Goal: Transaction & Acquisition: Book appointment/travel/reservation

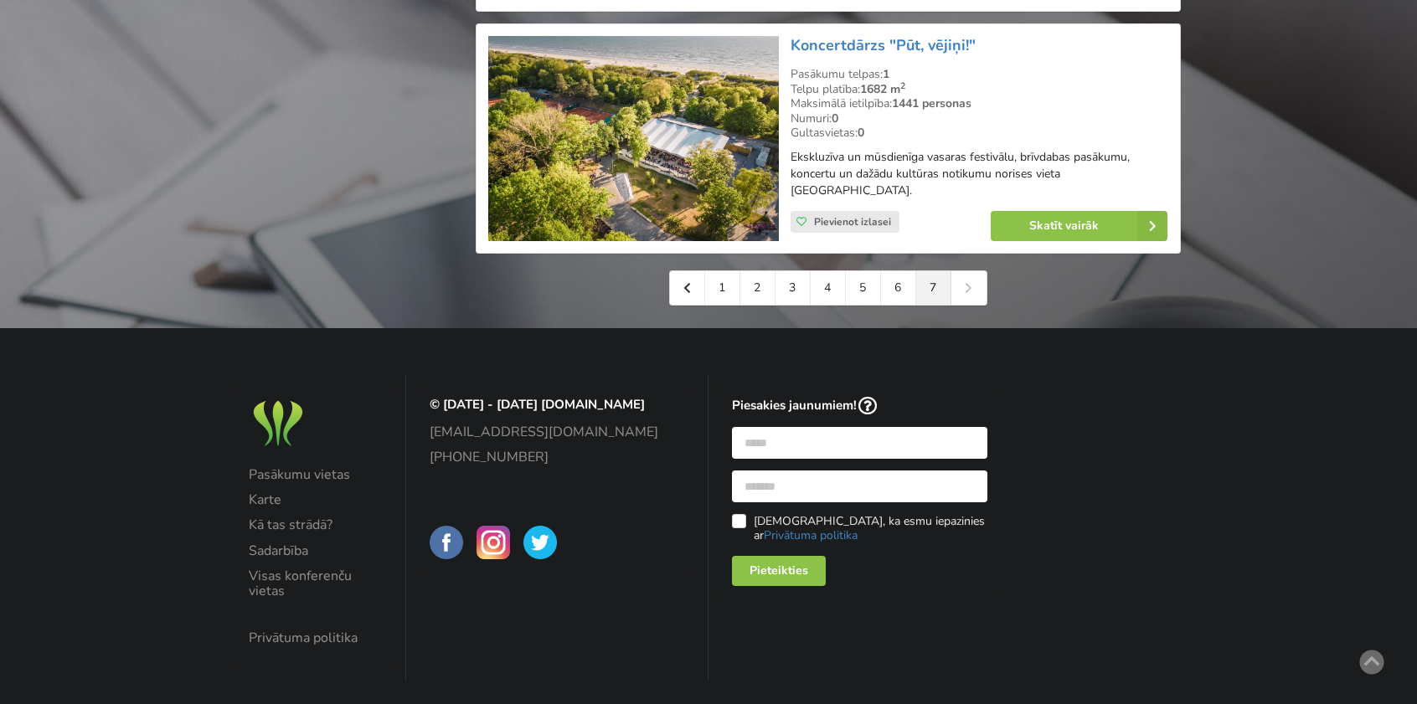
scroll to position [2998, 0]
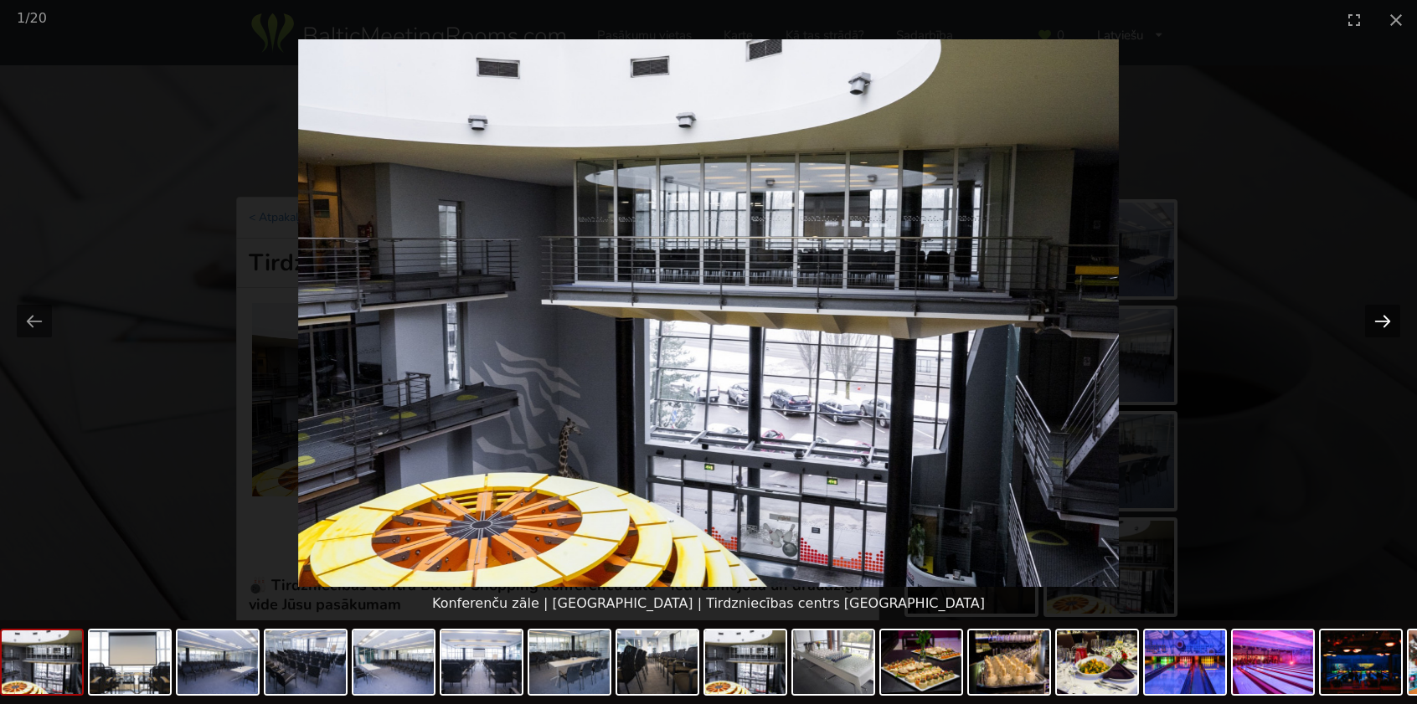
click at [1371, 315] on button "Next slide" at bounding box center [1382, 321] width 35 height 33
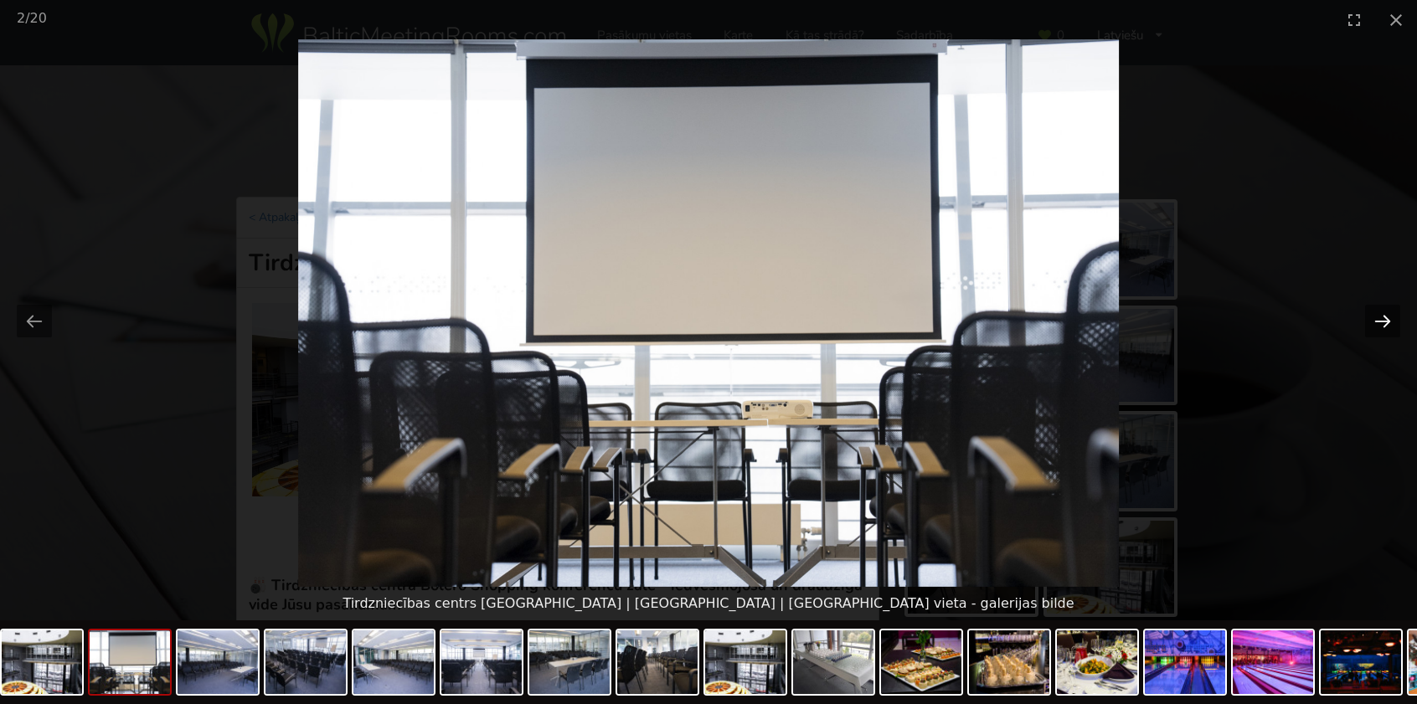
click at [1389, 327] on button "Next slide" at bounding box center [1382, 321] width 35 height 33
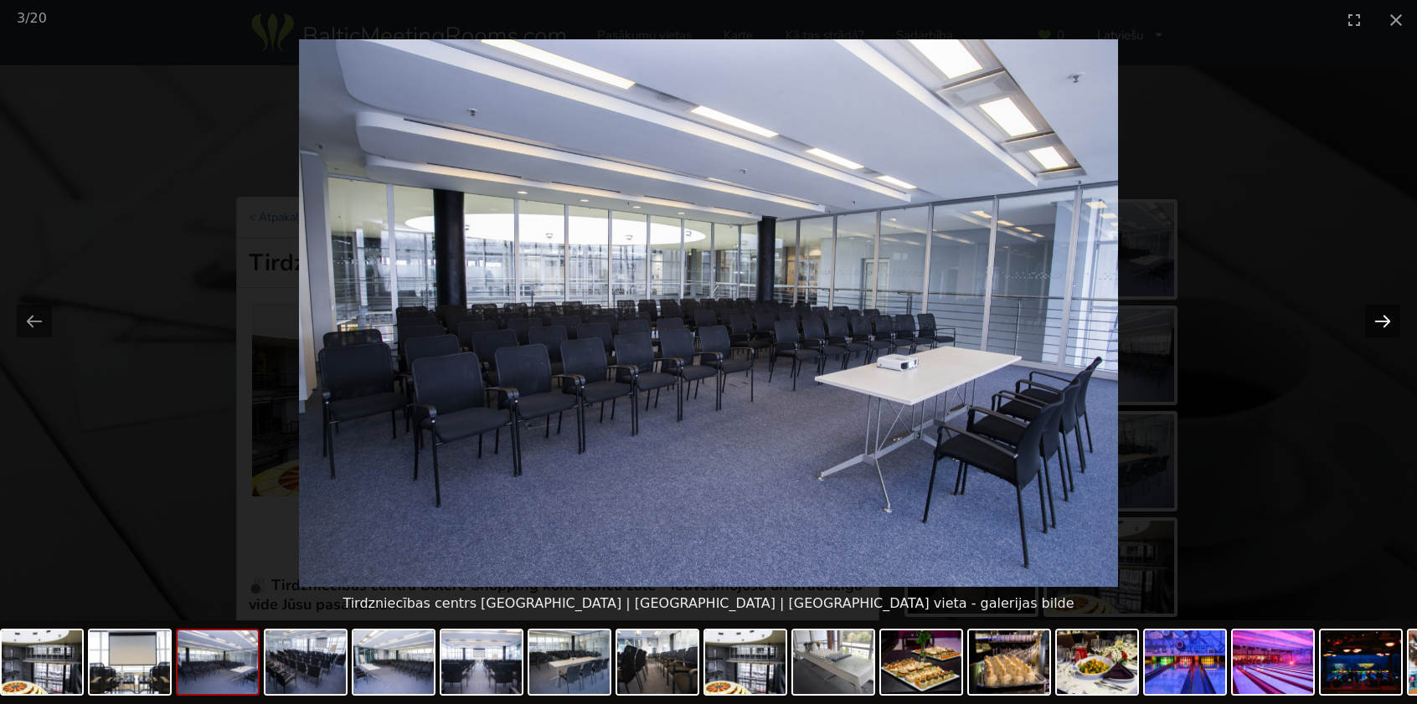
click at [1389, 327] on button "Next slide" at bounding box center [1382, 321] width 35 height 33
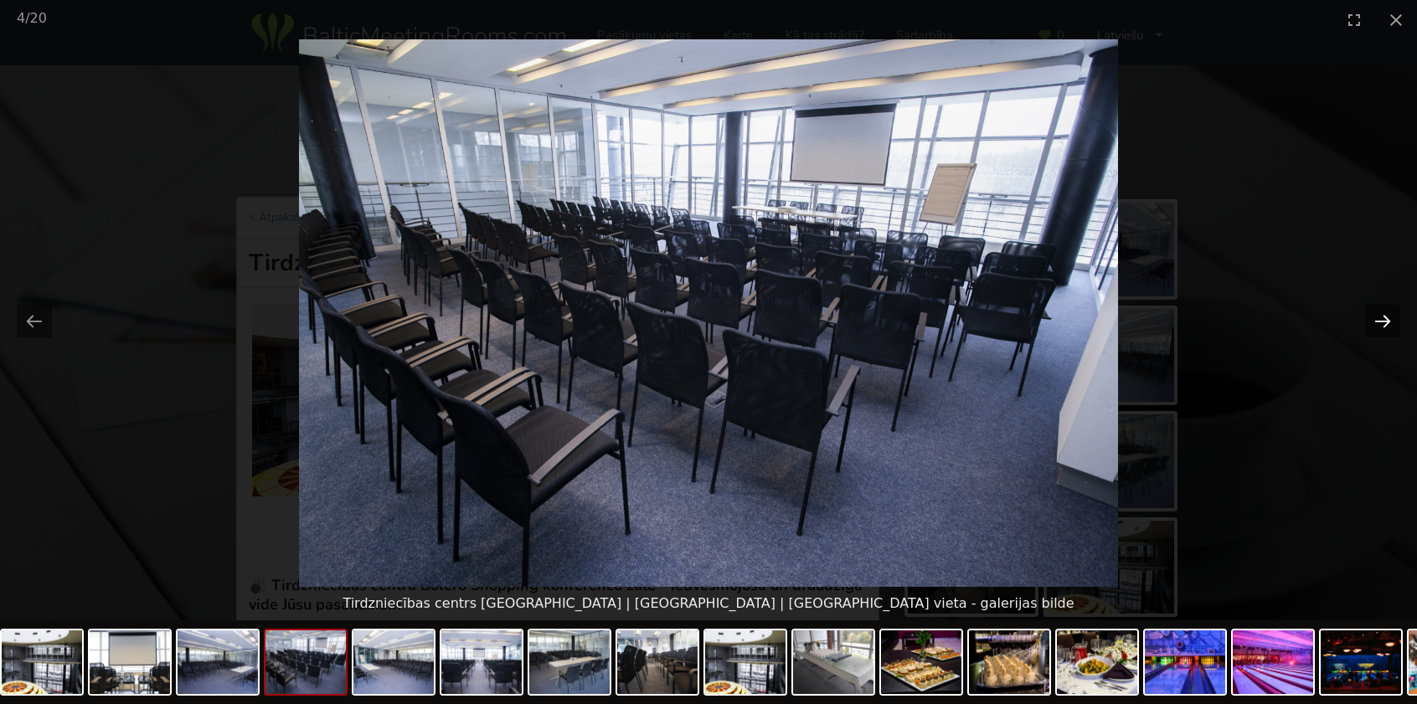
click at [1389, 327] on button "Next slide" at bounding box center [1382, 321] width 35 height 33
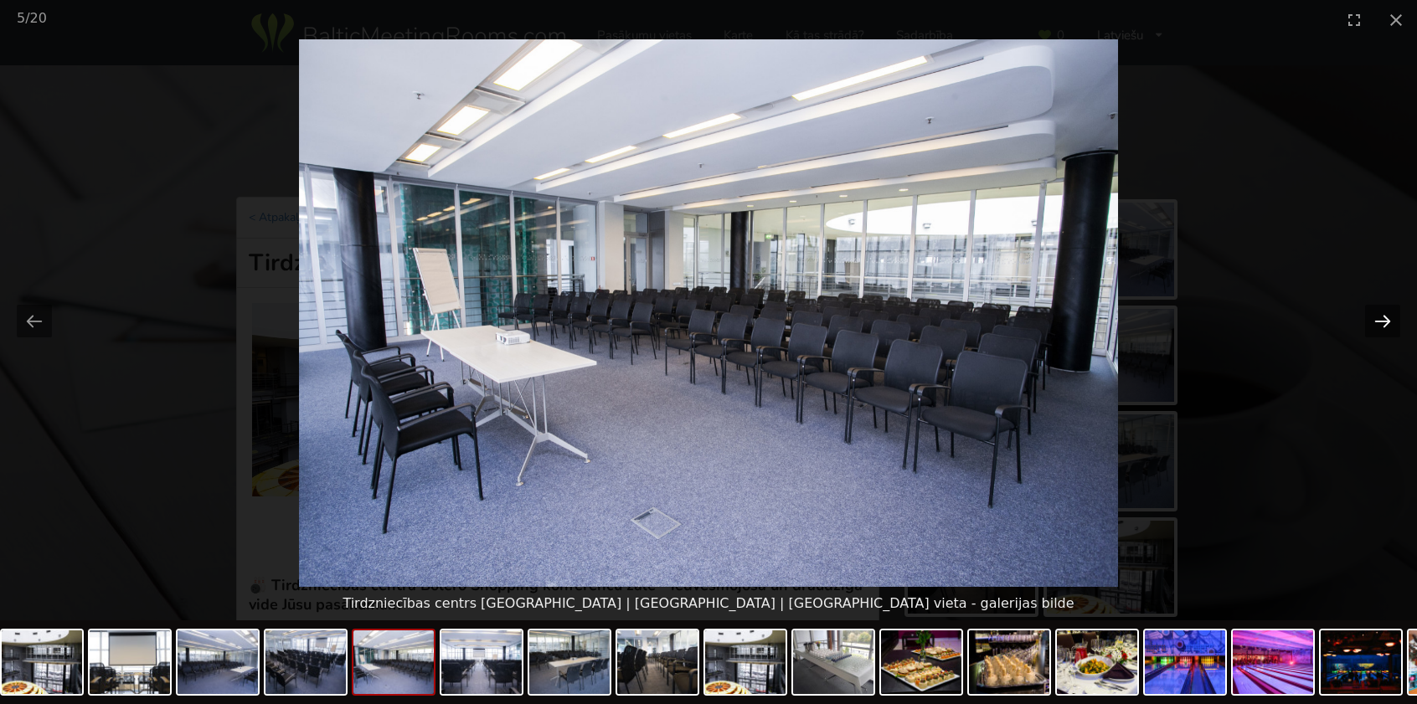
click at [1389, 327] on button "Next slide" at bounding box center [1382, 321] width 35 height 33
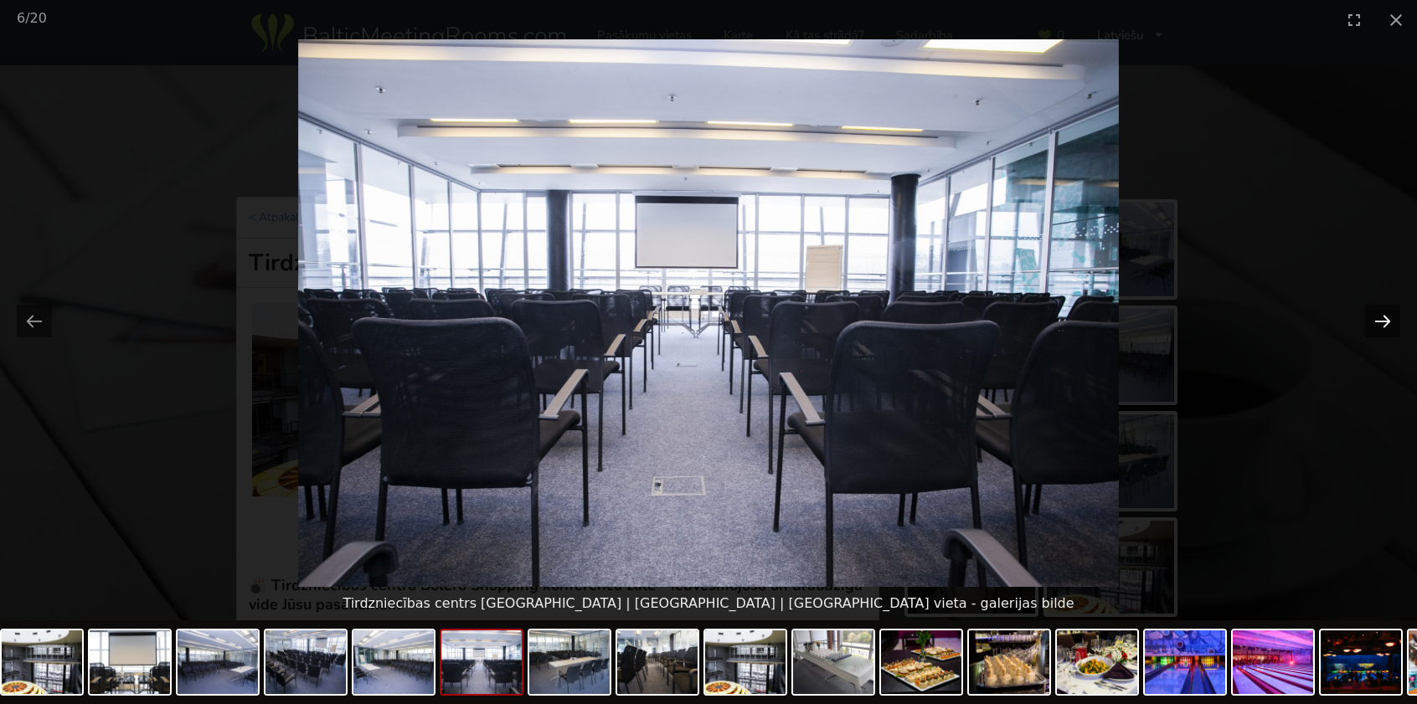
click at [1389, 327] on button "Next slide" at bounding box center [1382, 321] width 35 height 33
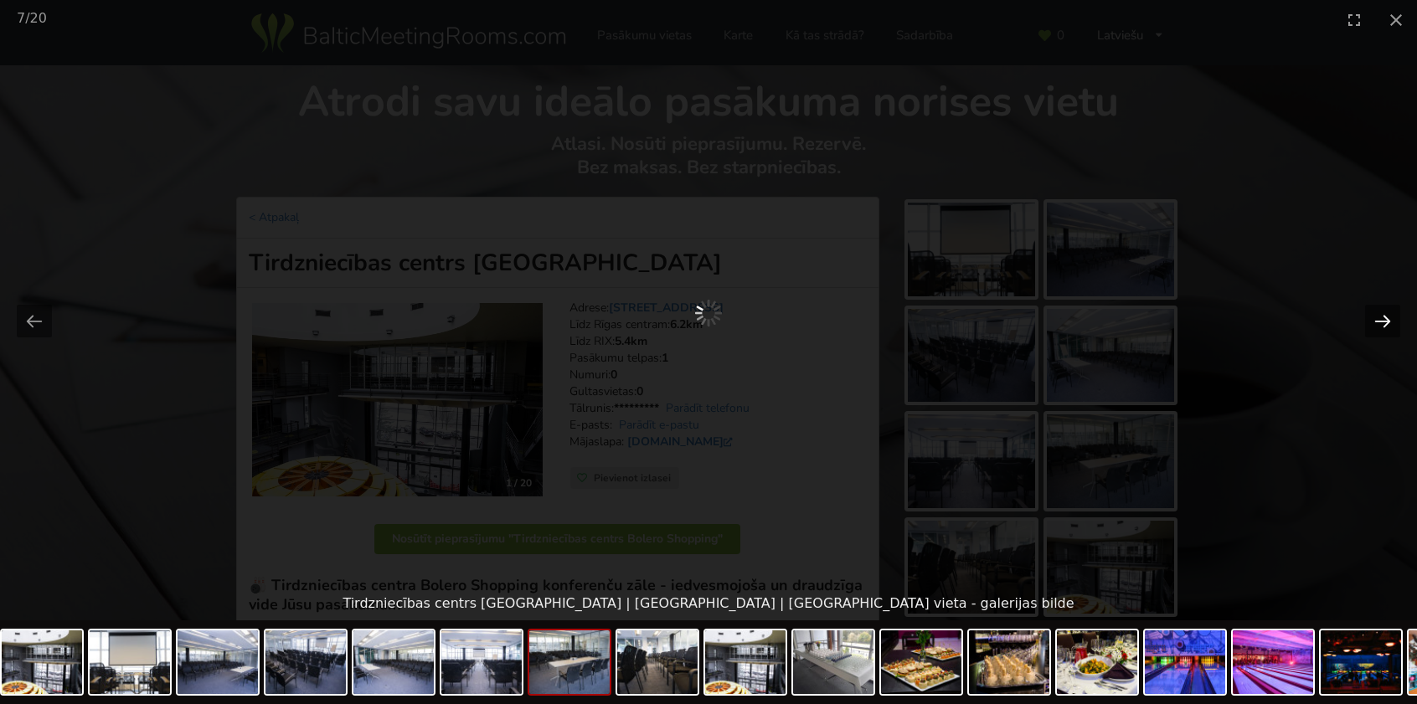
click at [1377, 328] on button "Next slide" at bounding box center [1382, 321] width 35 height 33
click at [1303, 177] on div at bounding box center [708, 313] width 1417 height 548
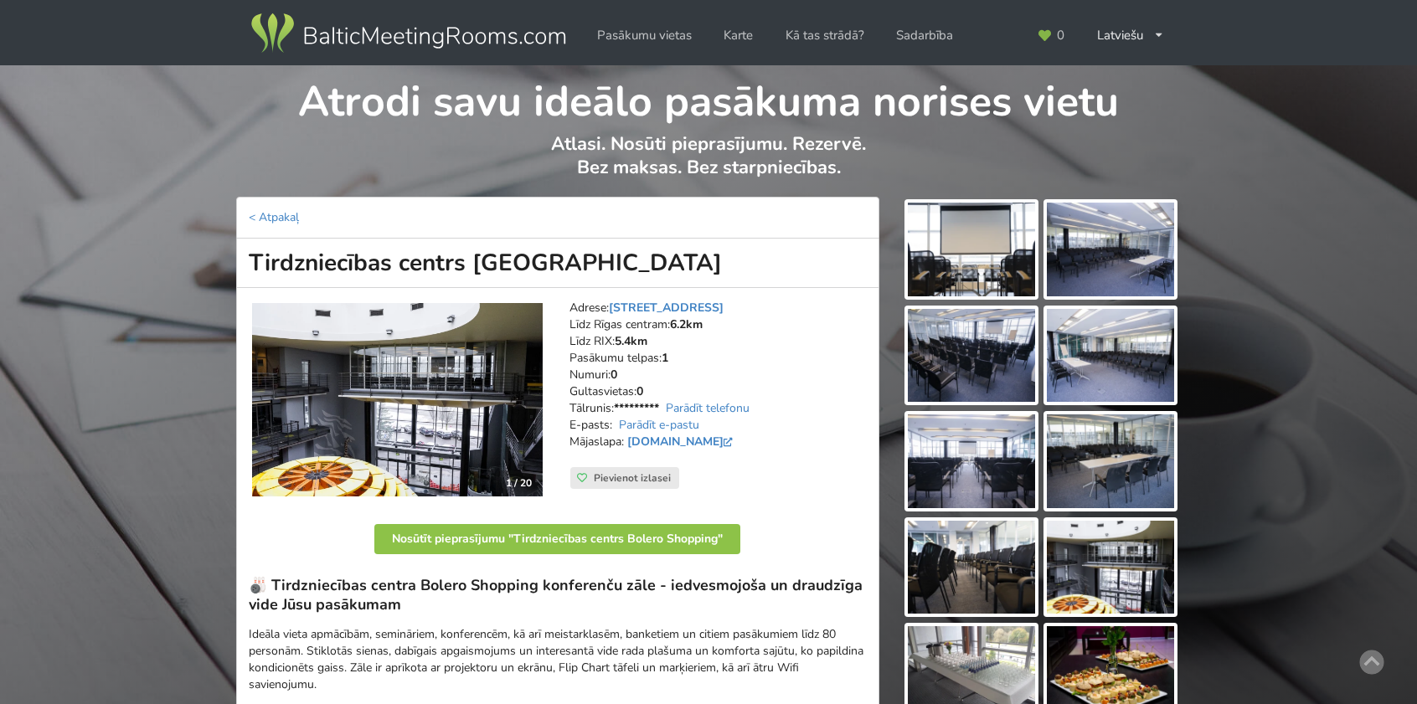
click at [756, 647] on p "Ideāla vieta apmācībām, semināriem, konferencēm, kā arī meistarklasēm, banketie…" at bounding box center [558, 659] width 618 height 67
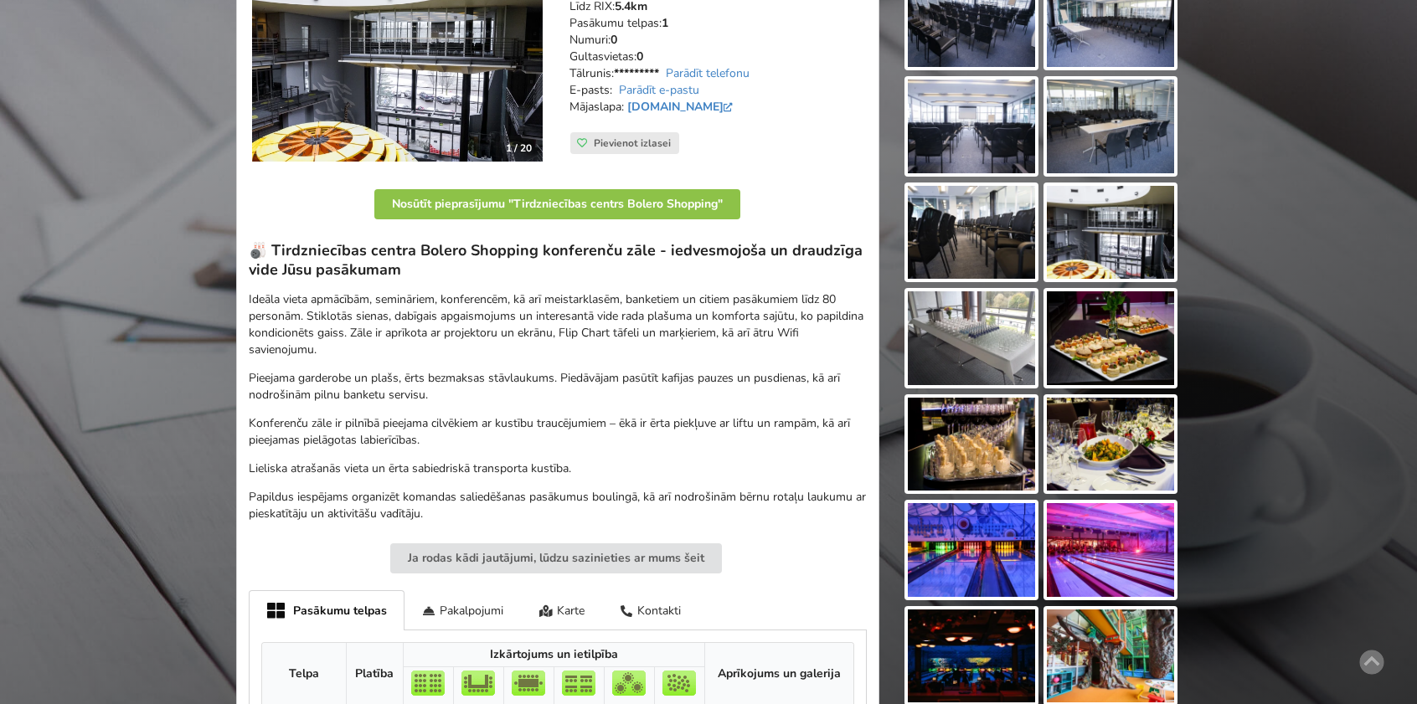
scroll to position [167, 0]
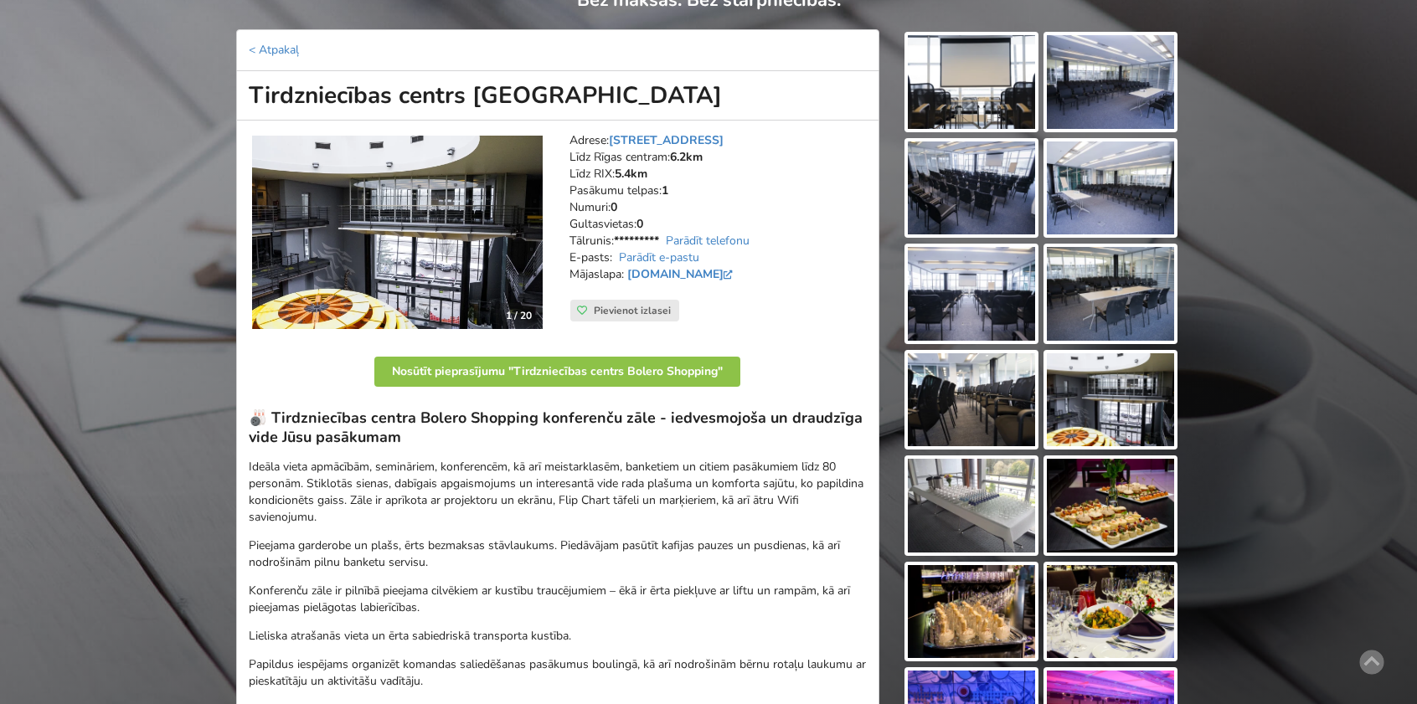
click at [977, 502] on img at bounding box center [971, 506] width 127 height 94
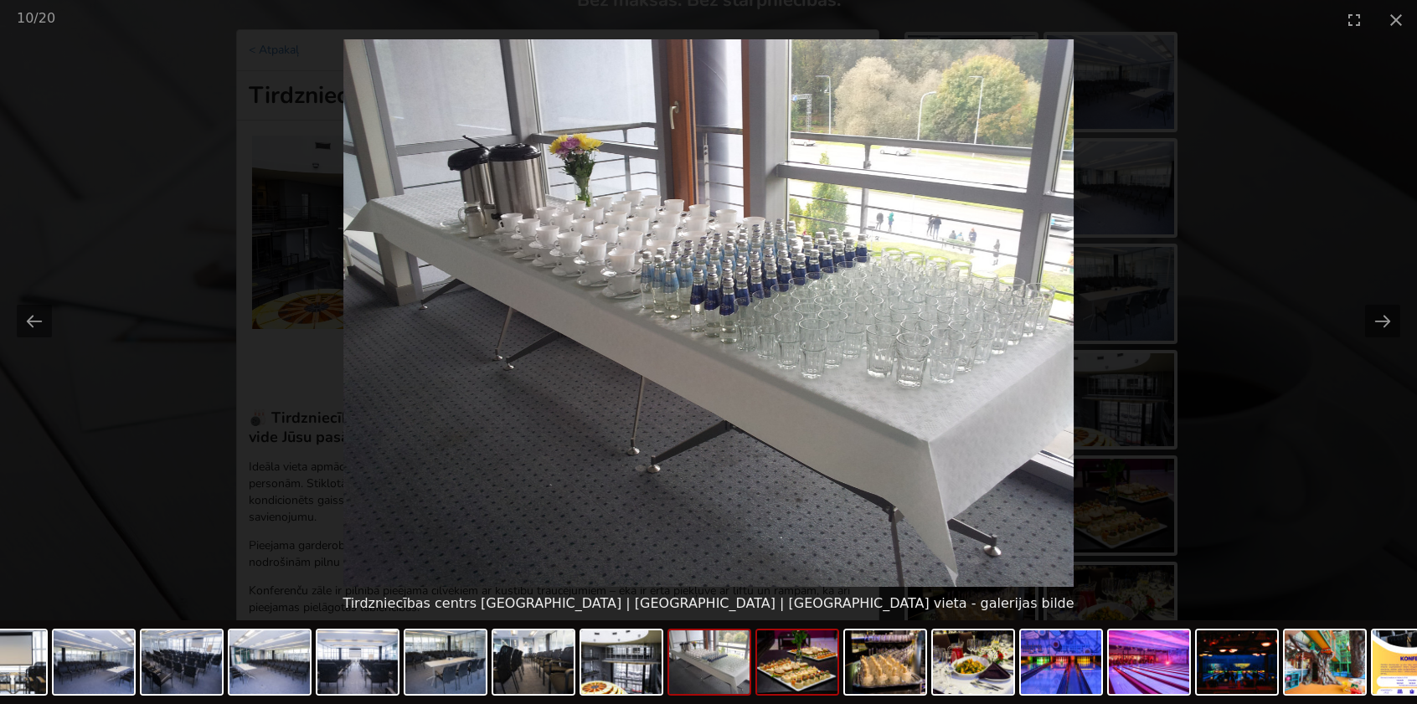
click at [803, 659] on img at bounding box center [797, 662] width 80 height 64
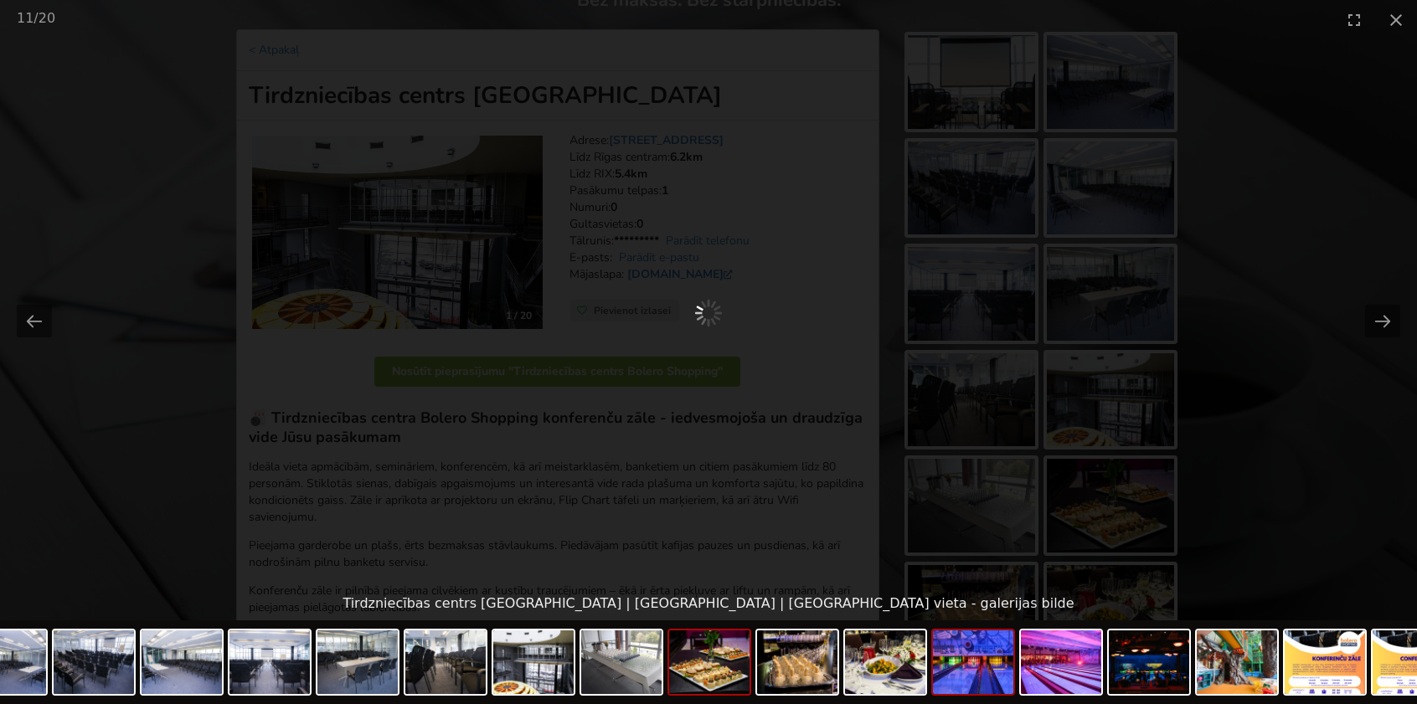
click at [961, 663] on img at bounding box center [973, 662] width 80 height 64
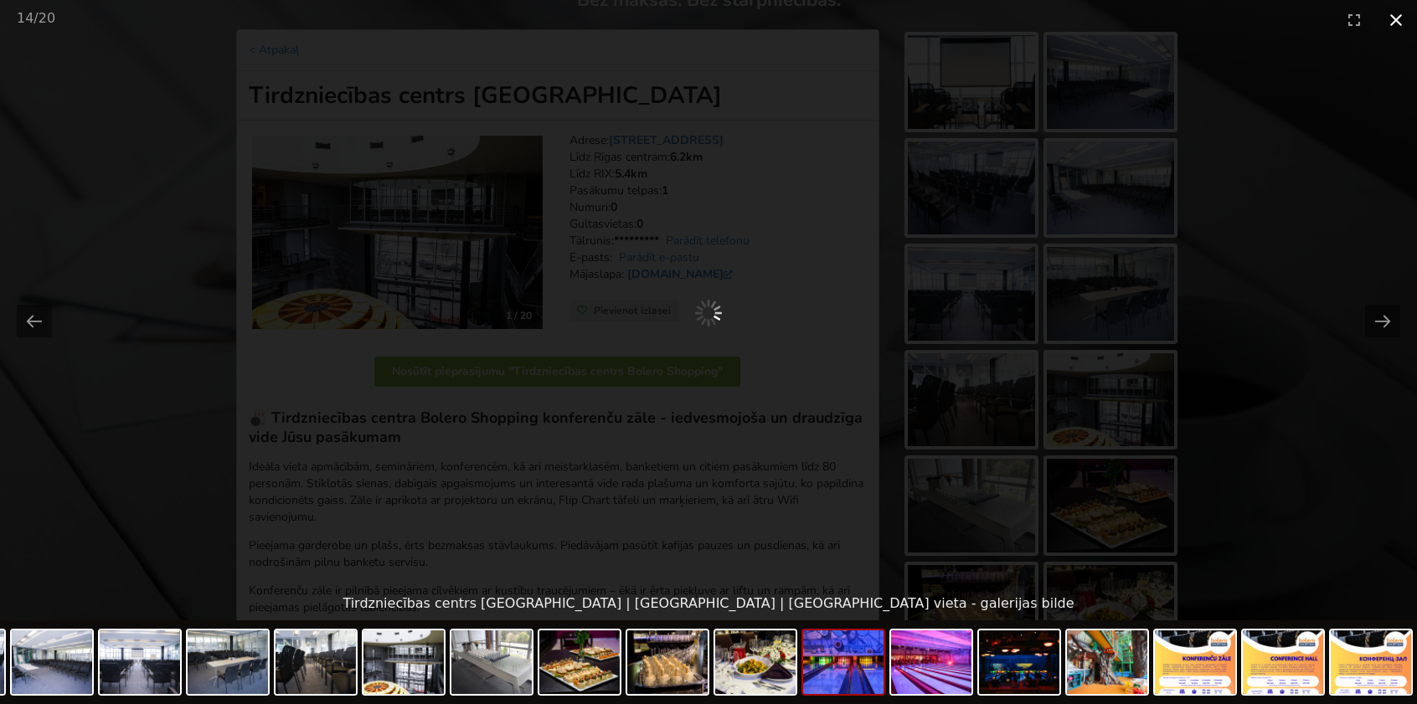
click at [1394, 28] on button "Close gallery" at bounding box center [1396, 19] width 42 height 39
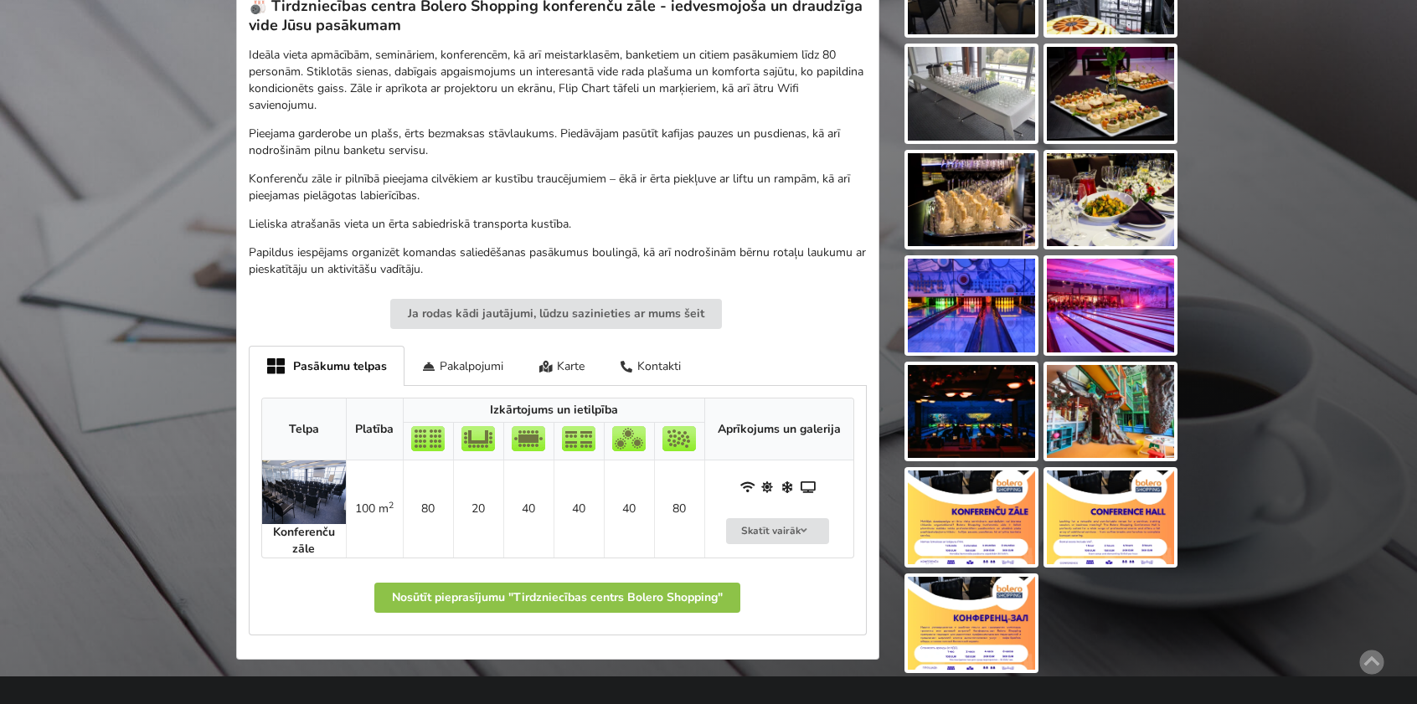
scroll to position [670, 0]
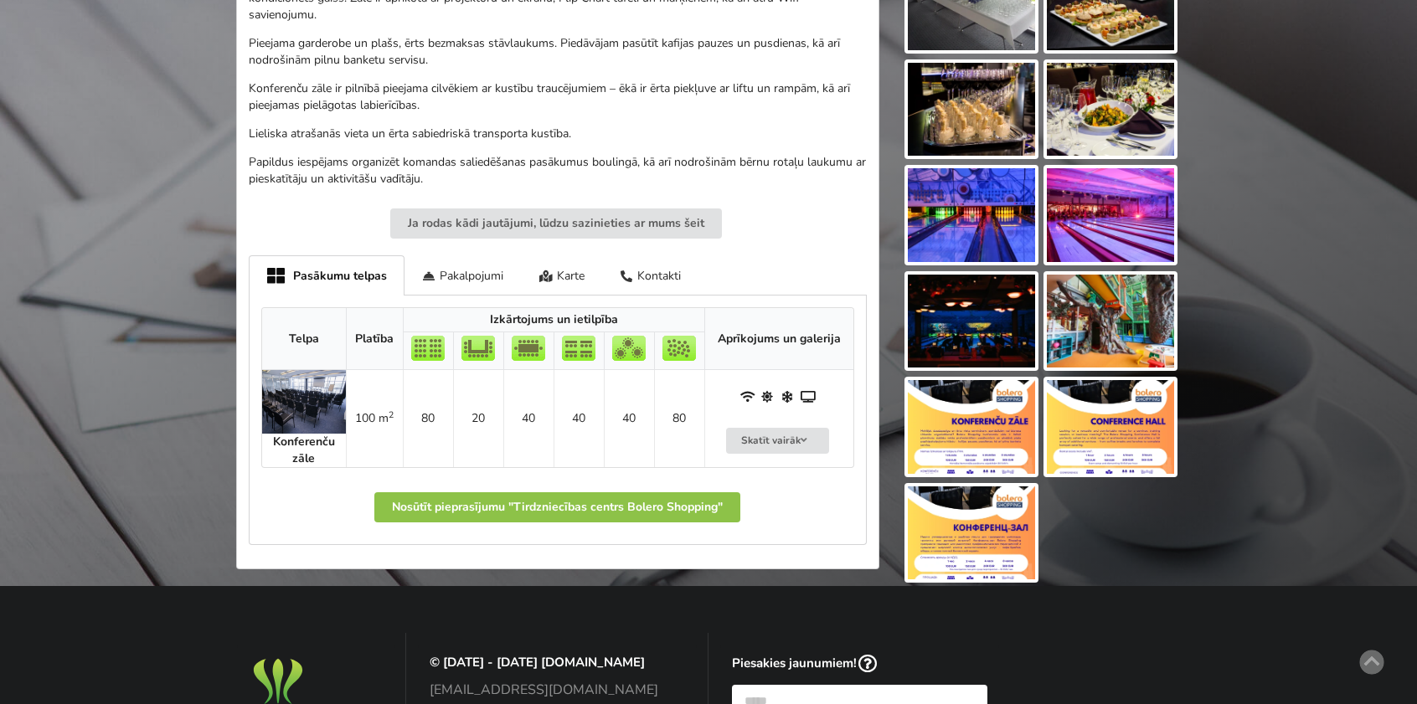
click at [989, 116] on img at bounding box center [971, 110] width 127 height 94
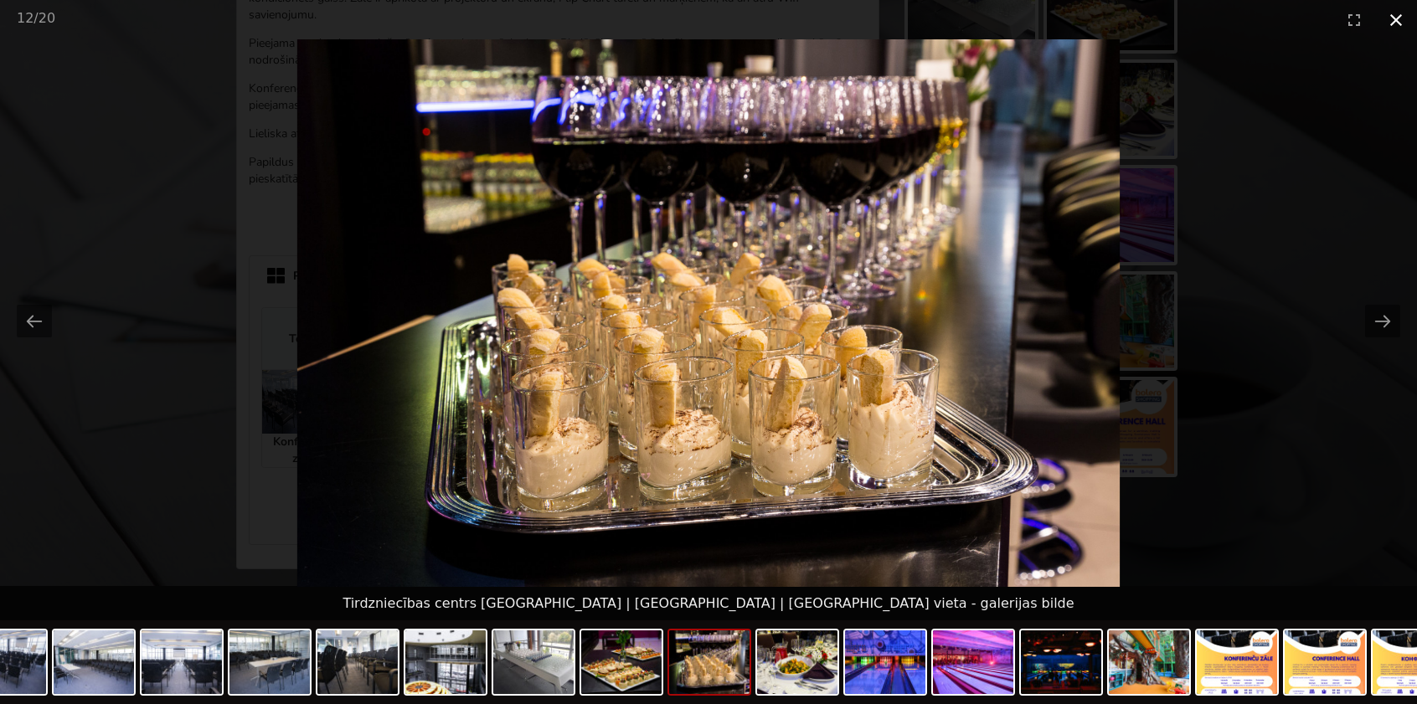
click at [1398, 20] on button "Close gallery" at bounding box center [1396, 19] width 42 height 39
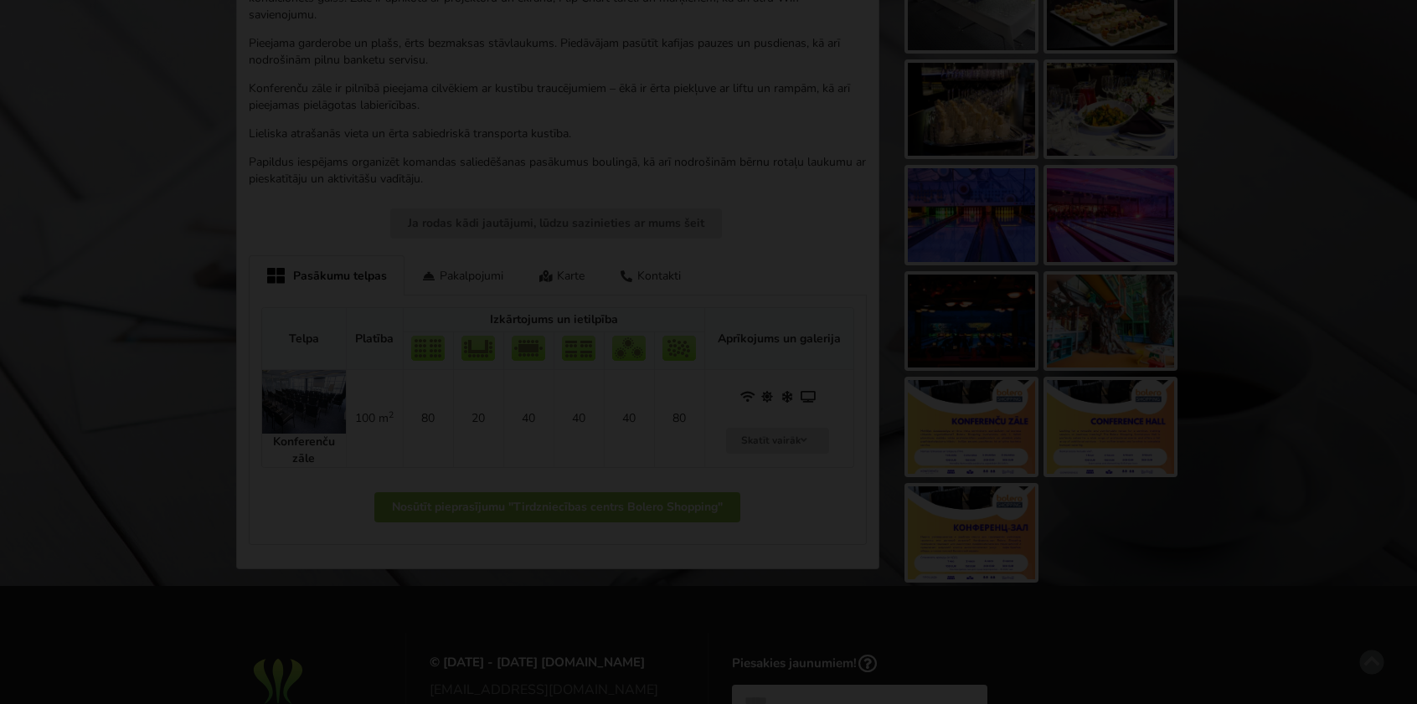
click at [1398, 20] on button "Close gallery" at bounding box center [1396, 19] width 42 height 39
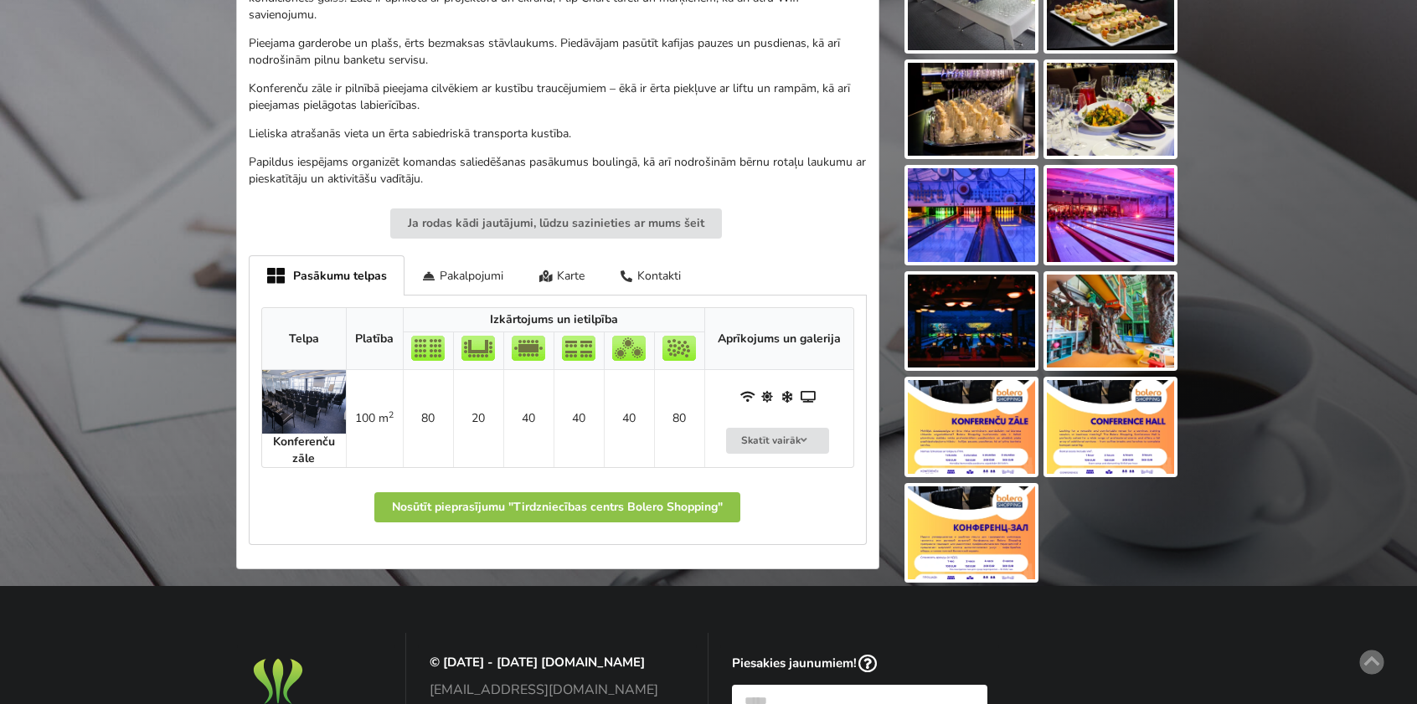
click at [988, 312] on img at bounding box center [971, 322] width 127 height 94
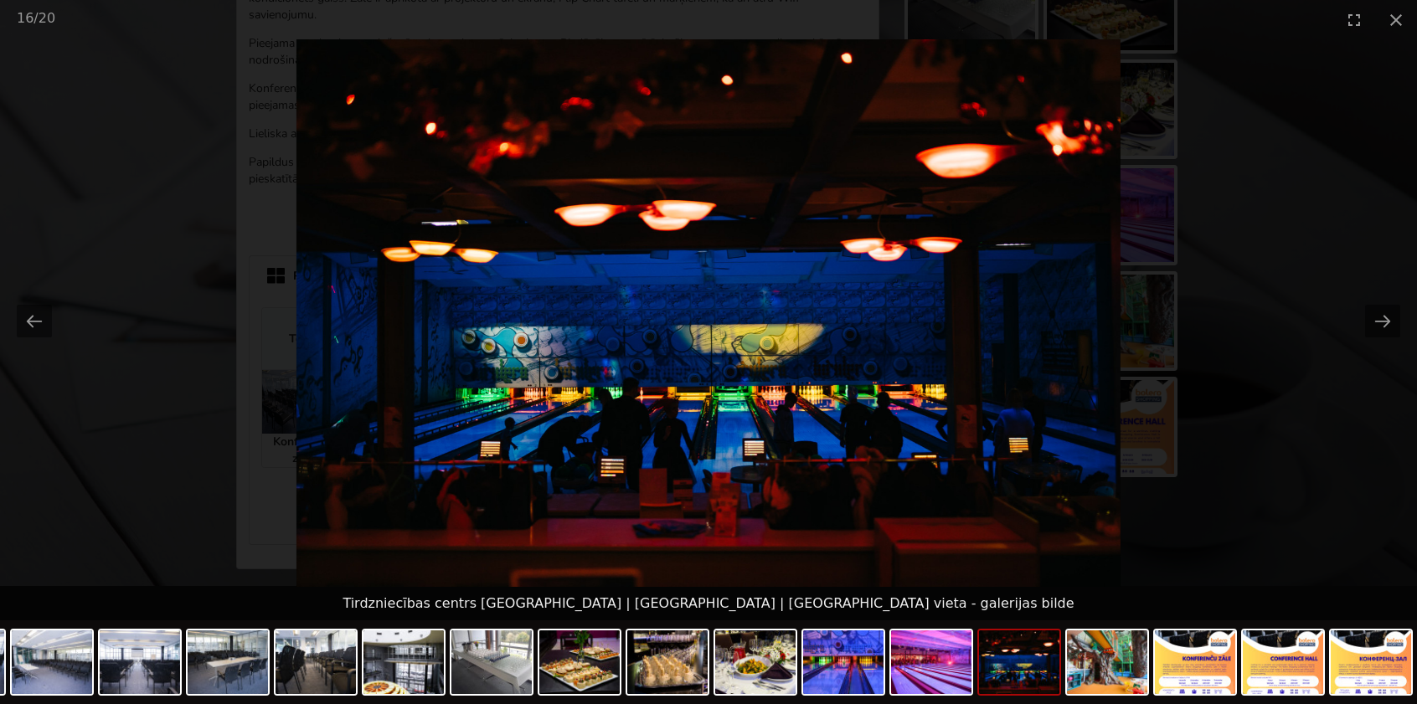
click at [1245, 262] on picture at bounding box center [708, 313] width 1417 height 548
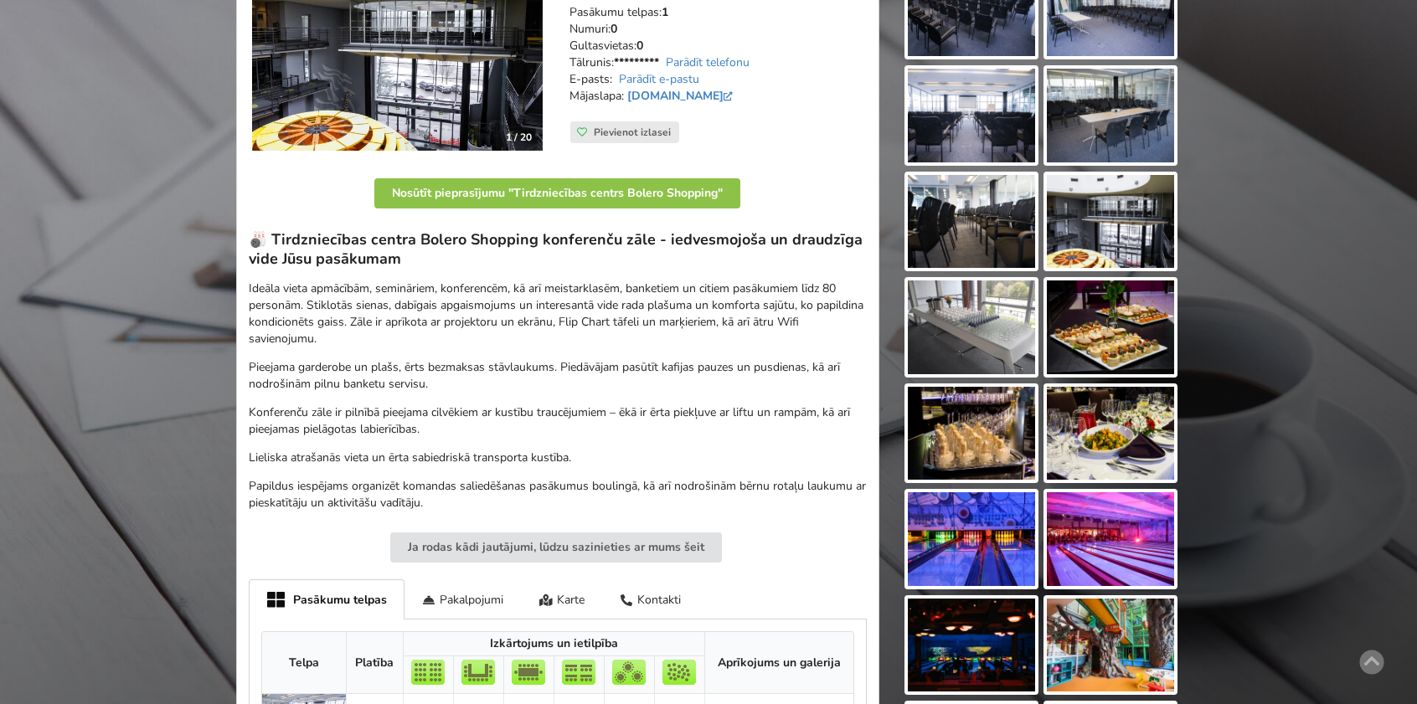
scroll to position [502, 0]
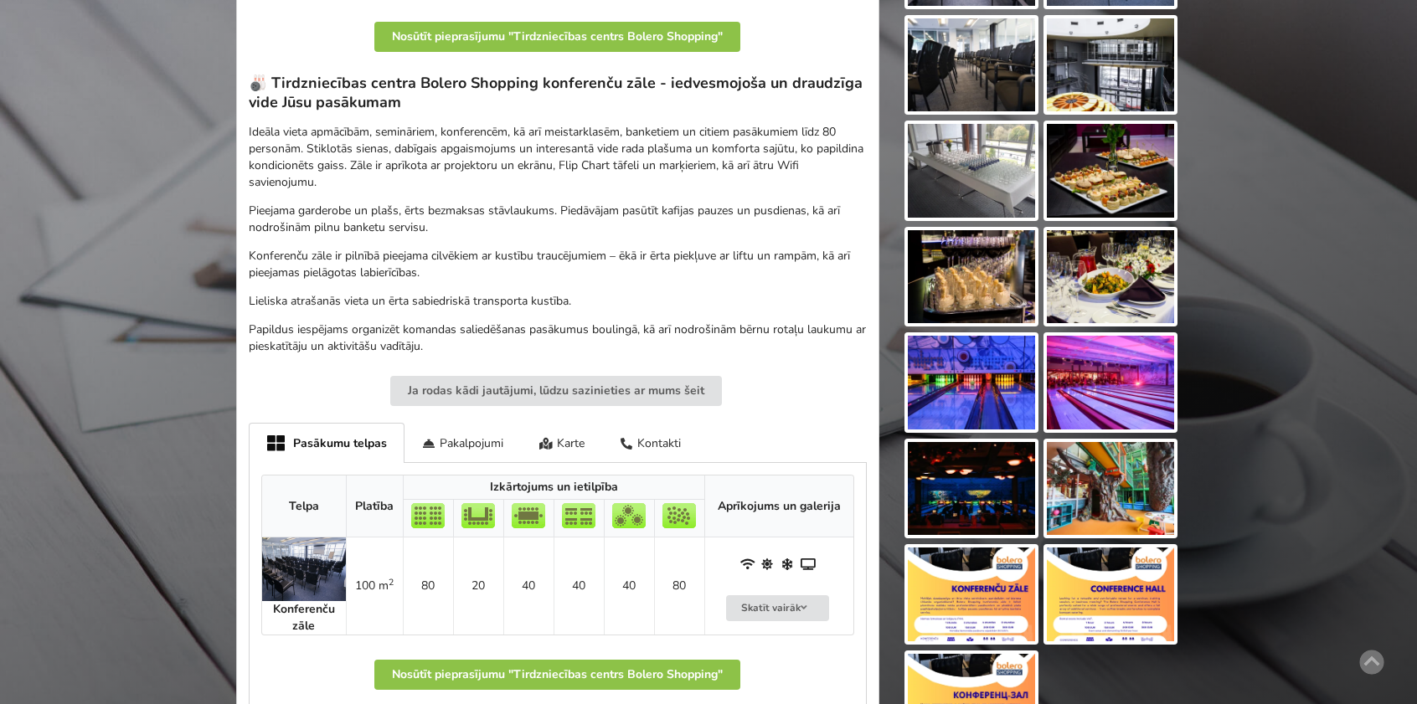
click at [980, 385] on img at bounding box center [971, 383] width 127 height 94
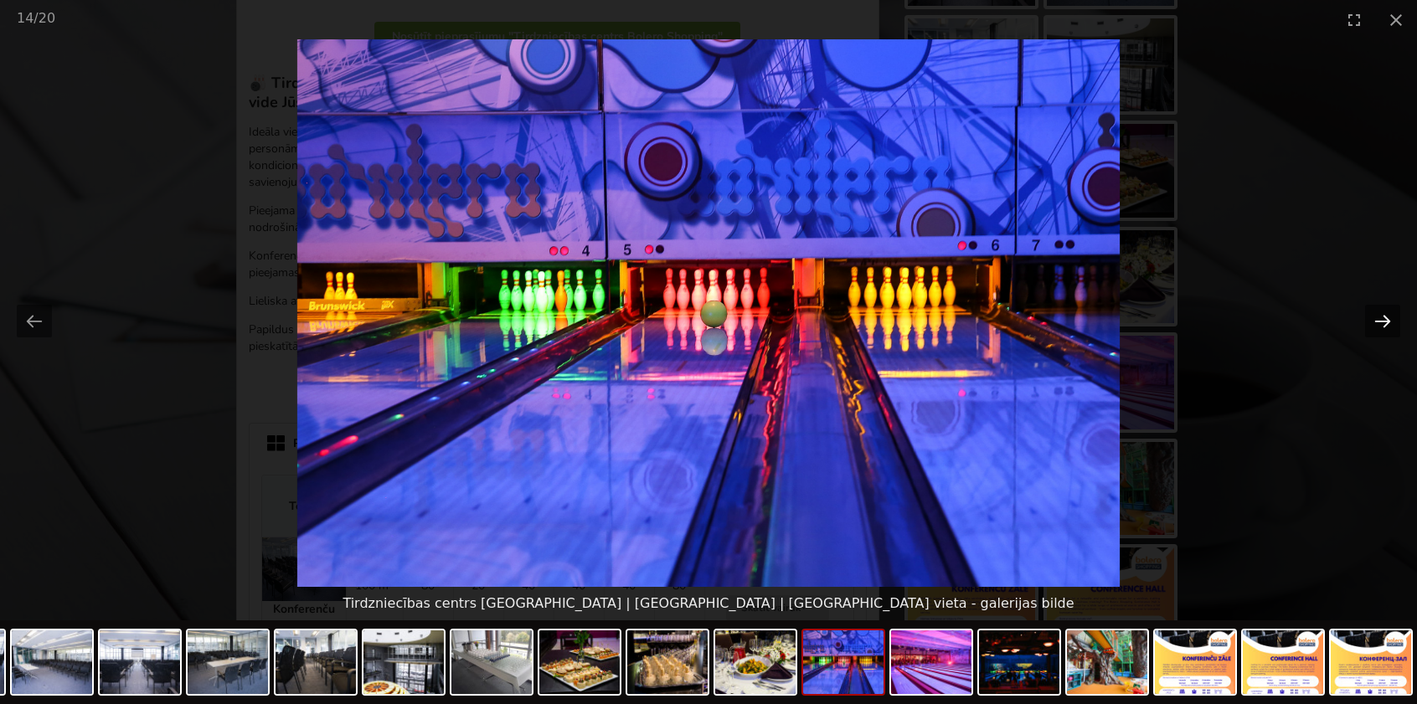
click at [1377, 322] on button "Next slide" at bounding box center [1382, 321] width 35 height 33
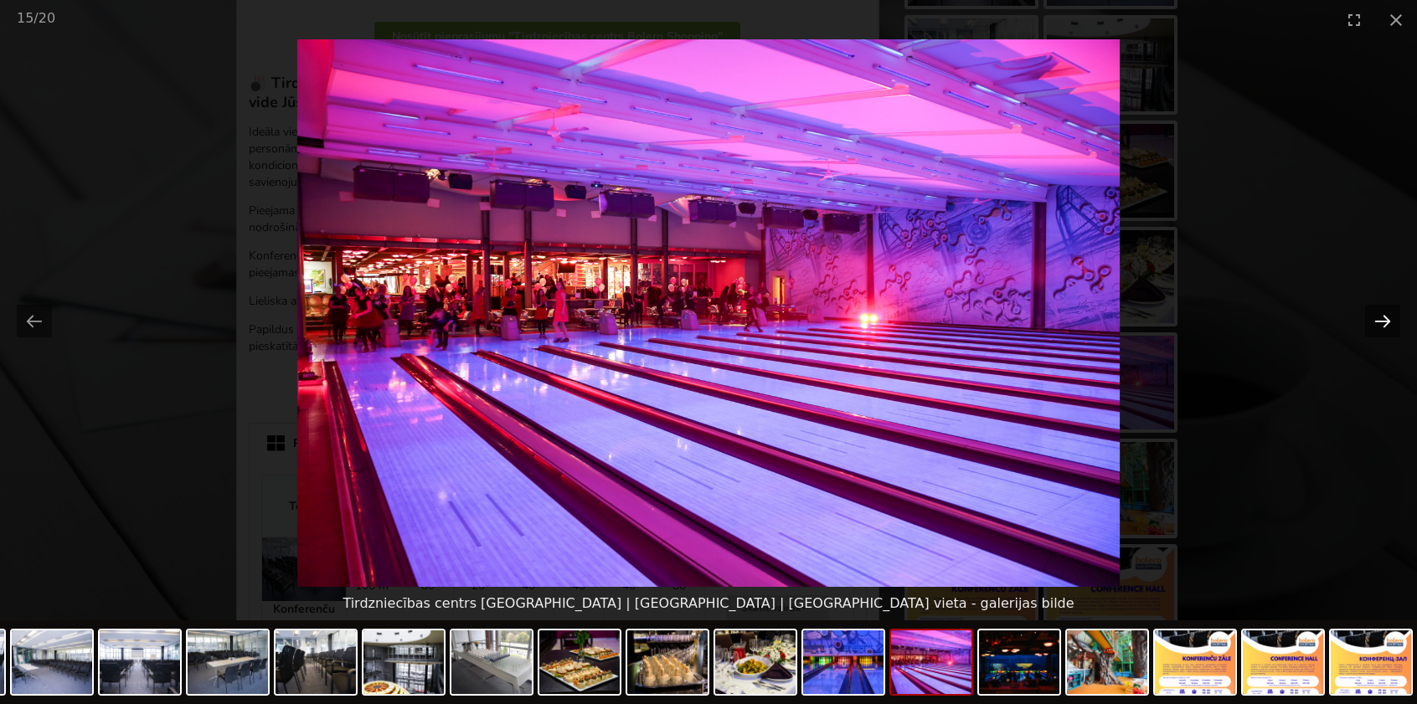
click at [1377, 322] on button "Next slide" at bounding box center [1382, 321] width 35 height 33
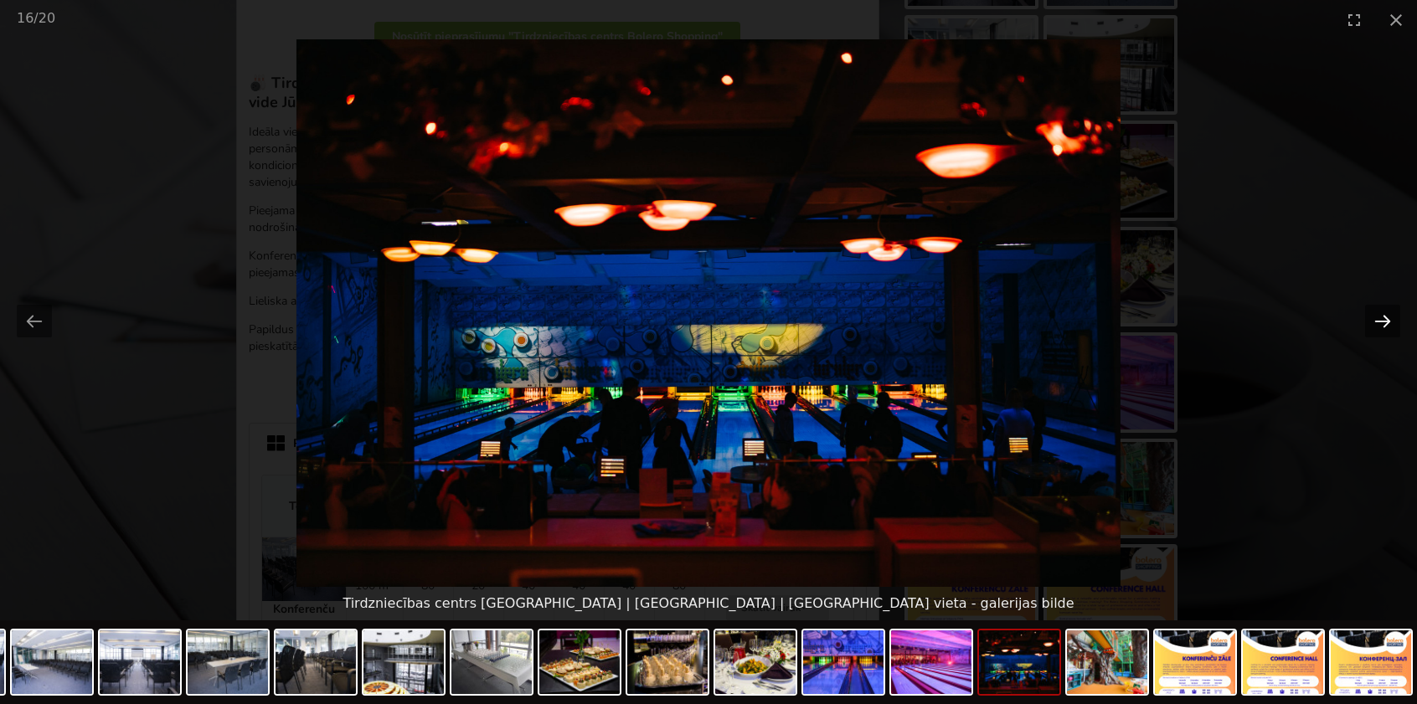
click at [1377, 322] on button "Next slide" at bounding box center [1382, 321] width 35 height 33
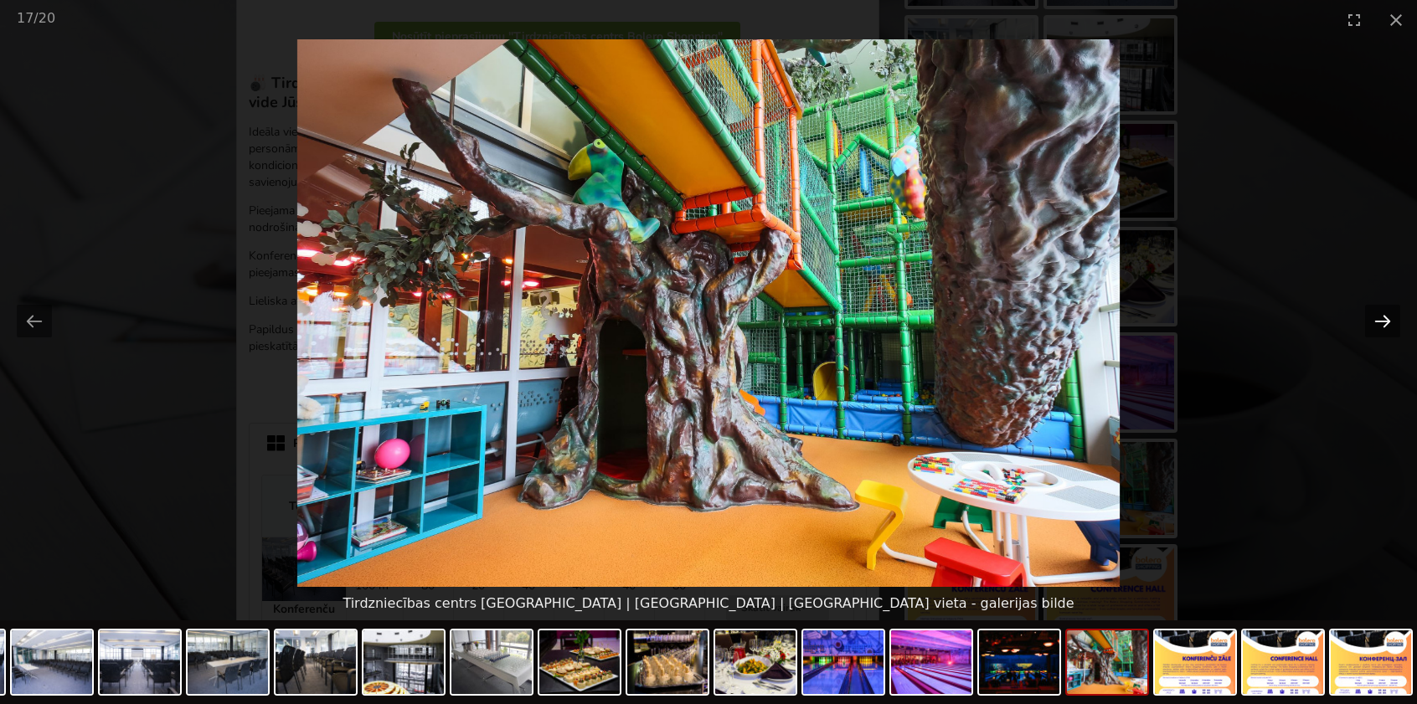
click at [1377, 322] on button "Next slide" at bounding box center [1382, 321] width 35 height 33
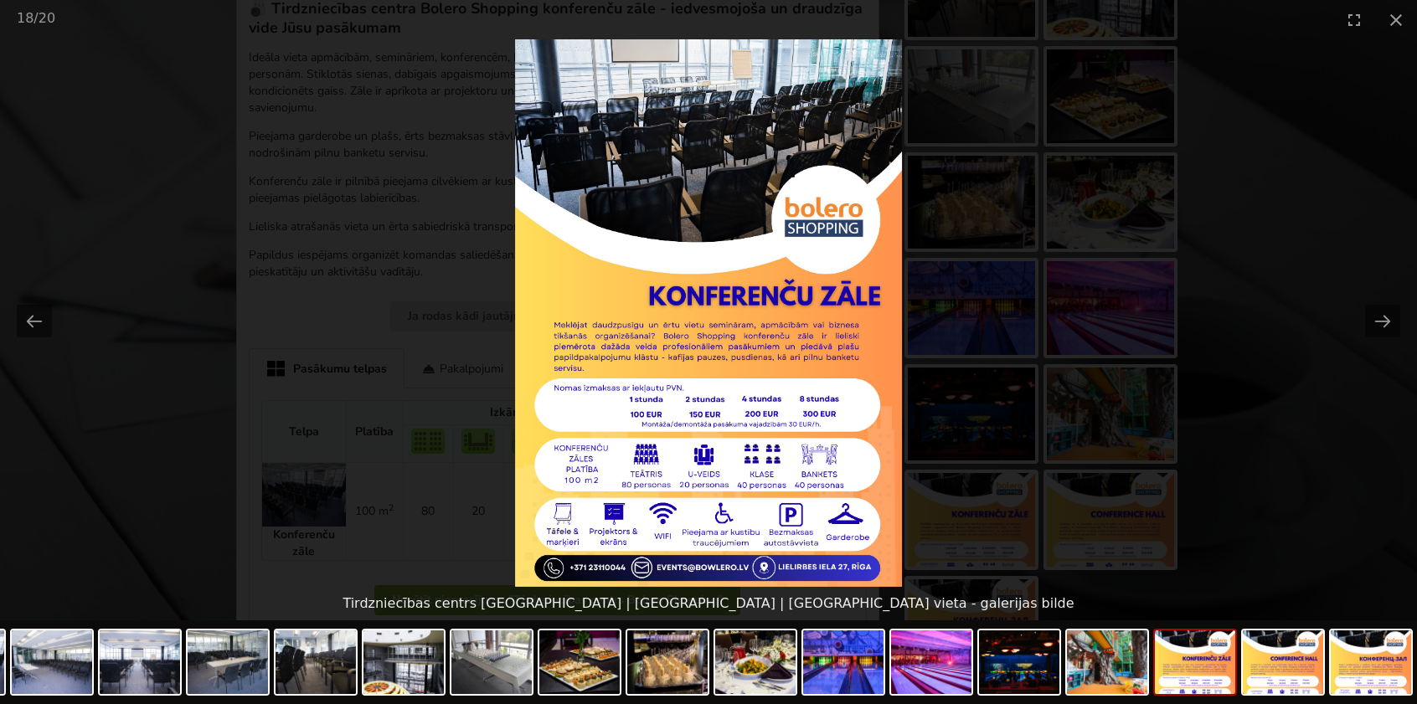
scroll to position [251, 0]
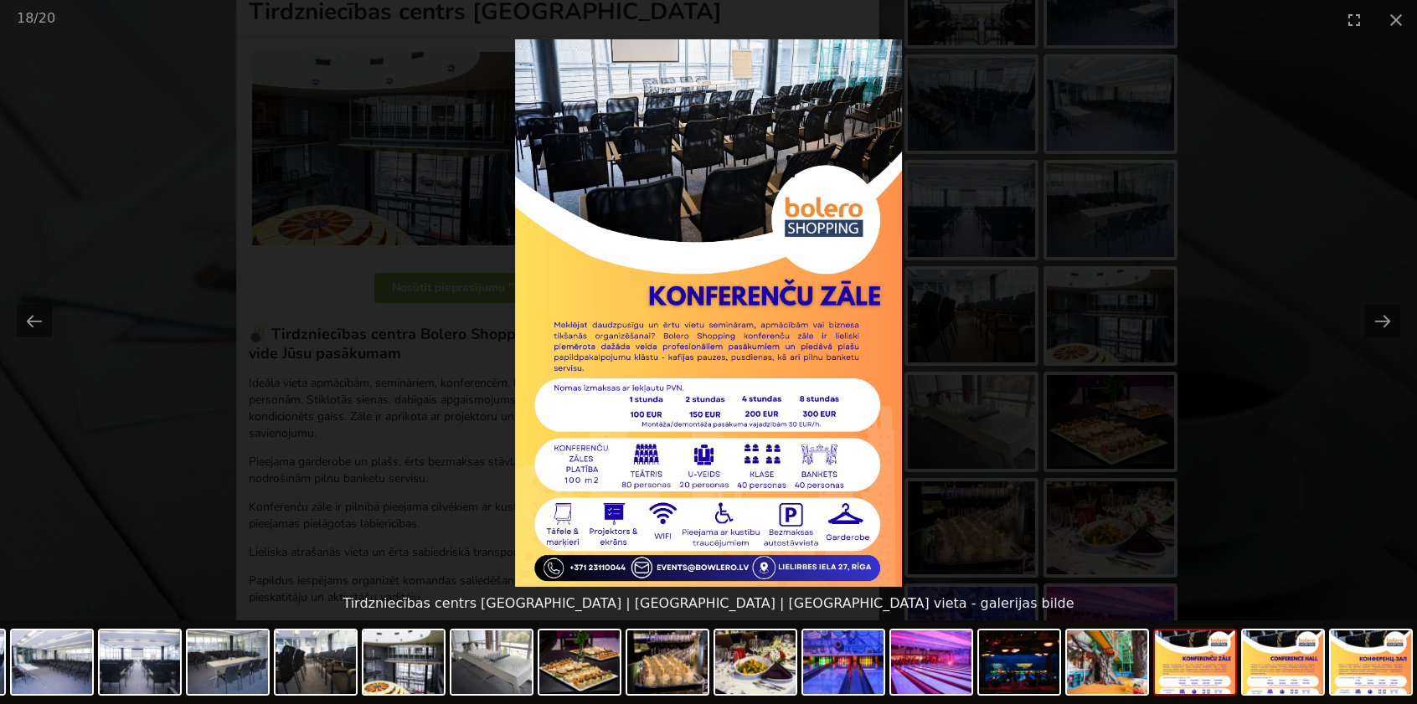
click at [1027, 430] on picture at bounding box center [708, 313] width 1417 height 548
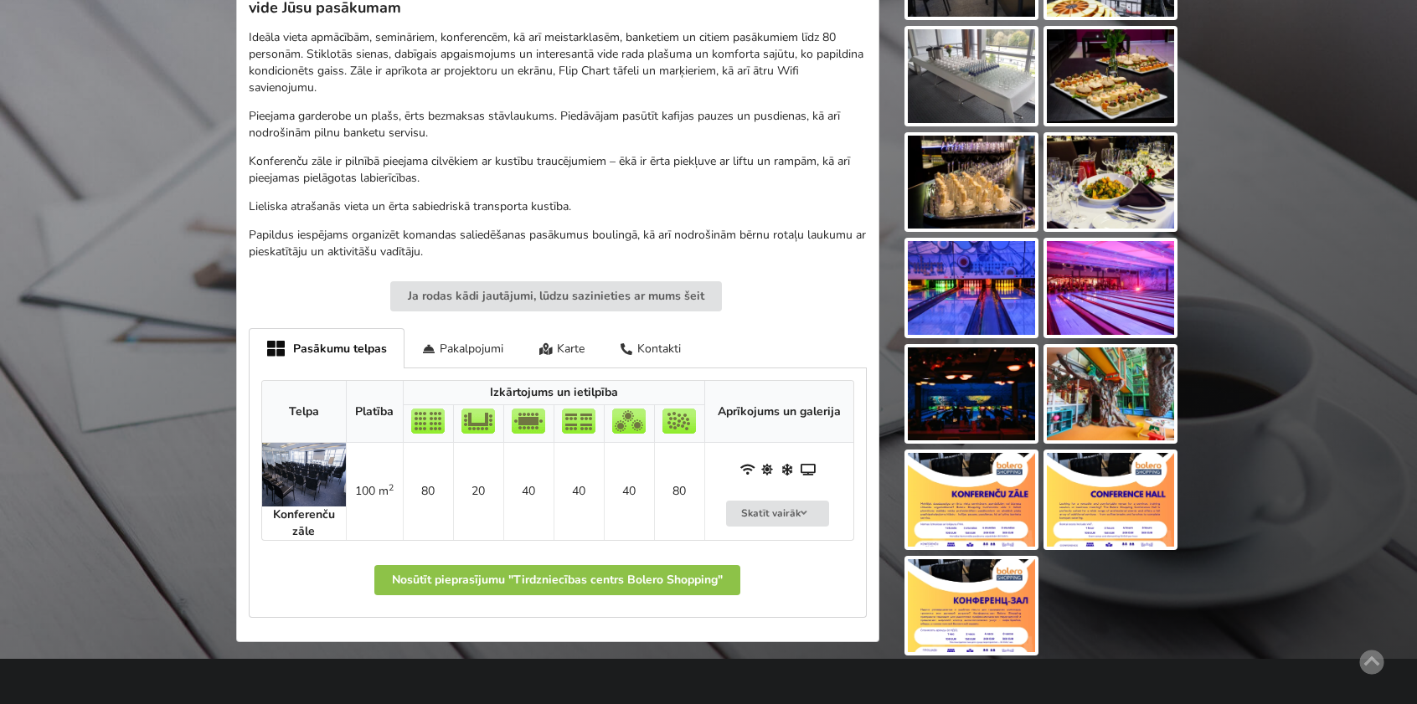
scroll to position [670, 0]
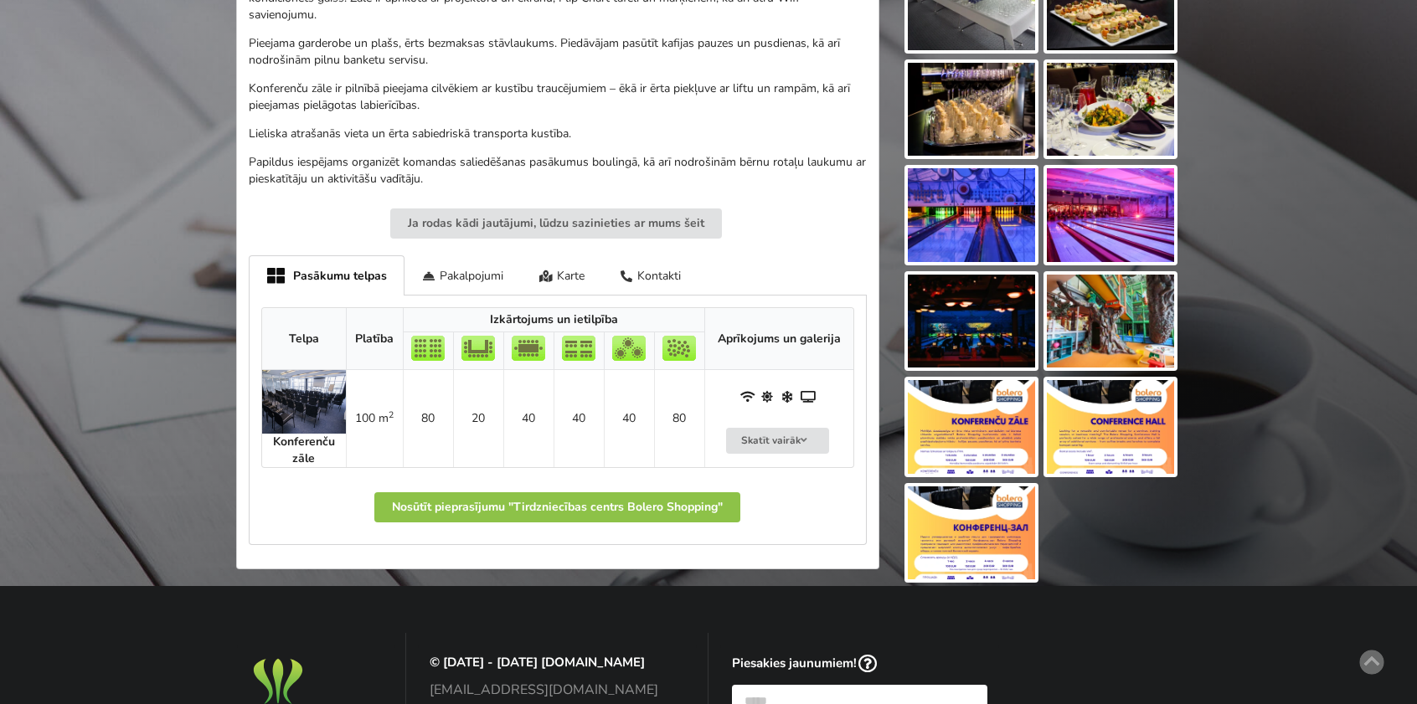
click at [985, 438] on img at bounding box center [971, 427] width 127 height 94
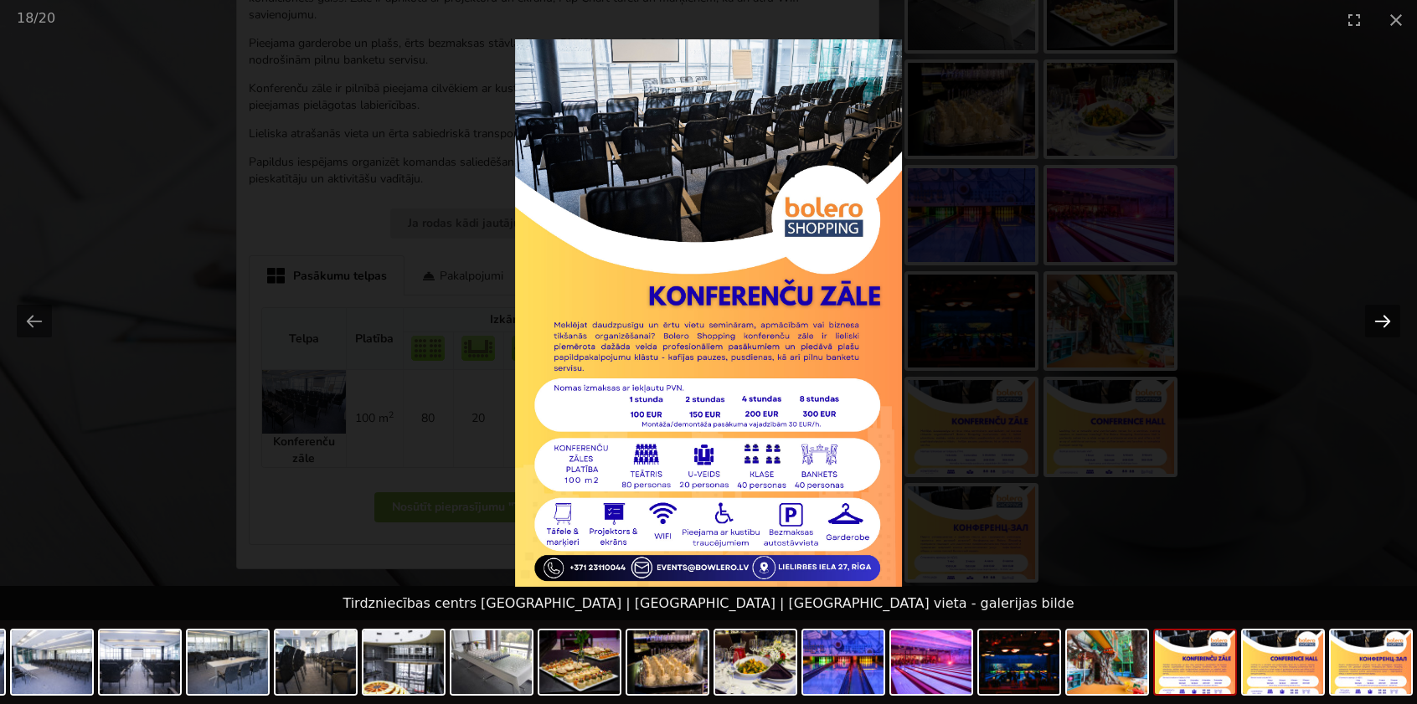
click at [1390, 318] on button "Next slide" at bounding box center [1382, 321] width 35 height 33
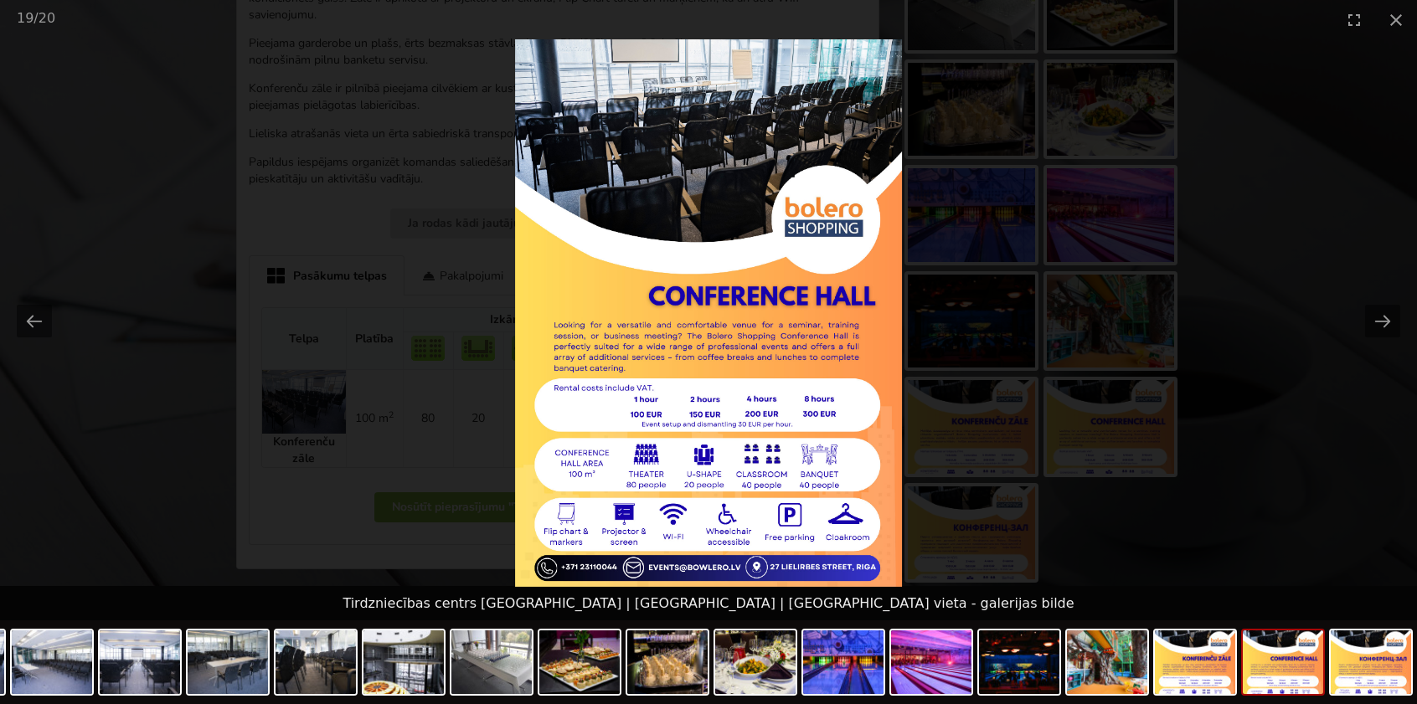
scroll to position [0, 0]
click at [1314, 275] on picture at bounding box center [708, 313] width 1417 height 548
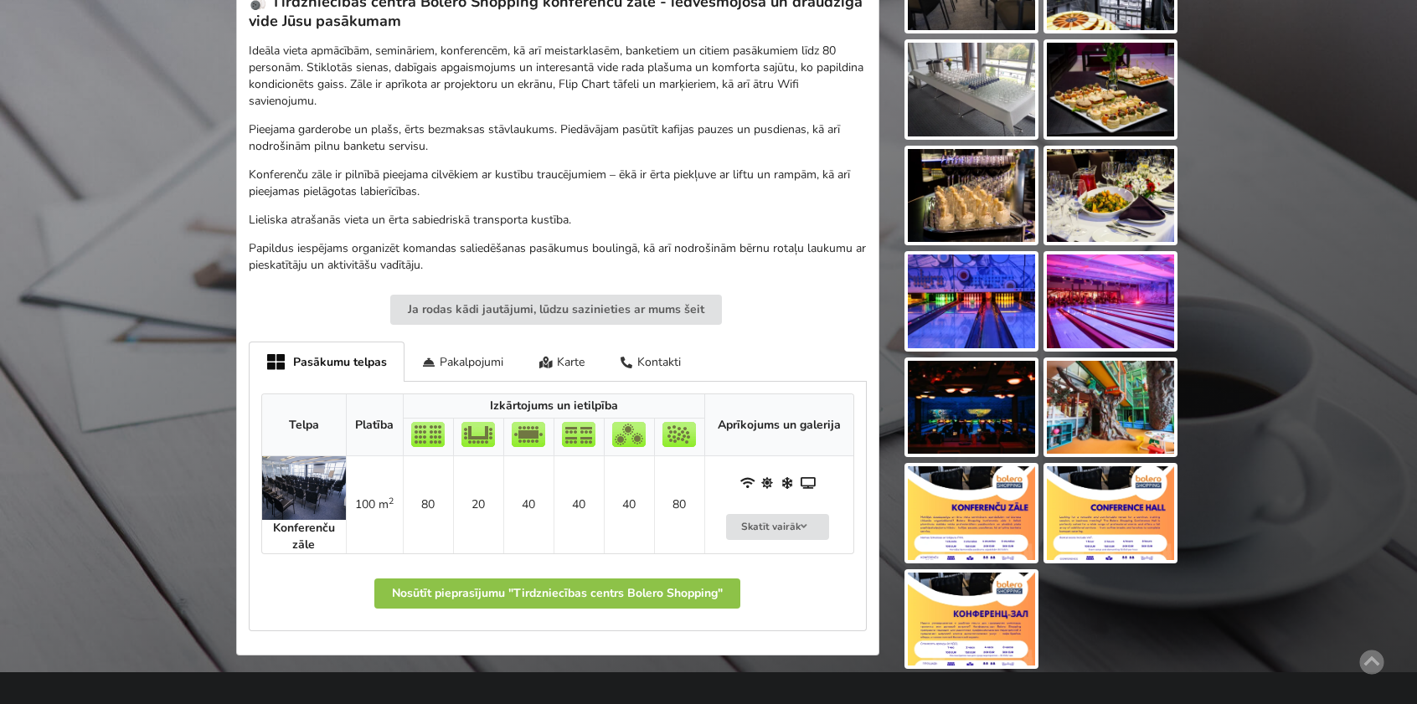
scroll to position [670, 0]
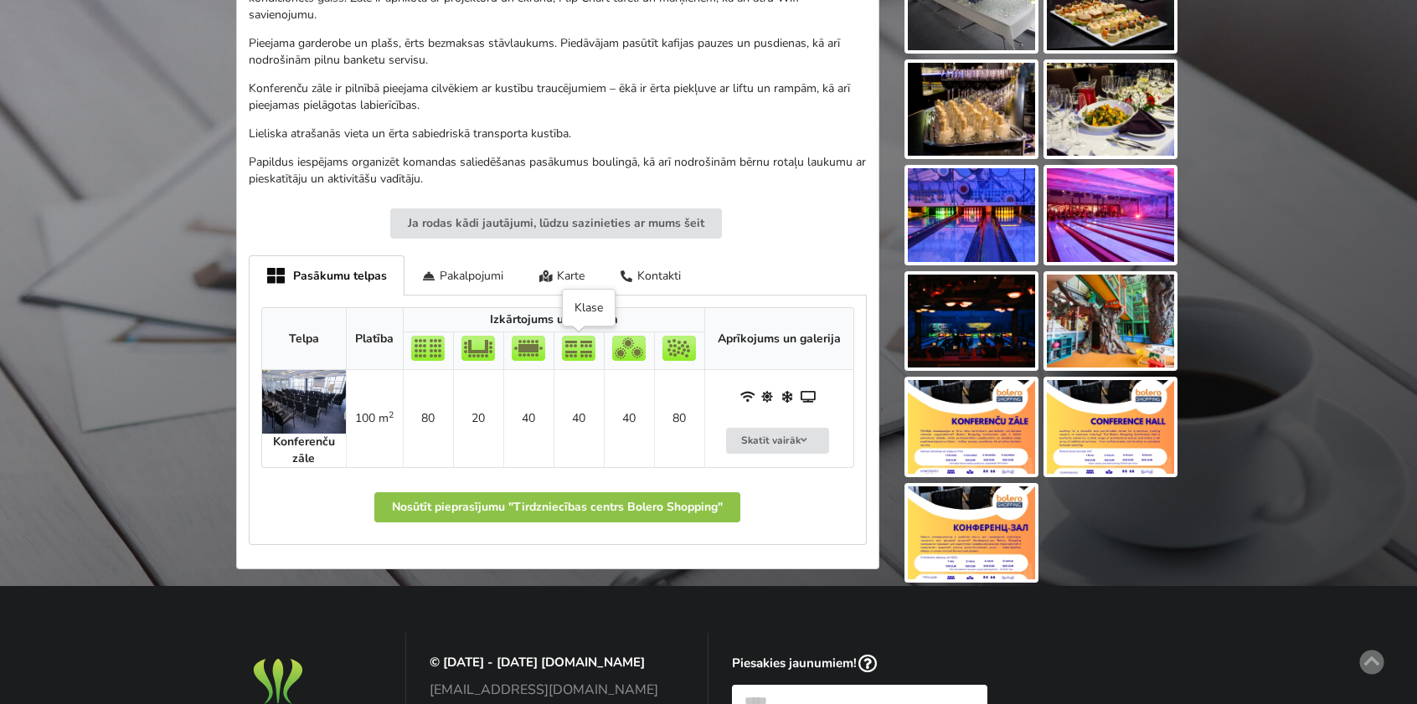
click at [569, 352] on img at bounding box center [578, 348] width 33 height 25
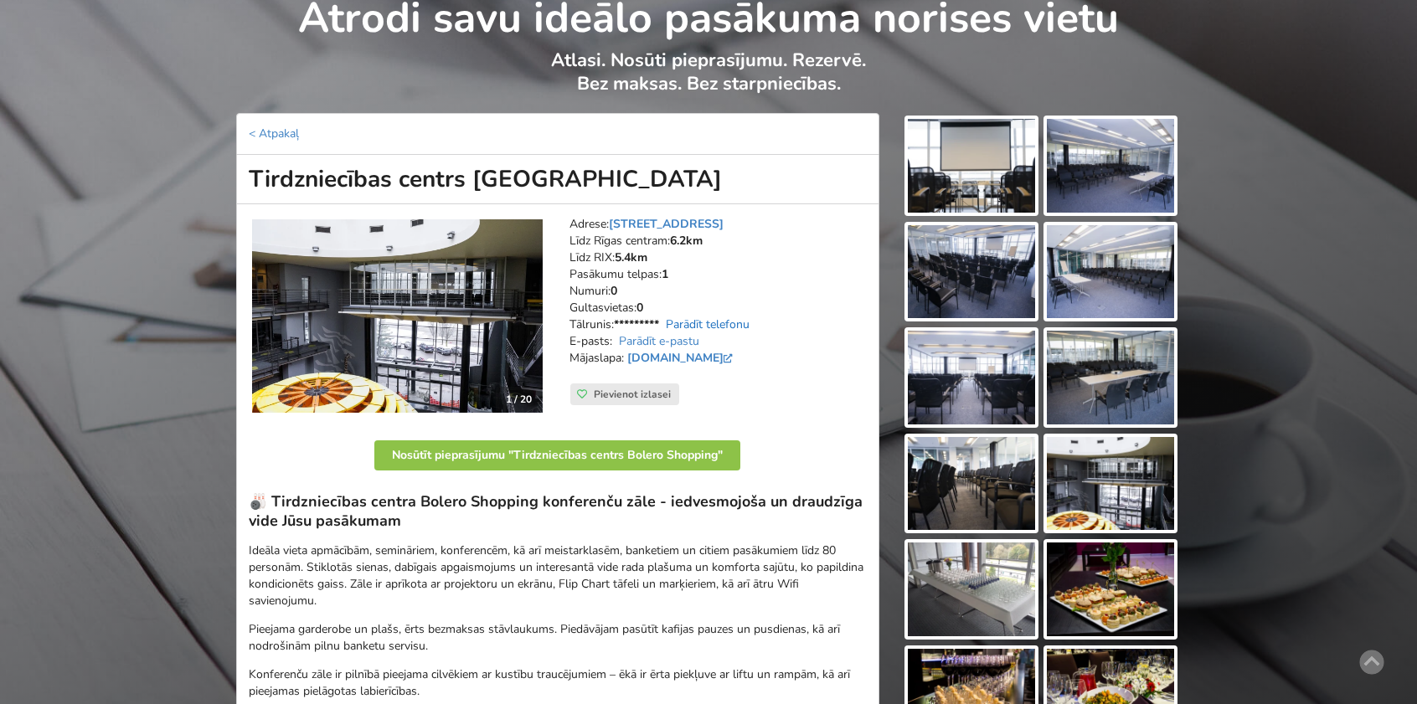
scroll to position [0, 0]
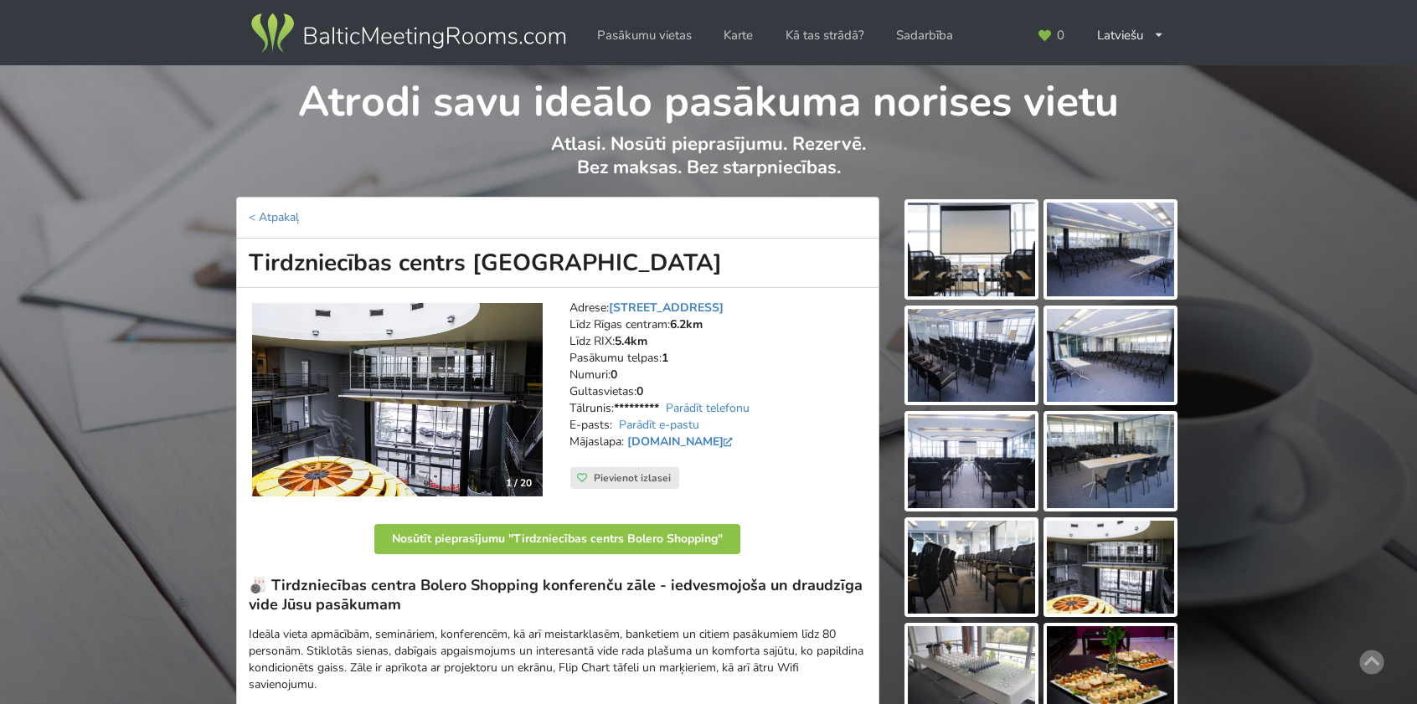
click at [958, 257] on img at bounding box center [971, 250] width 127 height 94
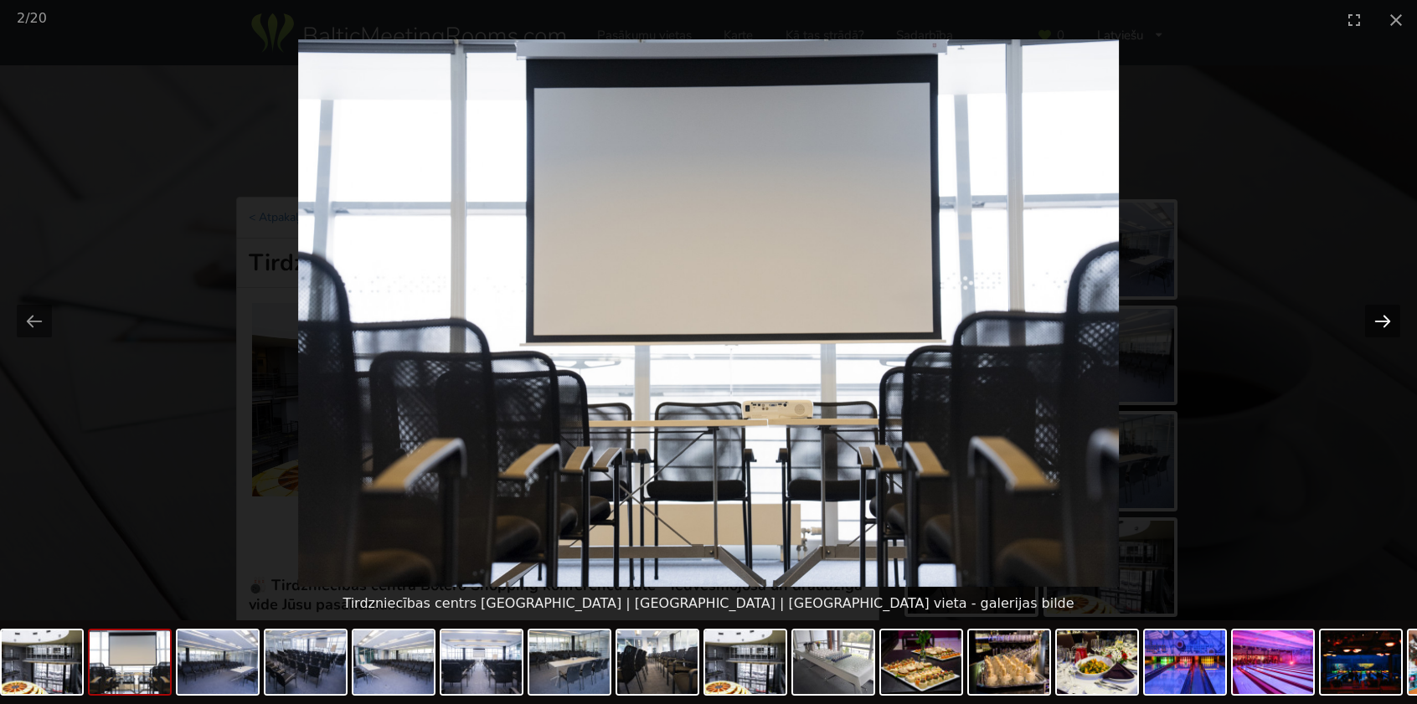
click at [1387, 332] on button "Next slide" at bounding box center [1382, 321] width 35 height 33
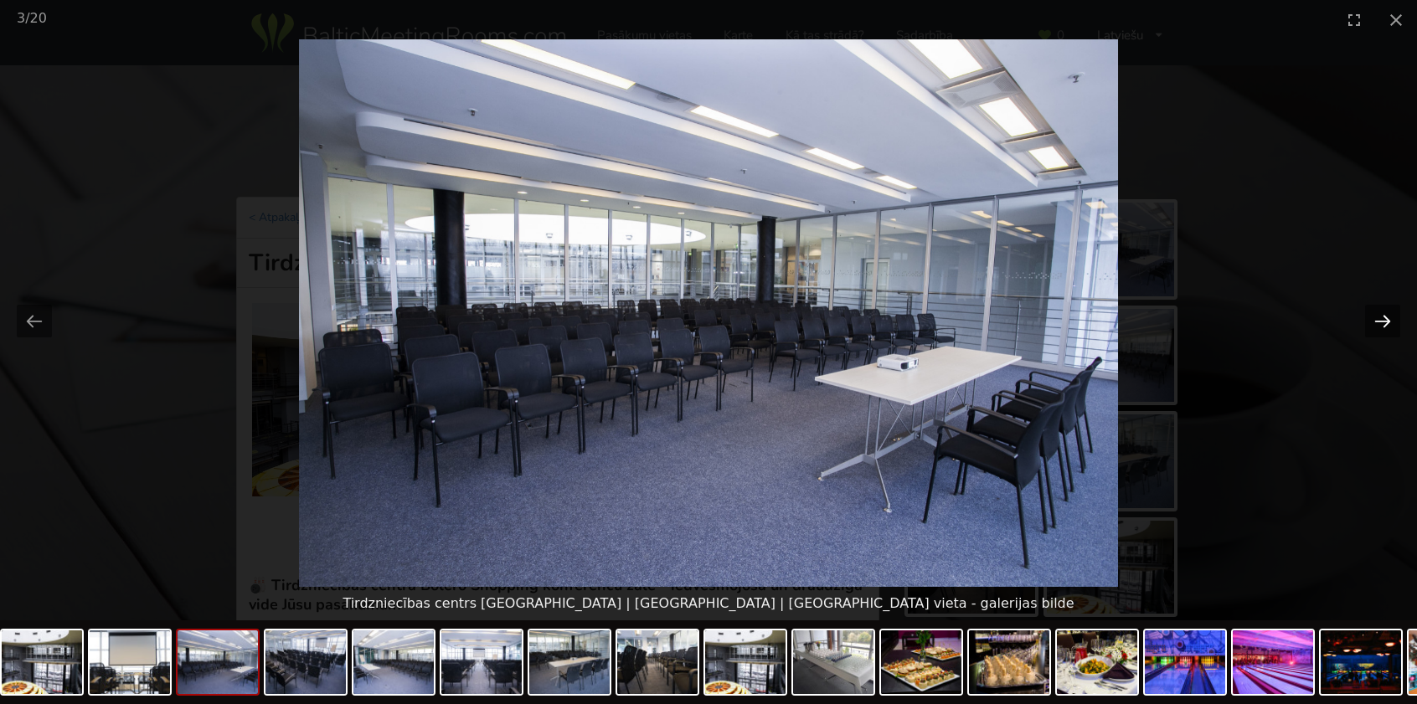
click at [1387, 332] on button "Next slide" at bounding box center [1382, 321] width 35 height 33
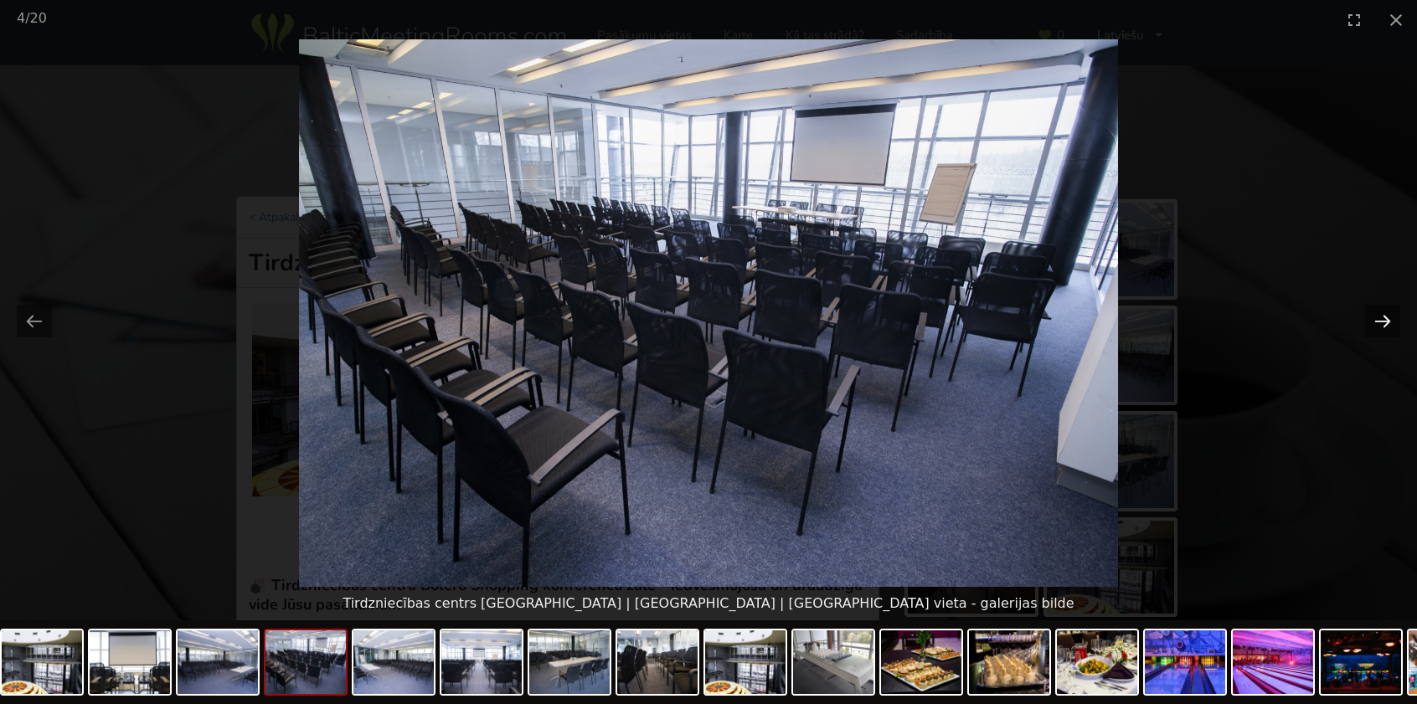
click at [1387, 332] on button "Next slide" at bounding box center [1382, 321] width 35 height 33
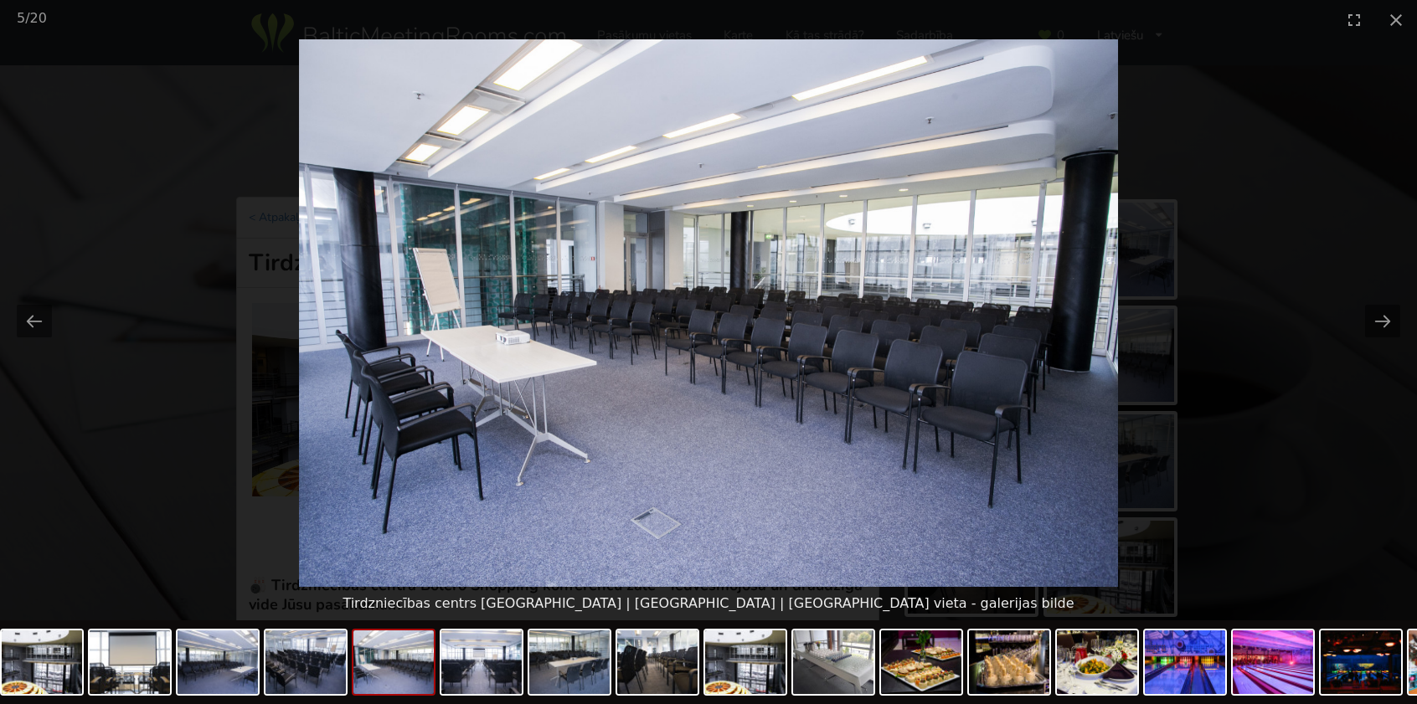
click at [1289, 183] on picture at bounding box center [708, 313] width 1417 height 548
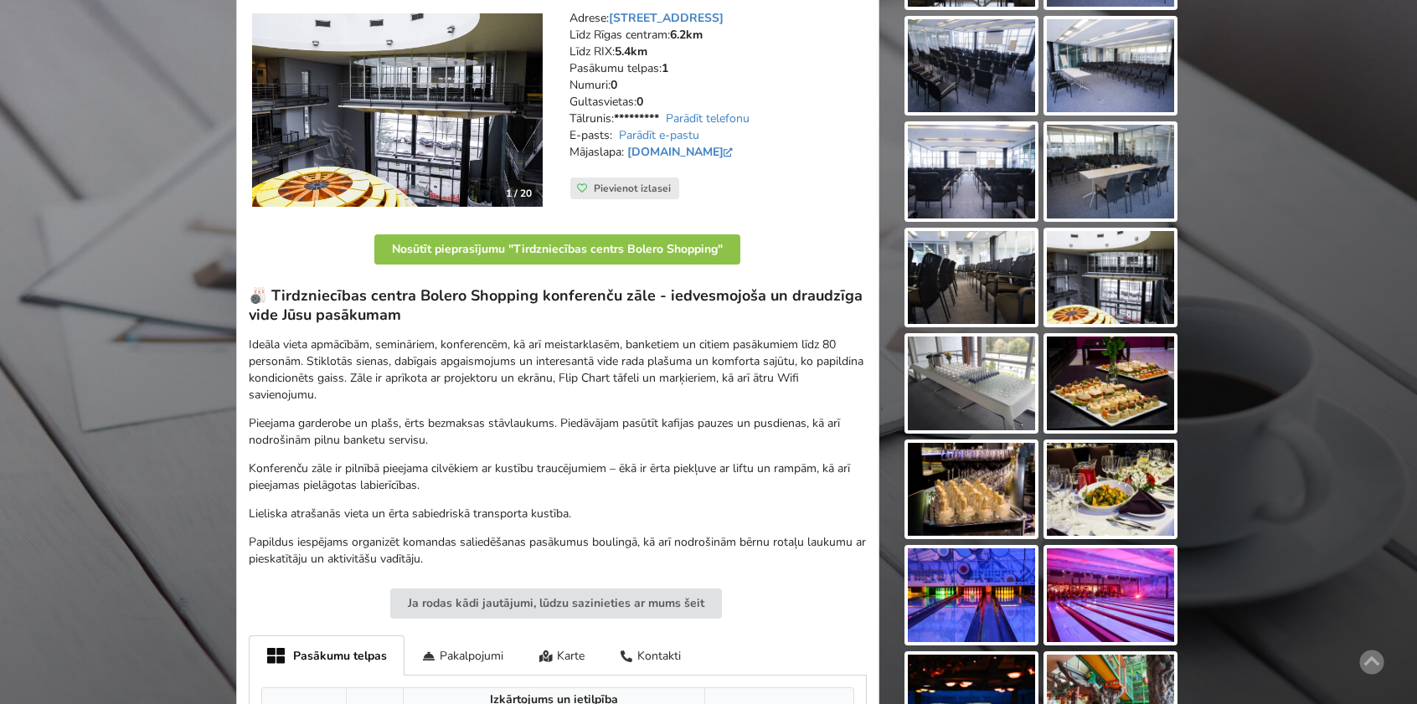
scroll to position [167, 0]
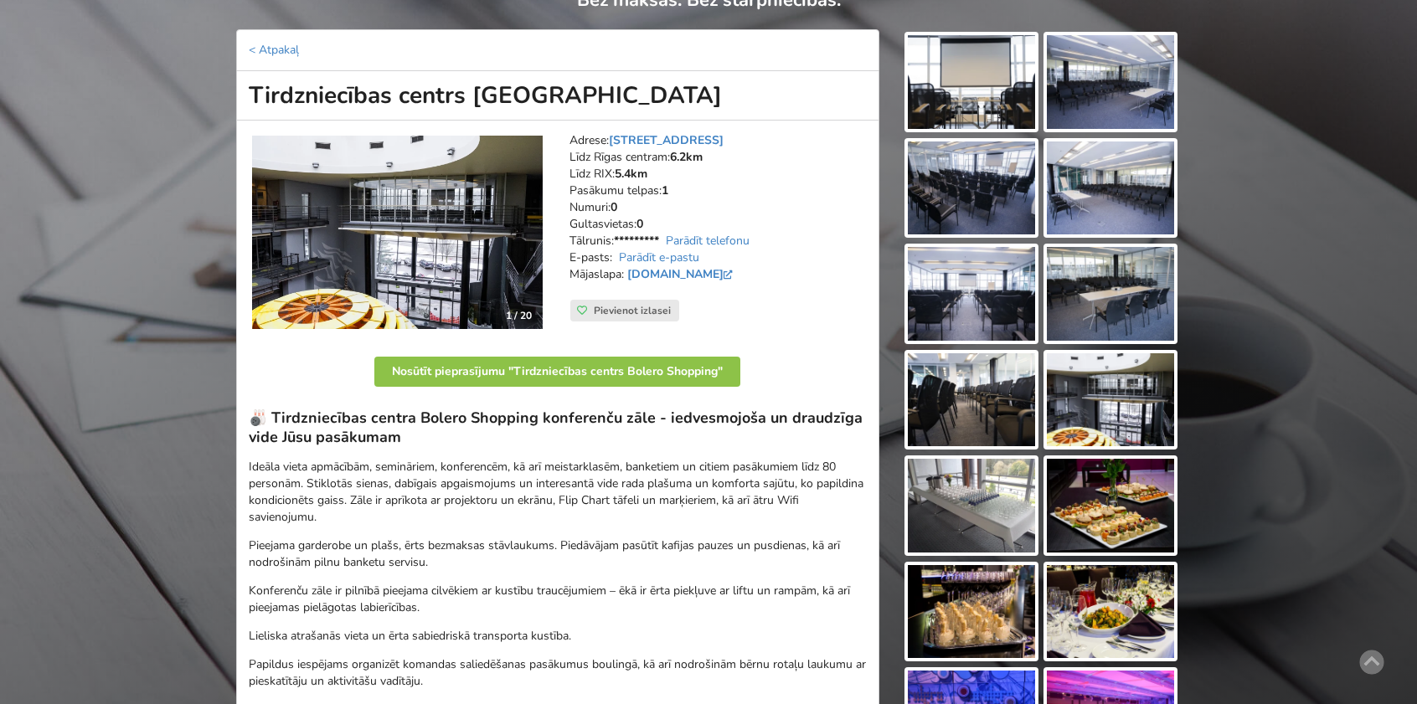
click at [488, 215] on img at bounding box center [397, 233] width 291 height 194
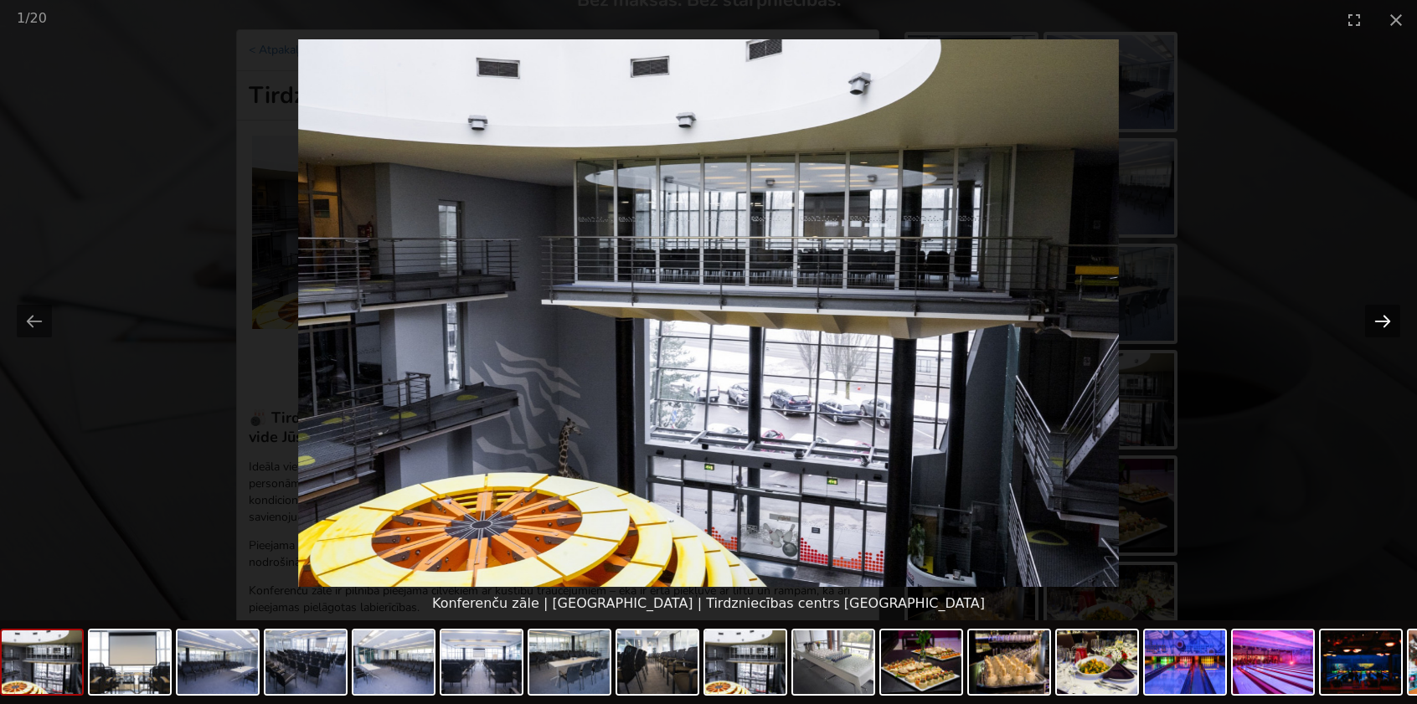
click at [1393, 319] on button "Next slide" at bounding box center [1382, 321] width 35 height 33
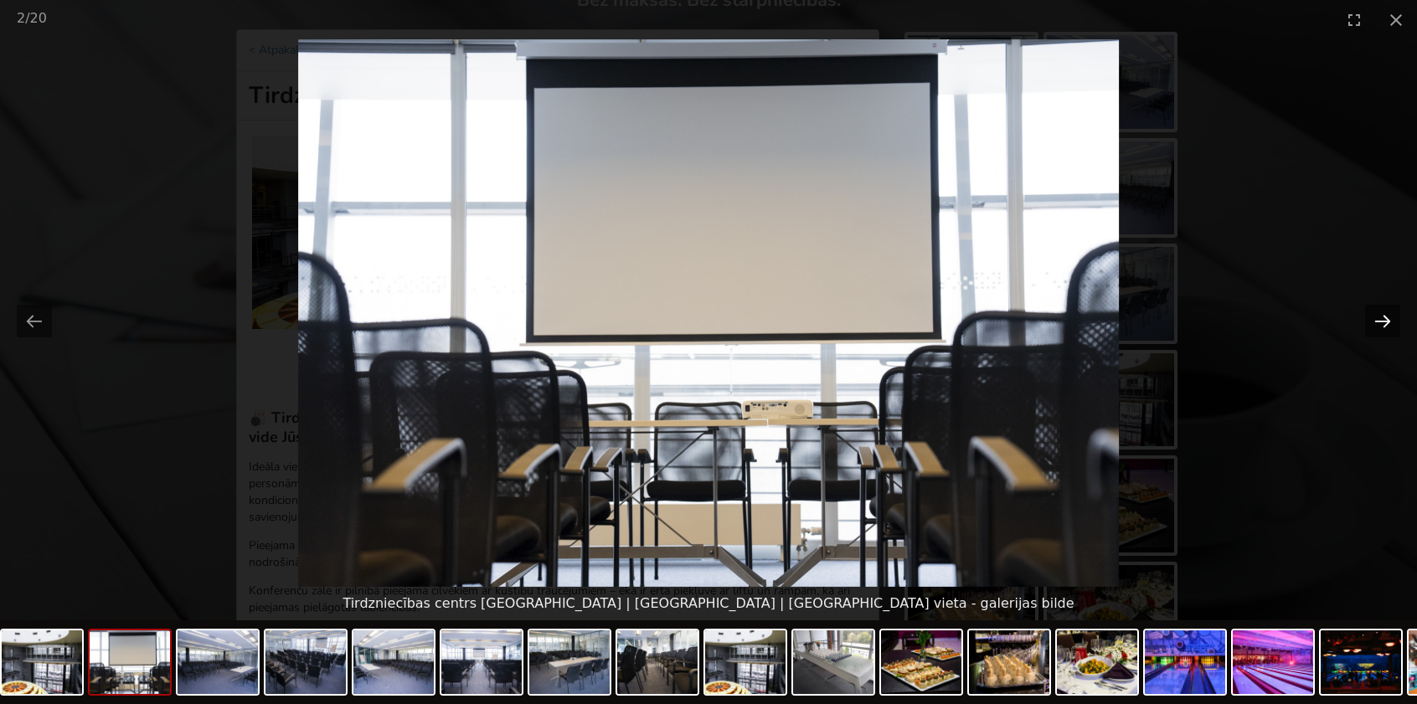
click at [1393, 319] on button "Next slide" at bounding box center [1382, 321] width 35 height 33
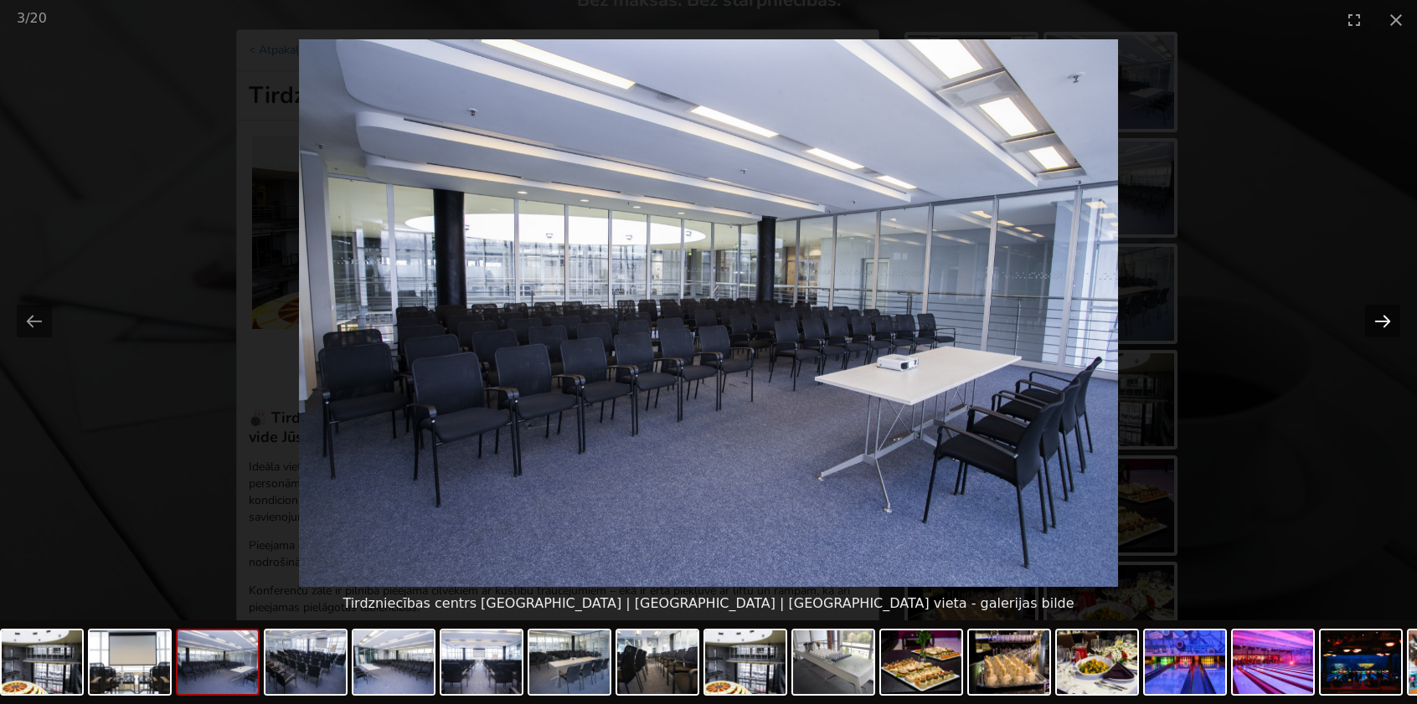
click at [1393, 319] on button "Next slide" at bounding box center [1382, 321] width 35 height 33
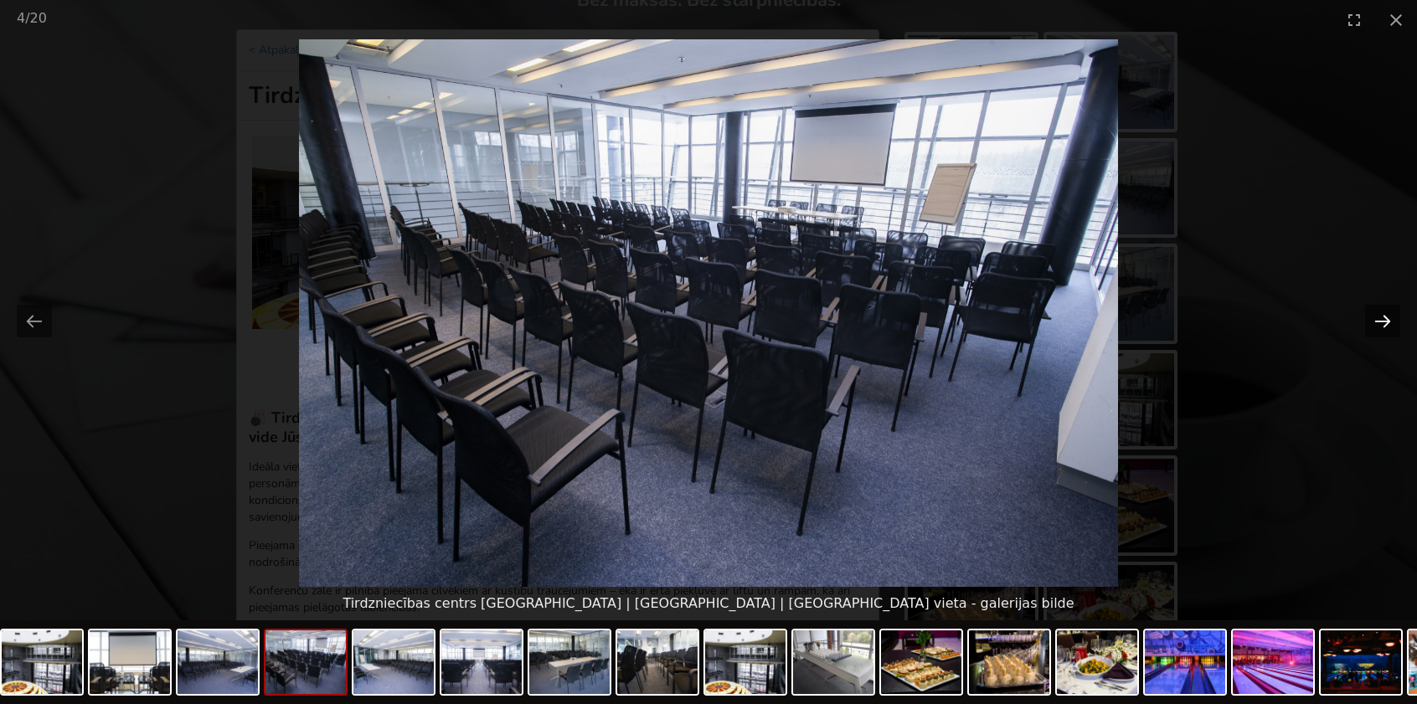
click at [1393, 319] on button "Next slide" at bounding box center [1382, 321] width 35 height 33
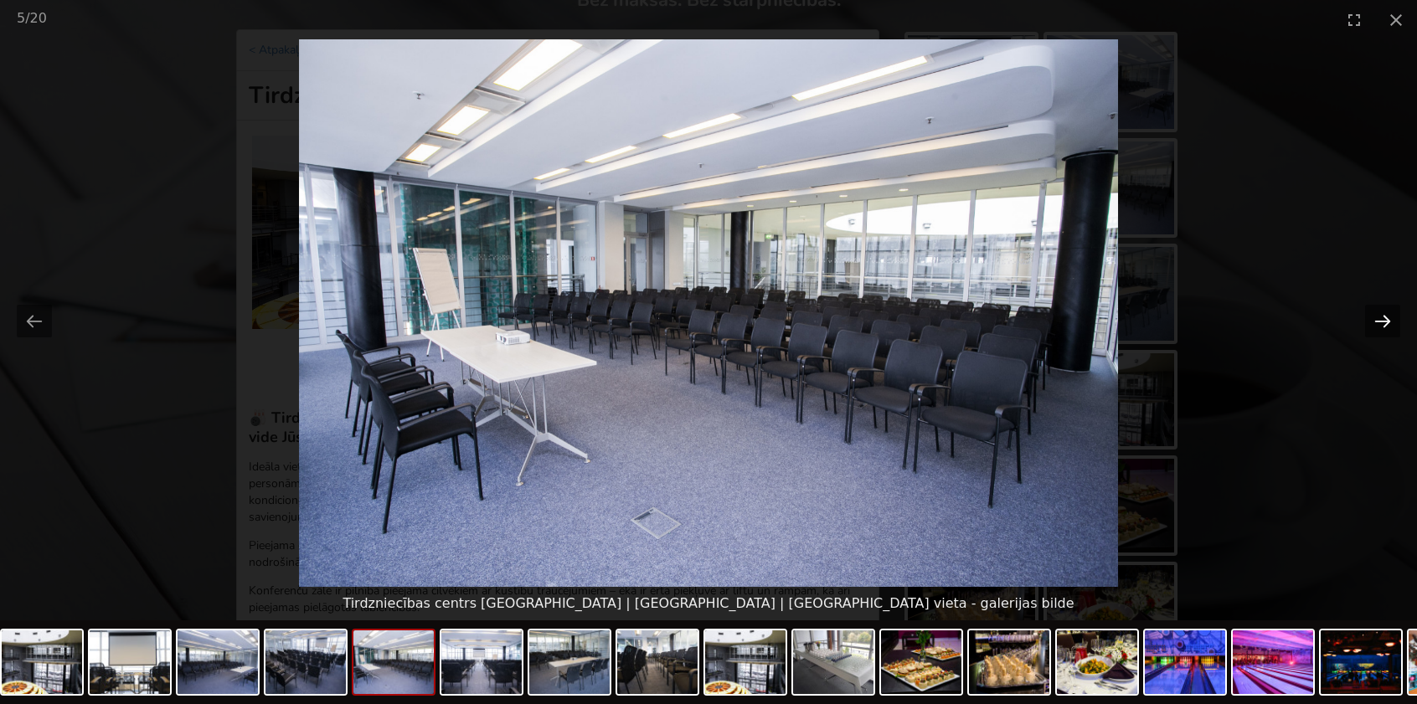
click at [1393, 319] on button "Next slide" at bounding box center [1382, 321] width 35 height 33
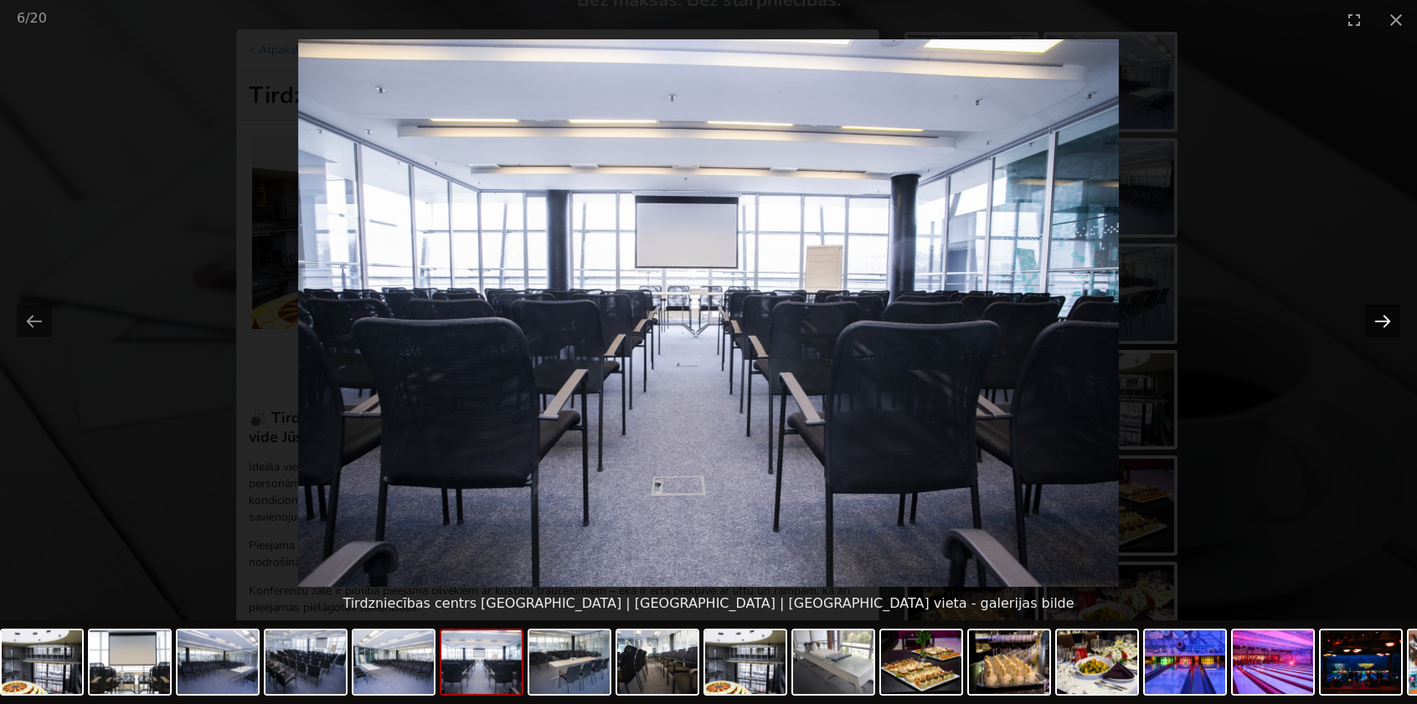
click at [1393, 319] on button "Next slide" at bounding box center [1382, 321] width 35 height 33
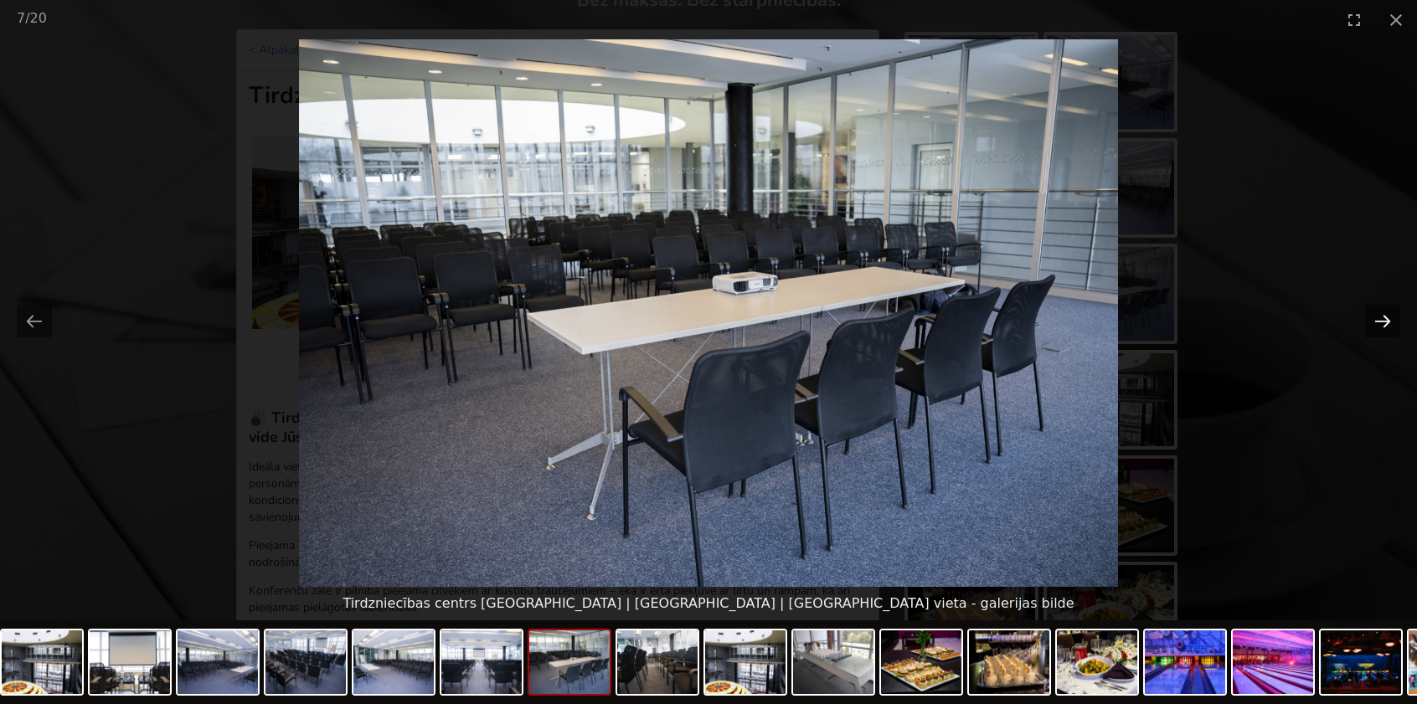
click at [1393, 319] on button "Next slide" at bounding box center [1382, 321] width 35 height 33
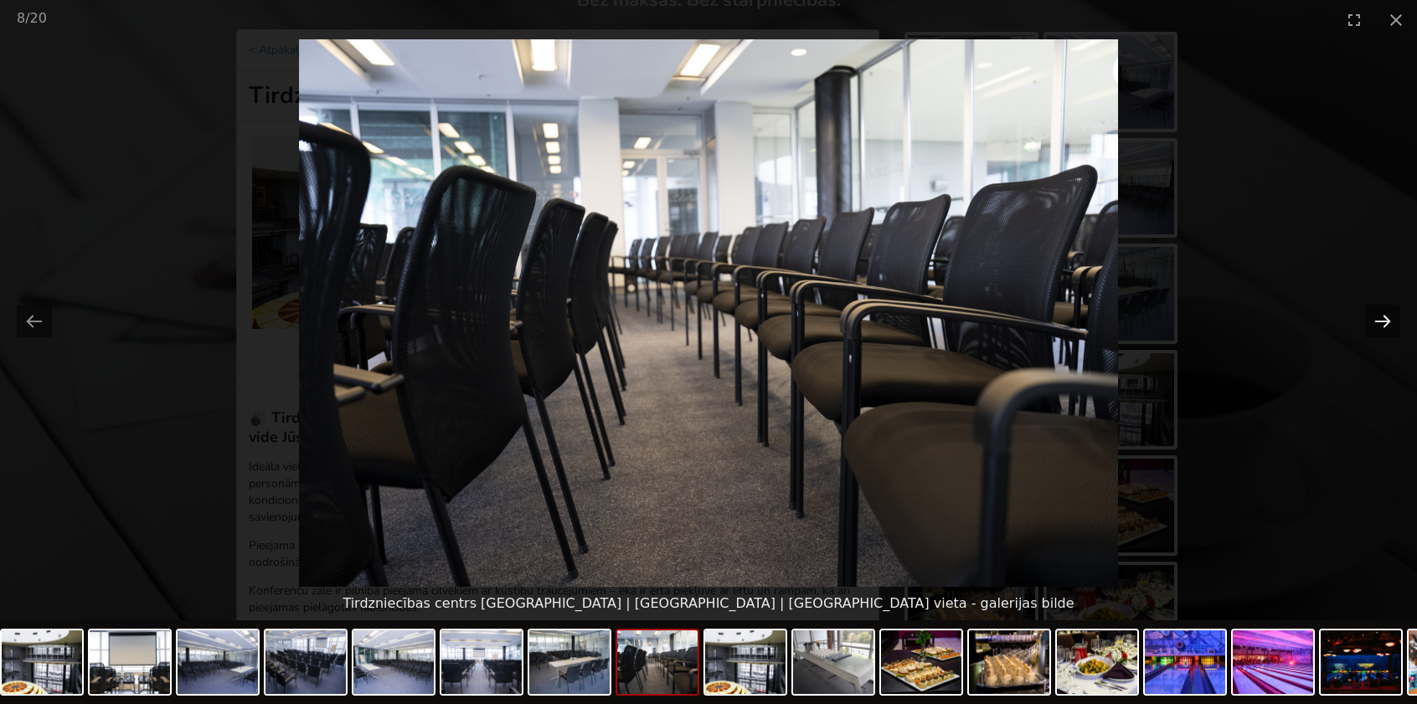
click at [1393, 319] on button "Next slide" at bounding box center [1382, 321] width 35 height 33
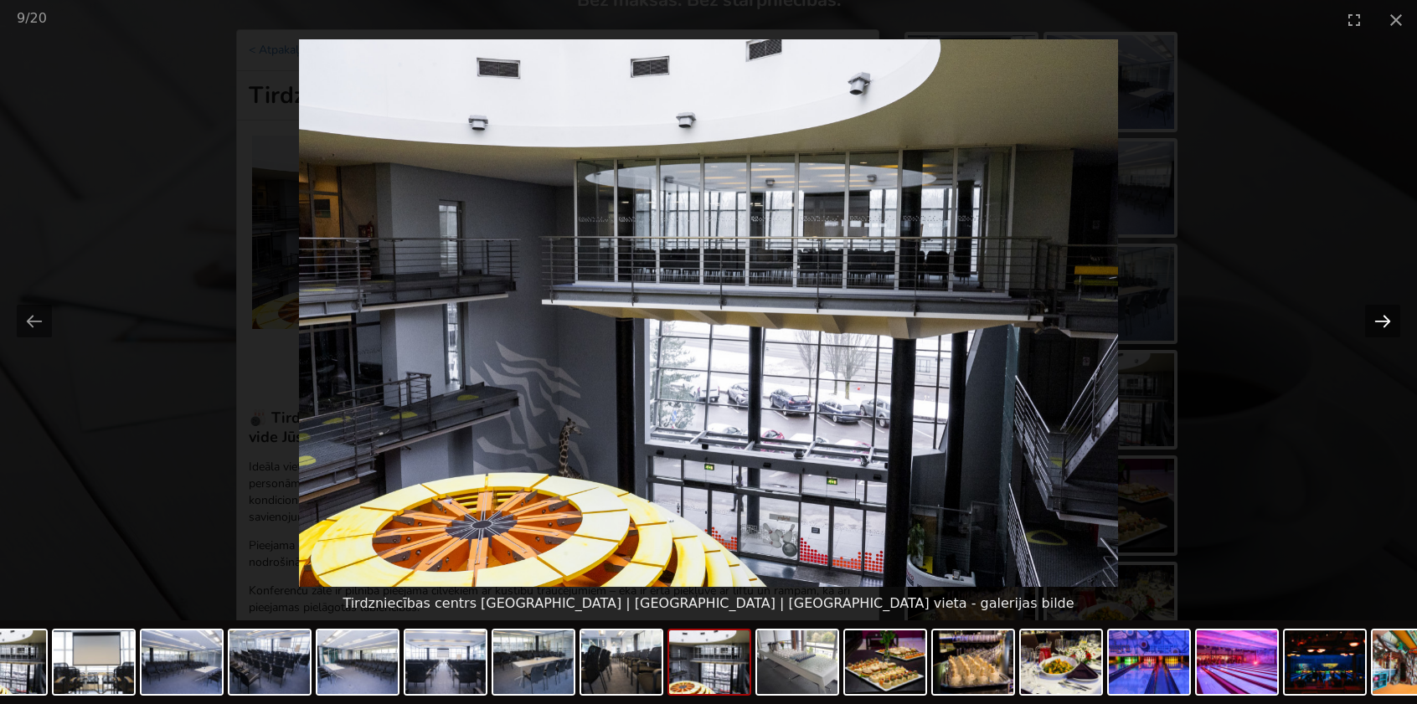
click at [1393, 319] on button "Next slide" at bounding box center [1382, 321] width 35 height 33
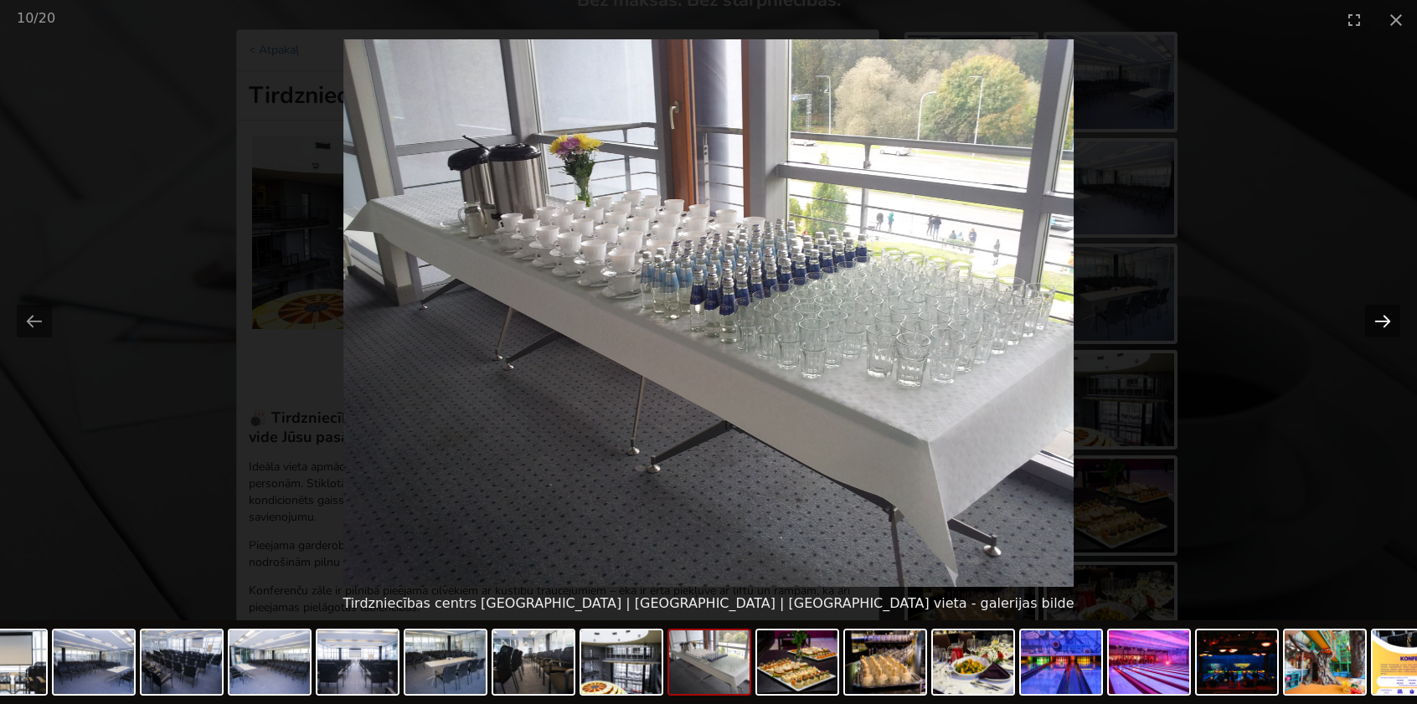
click at [1393, 319] on button "Next slide" at bounding box center [1382, 321] width 35 height 33
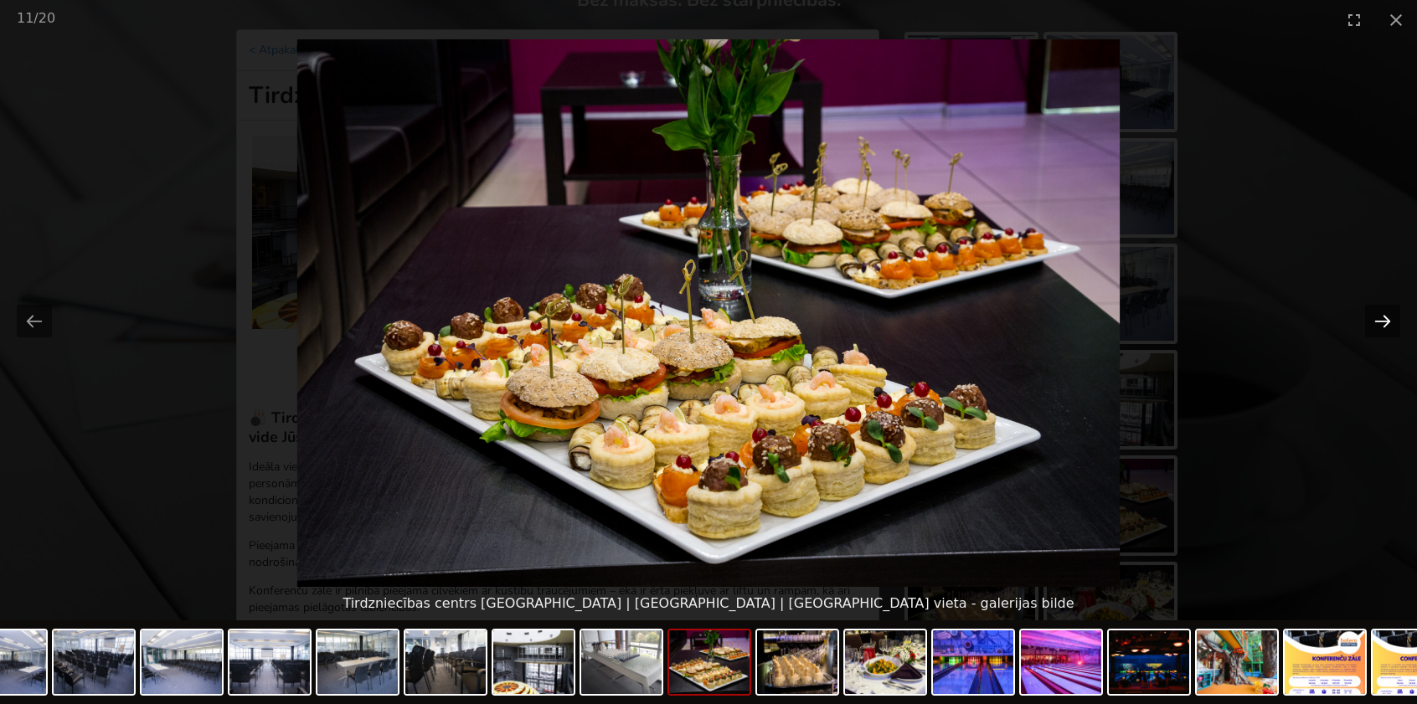
click at [1393, 319] on button "Next slide" at bounding box center [1382, 321] width 35 height 33
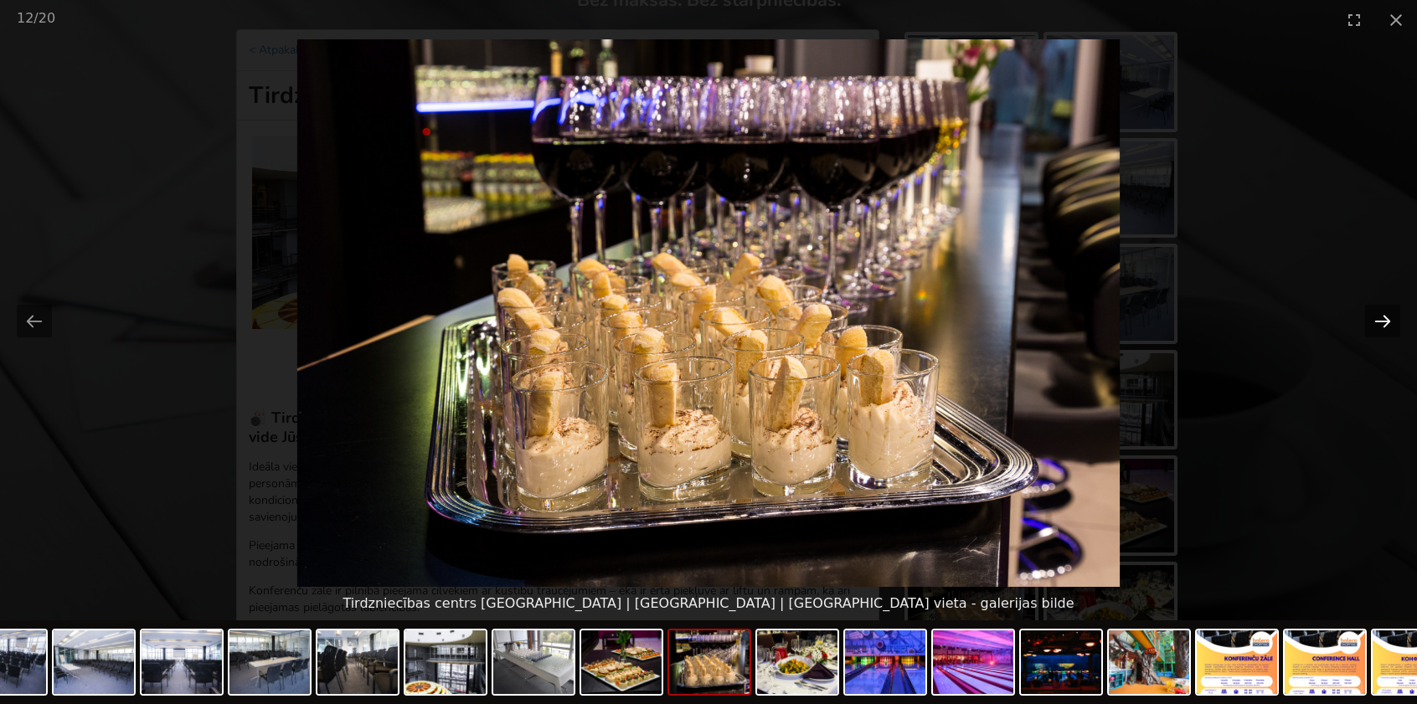
click at [1393, 319] on button "Next slide" at bounding box center [1382, 321] width 35 height 33
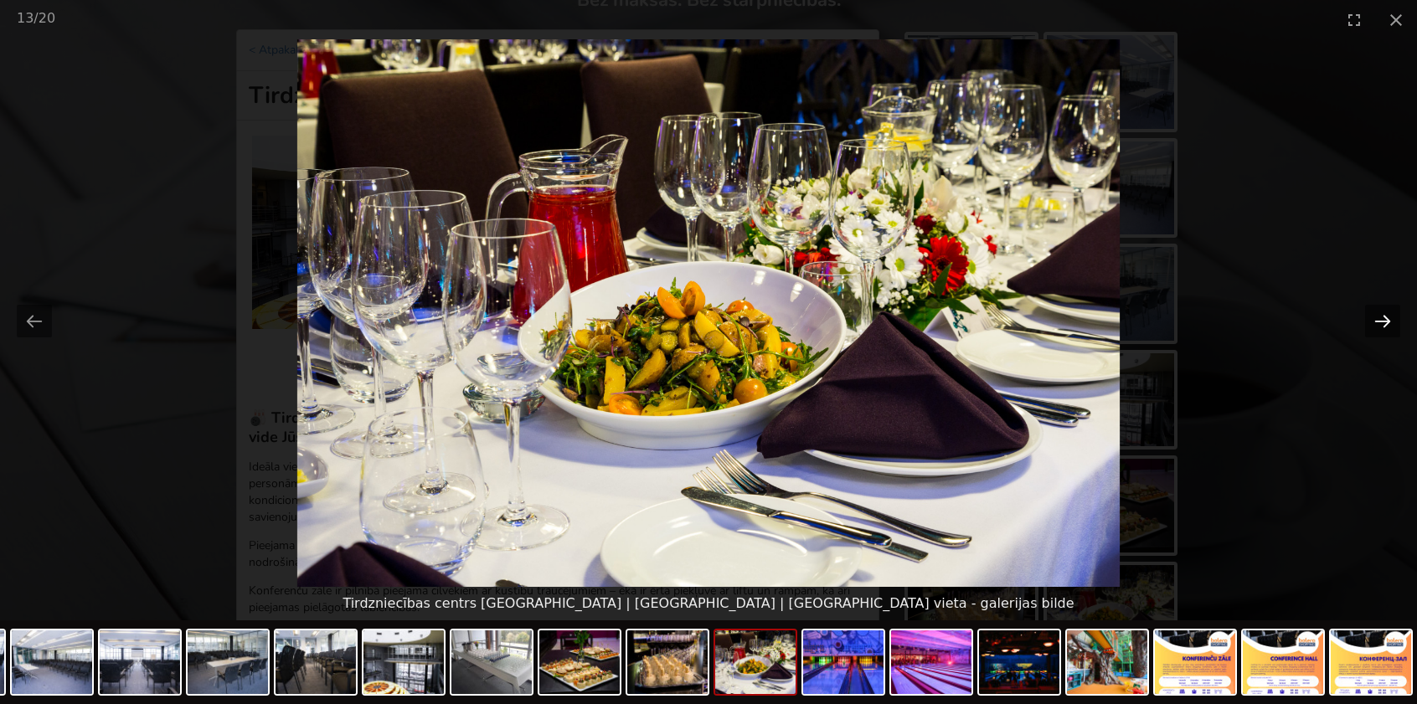
click at [1393, 319] on button "Next slide" at bounding box center [1382, 321] width 35 height 33
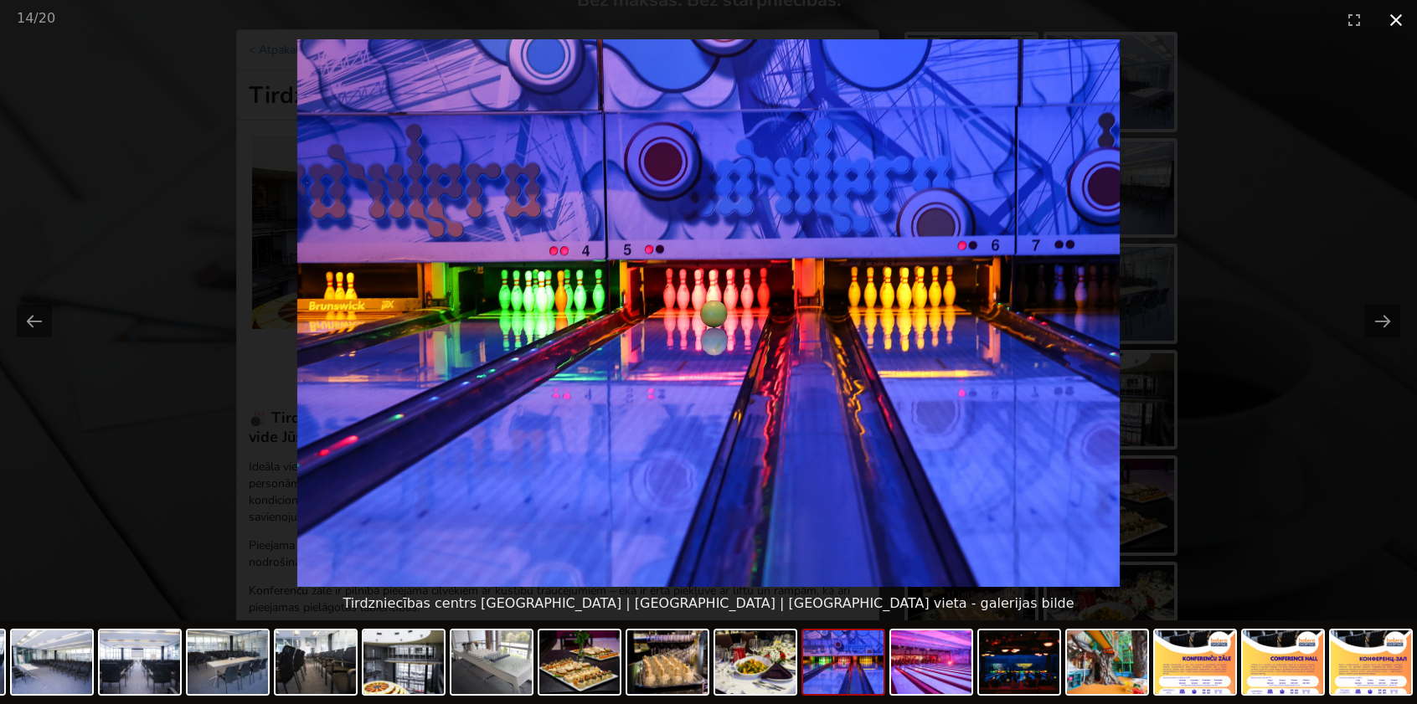
click at [1404, 19] on button "Close gallery" at bounding box center [1396, 19] width 42 height 39
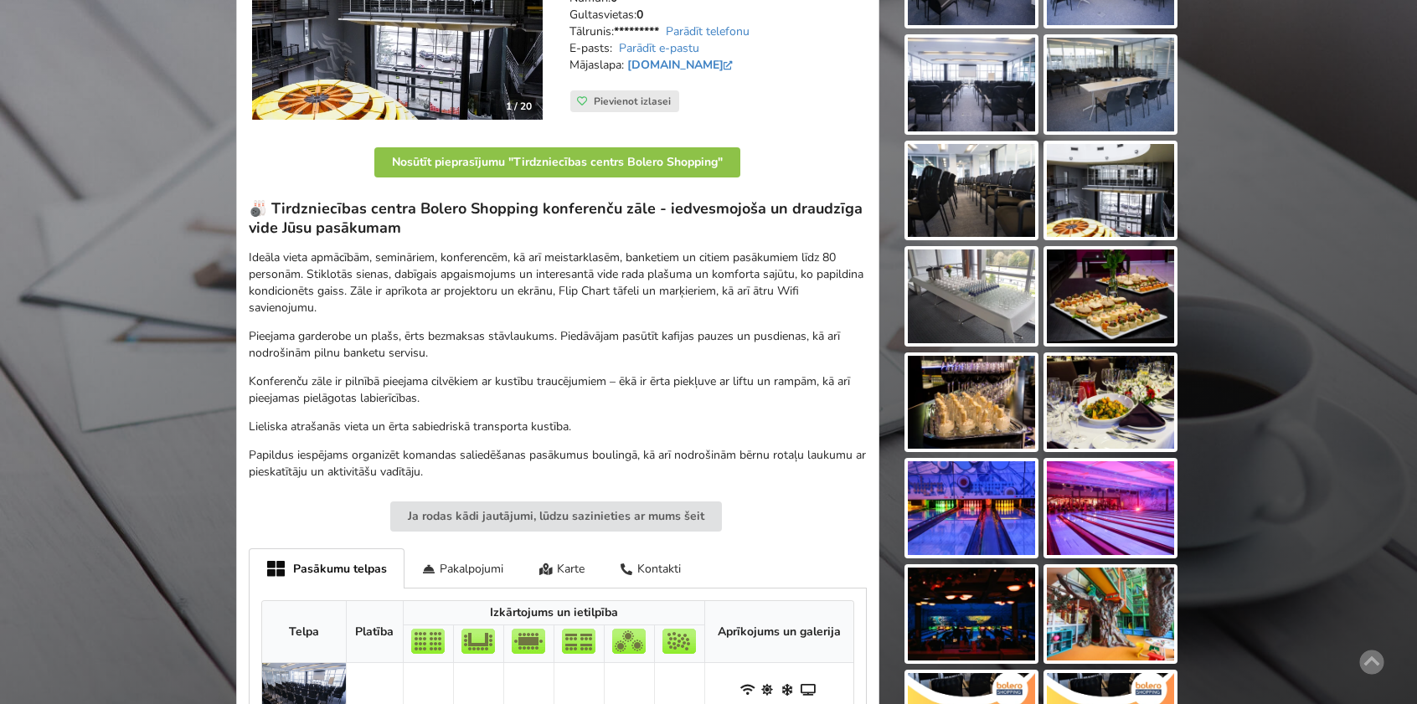
scroll to position [670, 0]
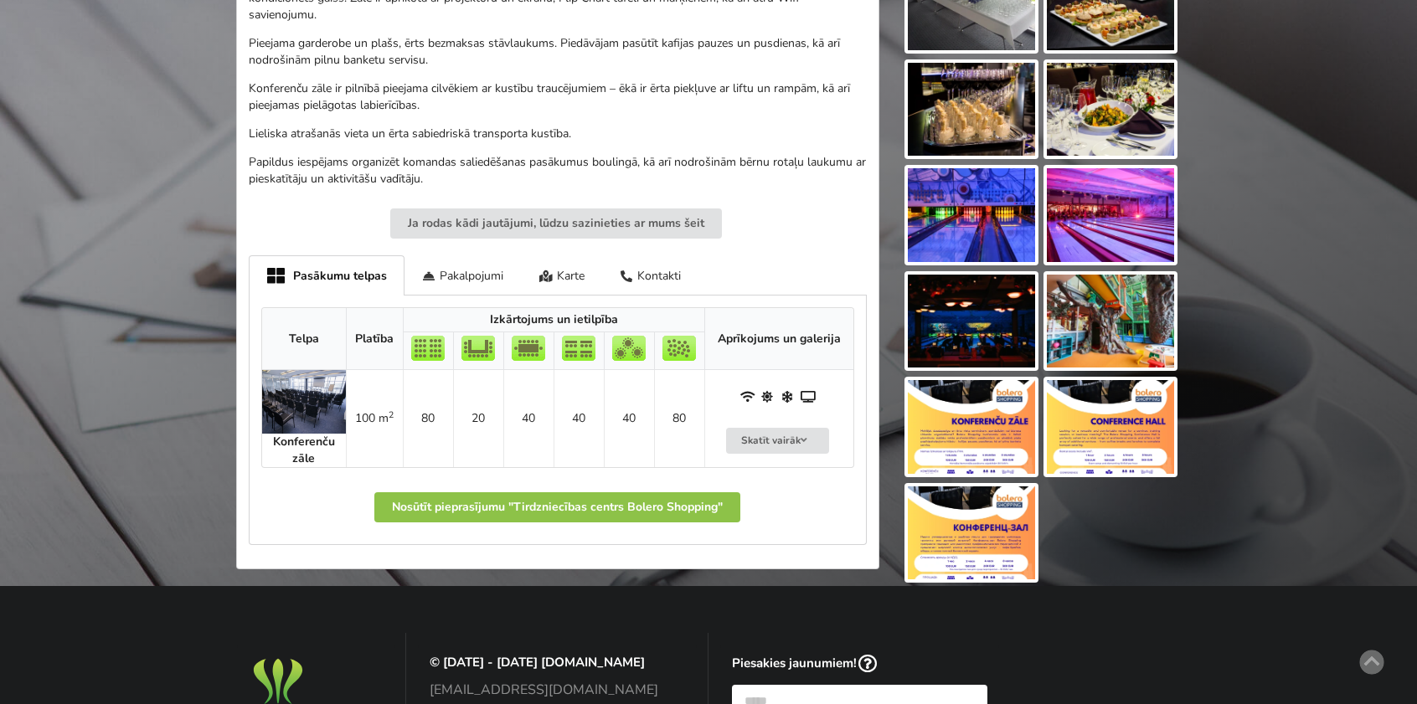
click at [984, 435] on img at bounding box center [971, 427] width 127 height 94
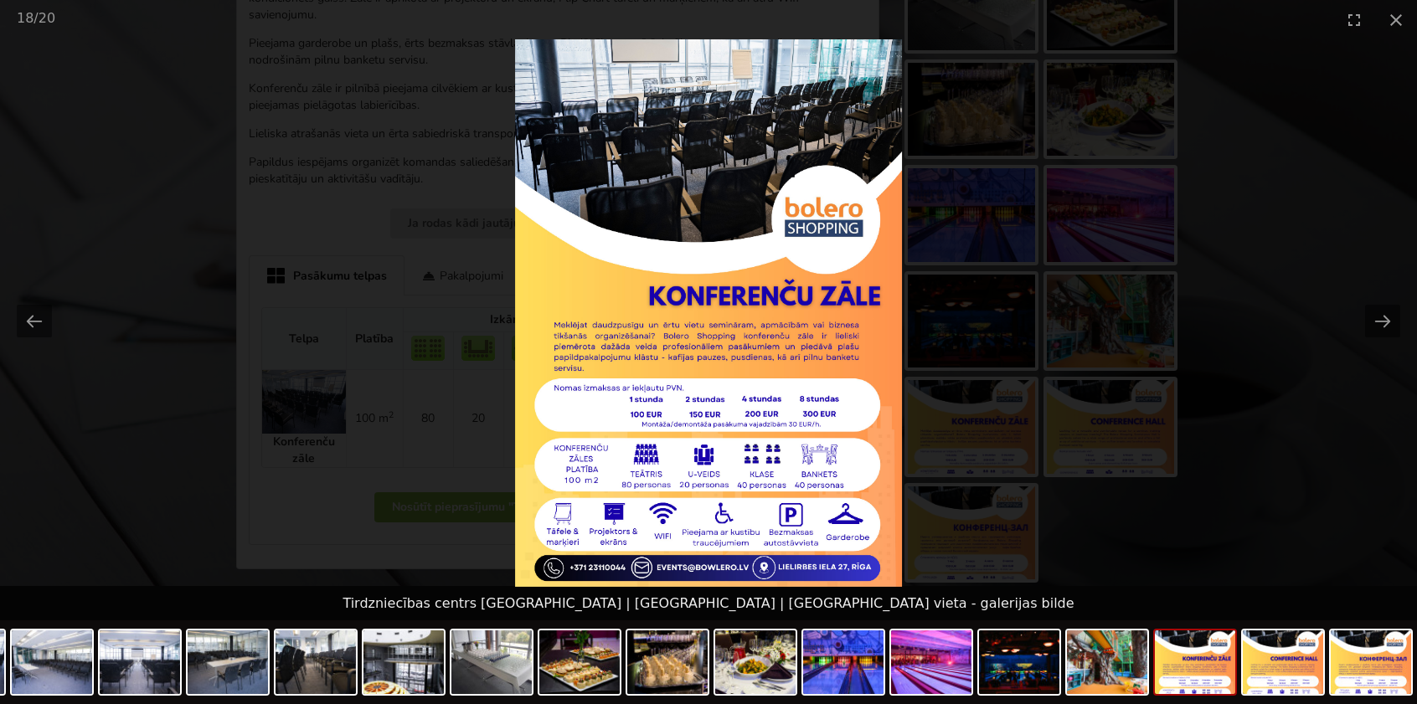
click at [1239, 271] on picture at bounding box center [708, 313] width 1417 height 548
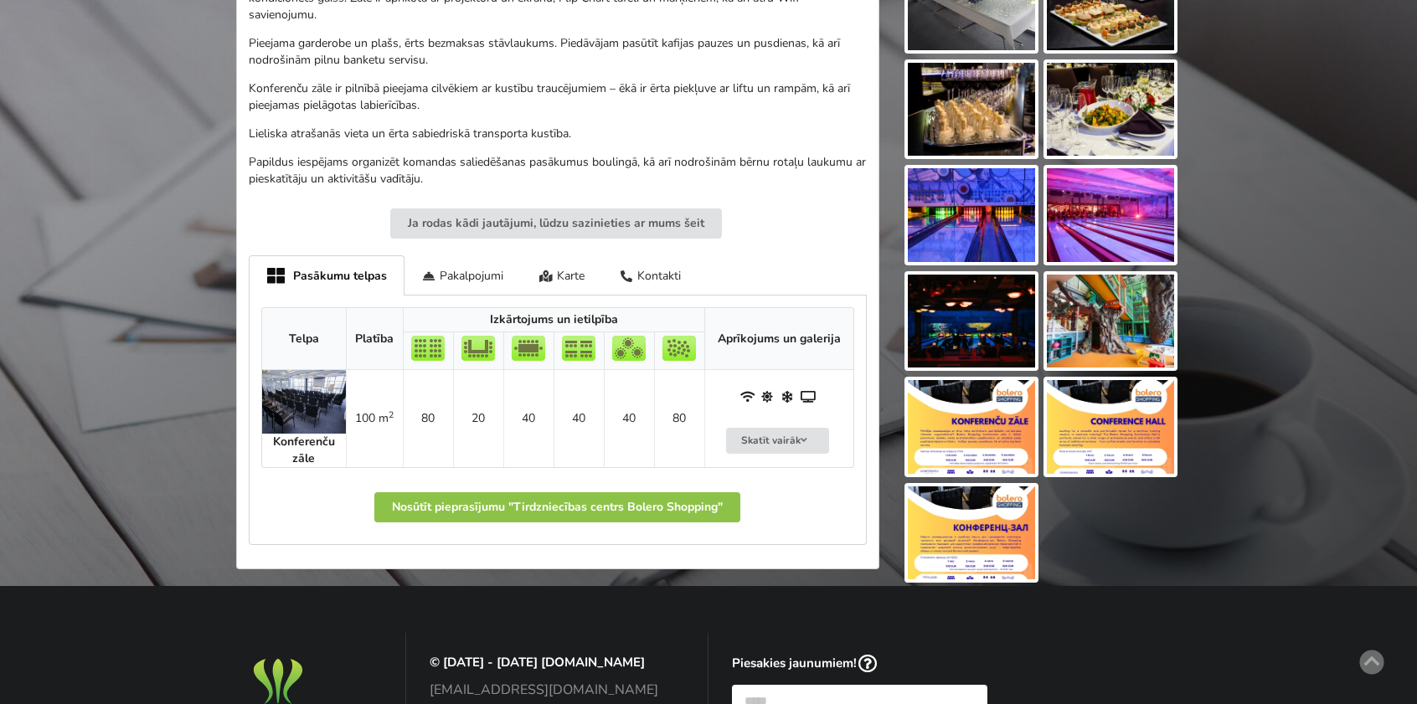
click at [1077, 229] on img at bounding box center [1110, 215] width 127 height 94
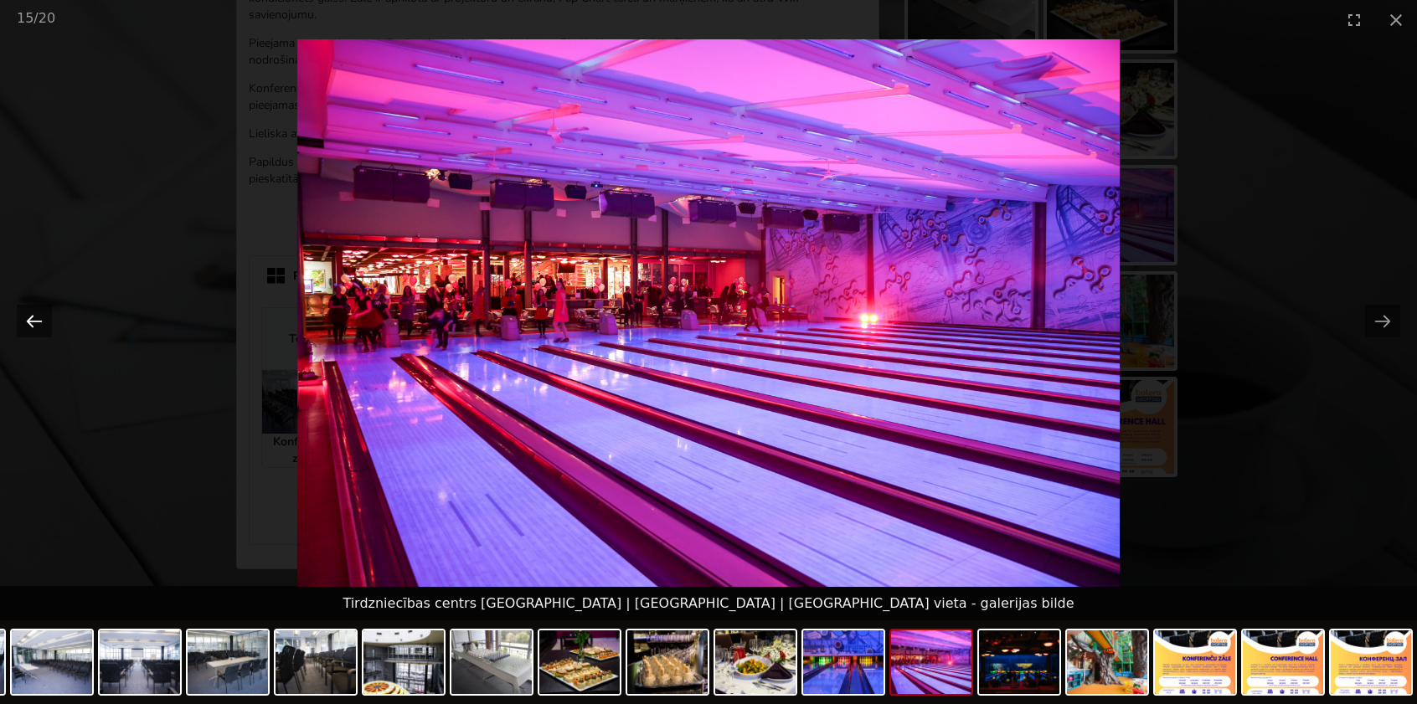
click at [31, 314] on button "Previous slide" at bounding box center [34, 321] width 35 height 33
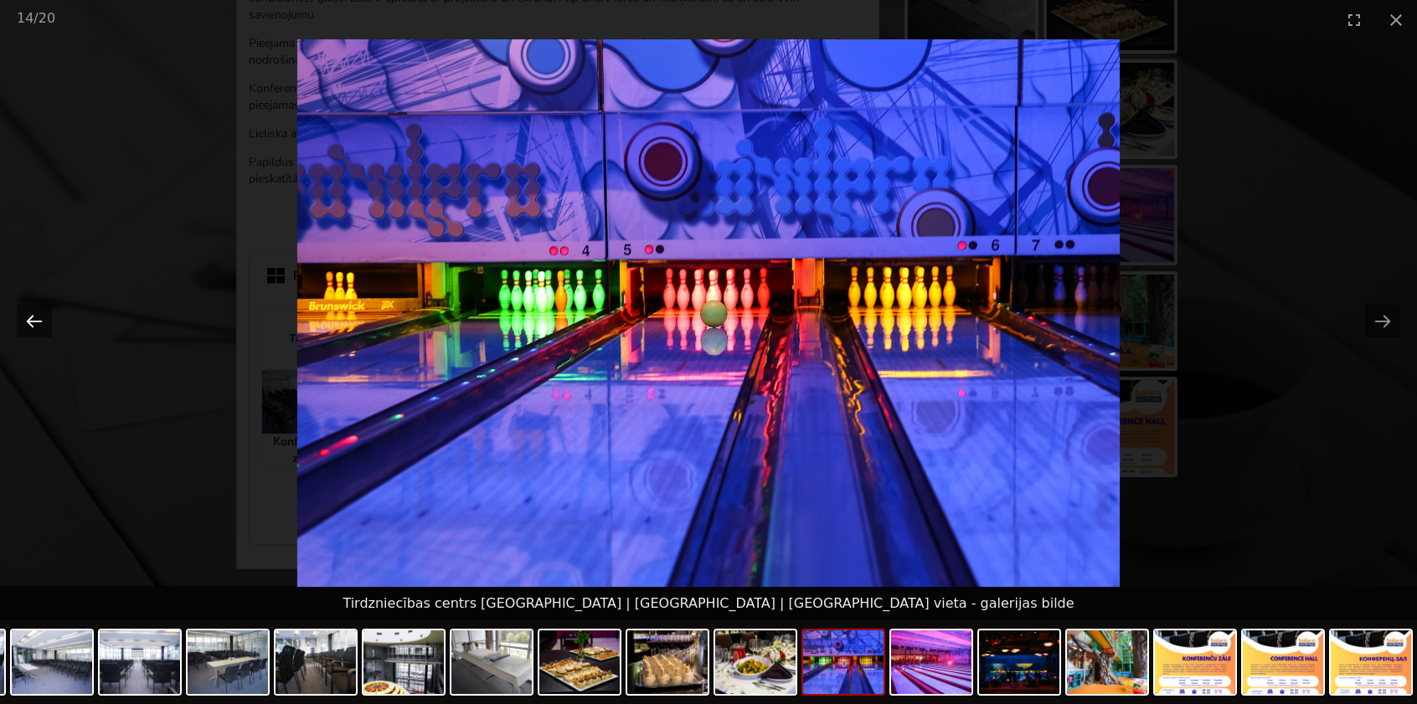
click at [31, 314] on button "Previous slide" at bounding box center [34, 321] width 35 height 33
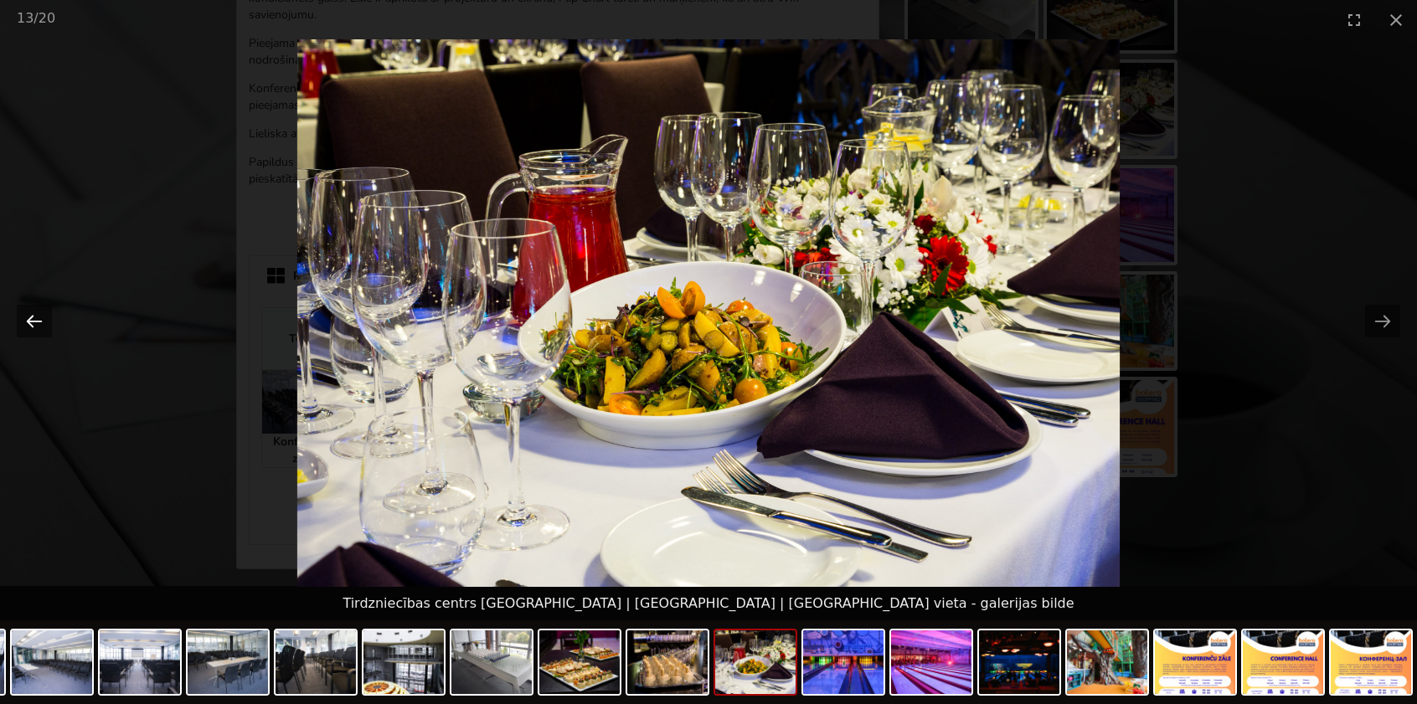
click at [31, 314] on button "Previous slide" at bounding box center [34, 321] width 35 height 33
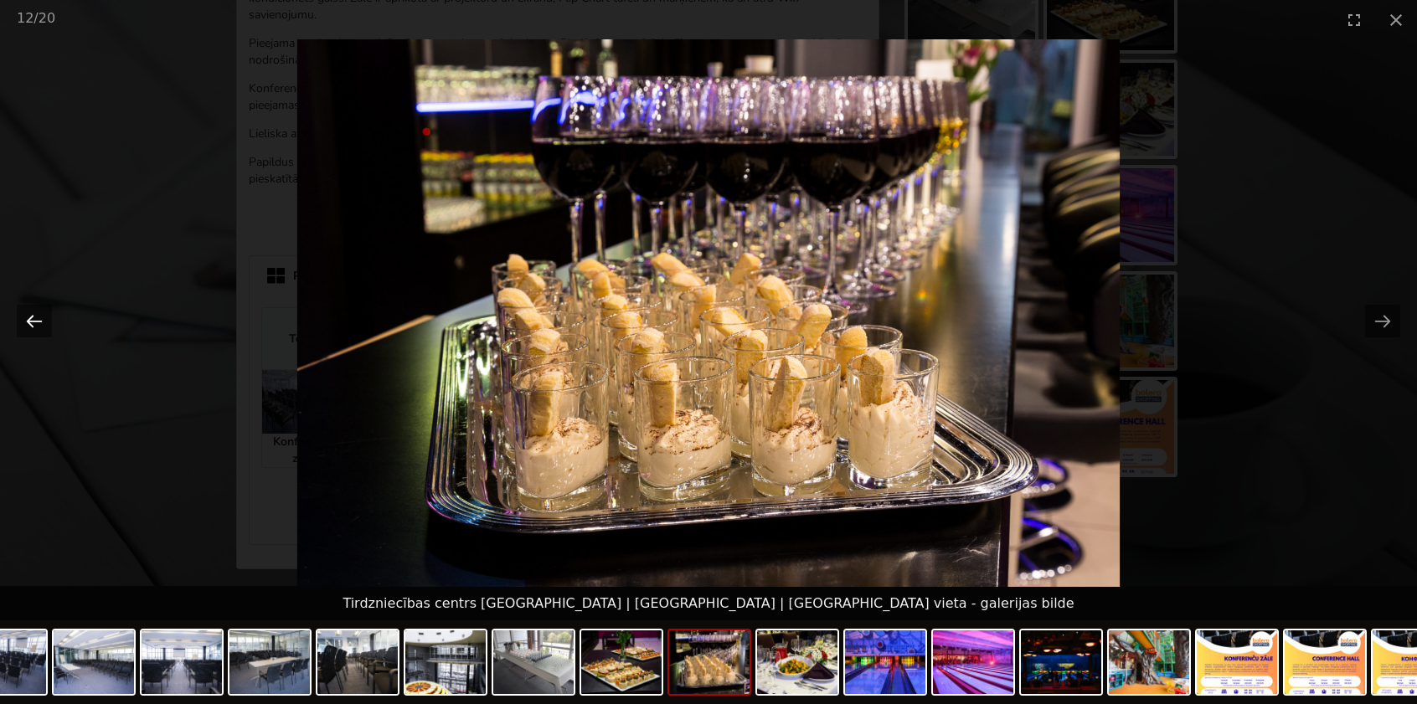
click at [31, 314] on button "Previous slide" at bounding box center [34, 321] width 35 height 33
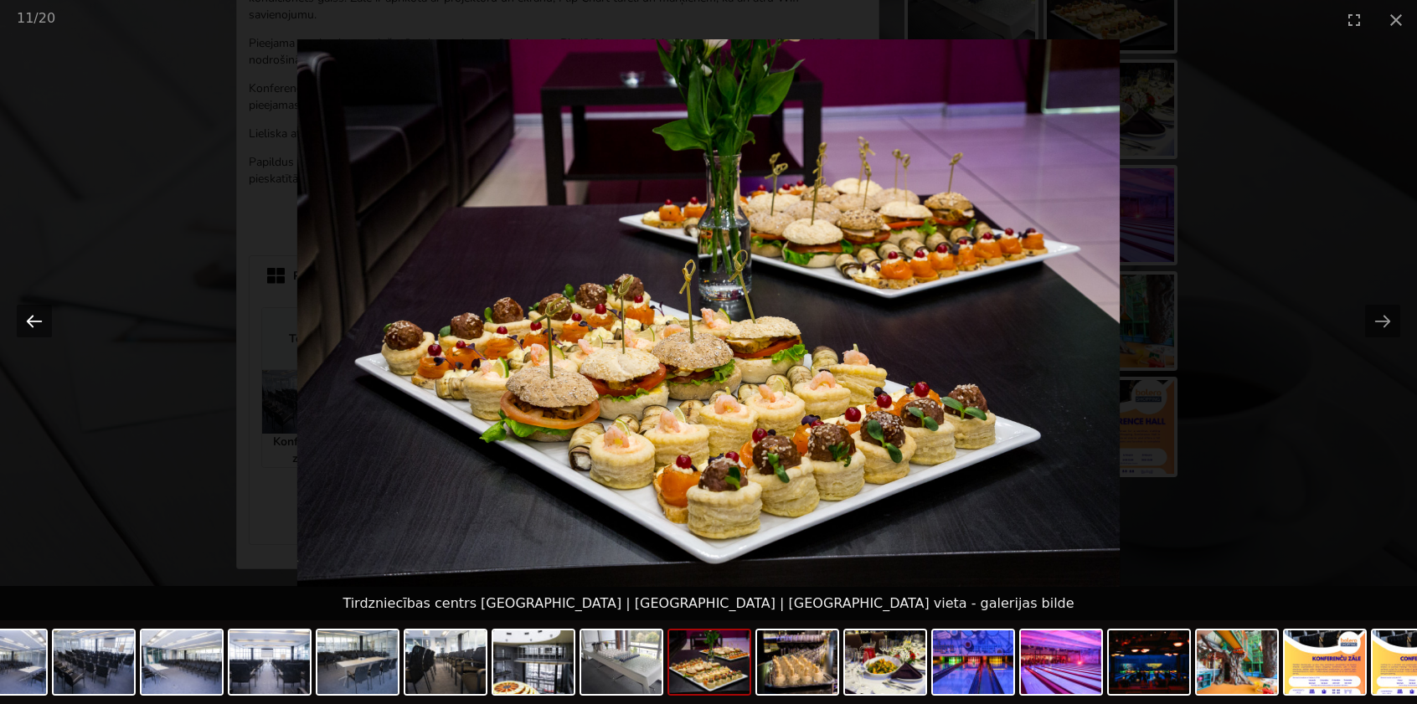
click at [31, 314] on button "Previous slide" at bounding box center [34, 321] width 35 height 33
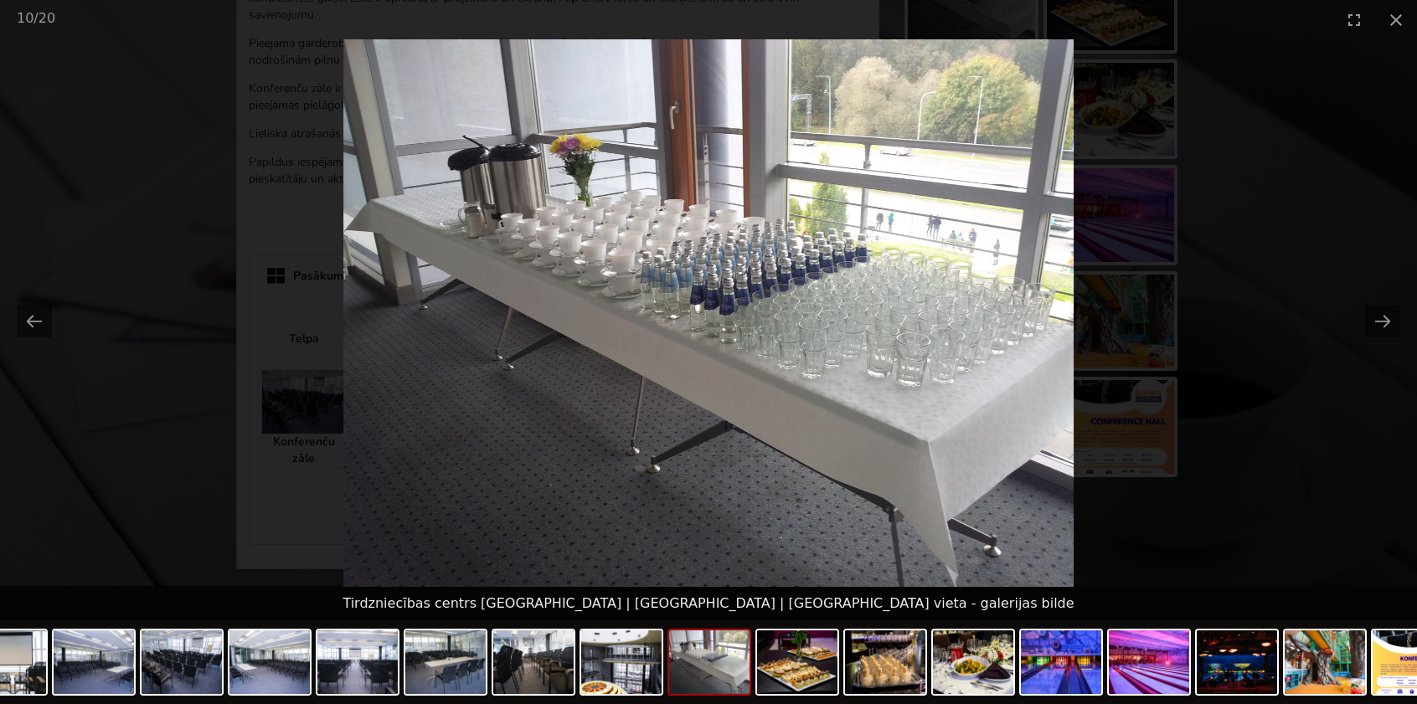
click at [98, 168] on picture at bounding box center [708, 313] width 1417 height 548
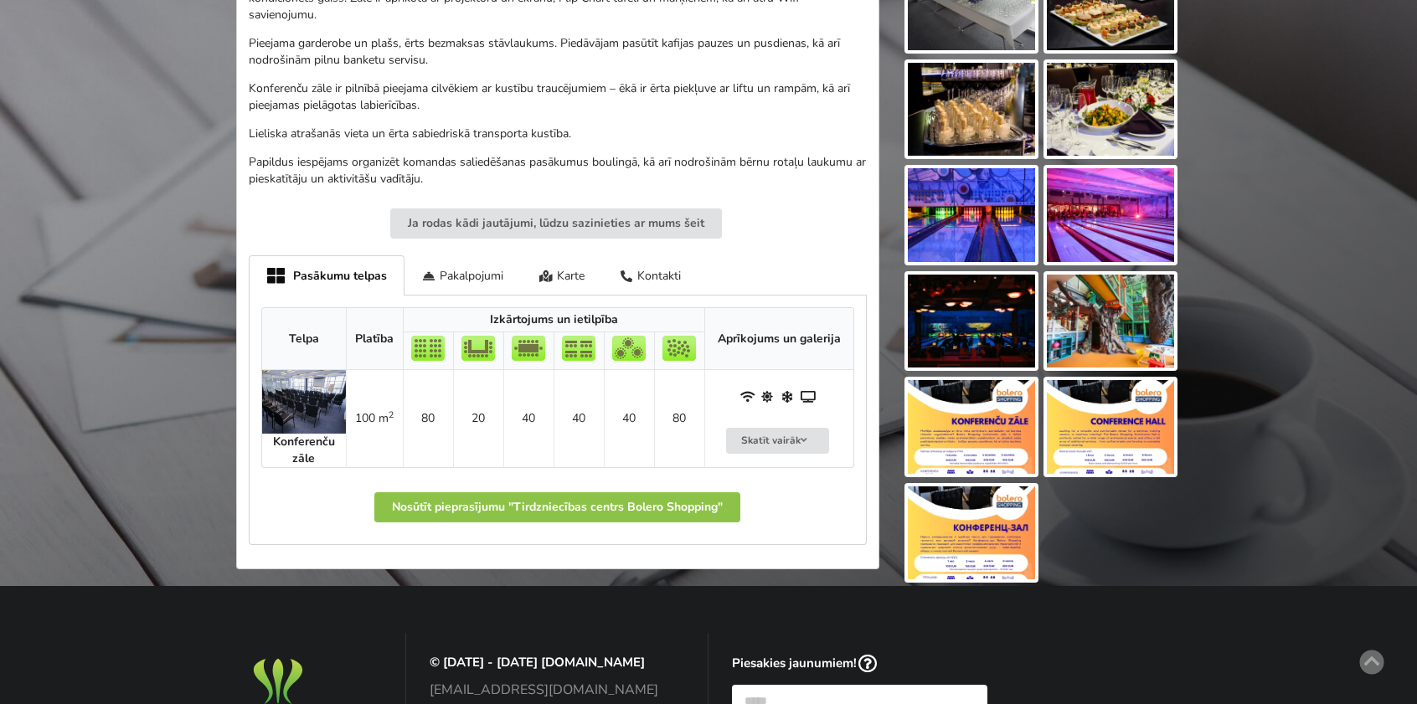
click at [984, 445] on img at bounding box center [971, 427] width 127 height 94
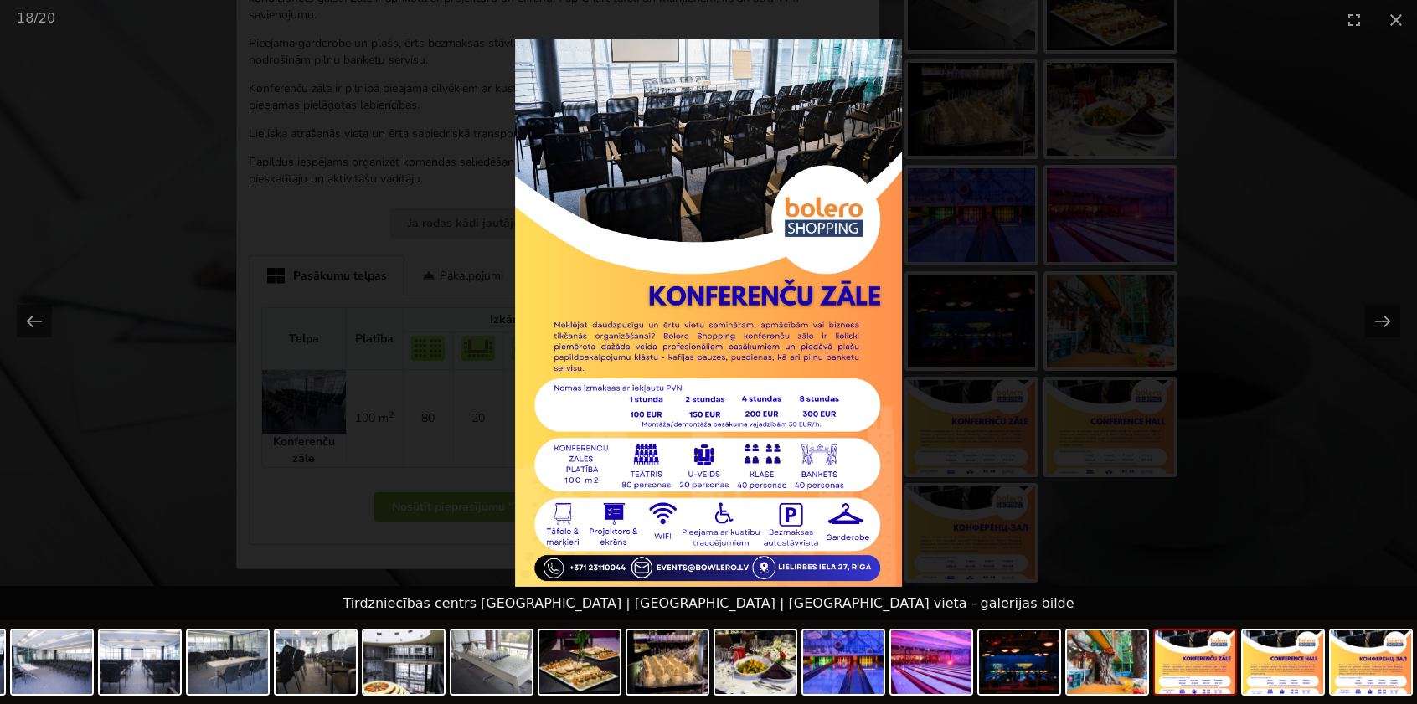
click at [1246, 435] on picture at bounding box center [708, 313] width 1417 height 548
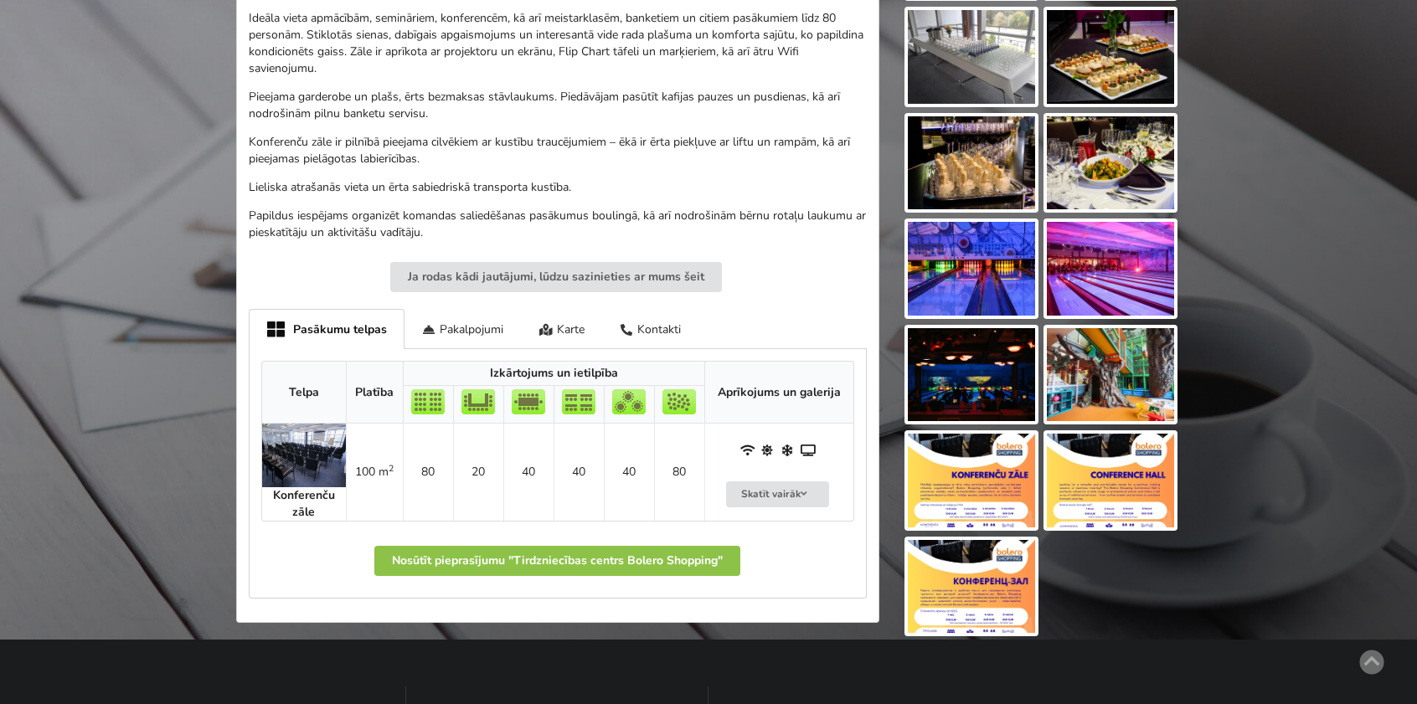
scroll to position [949, 0]
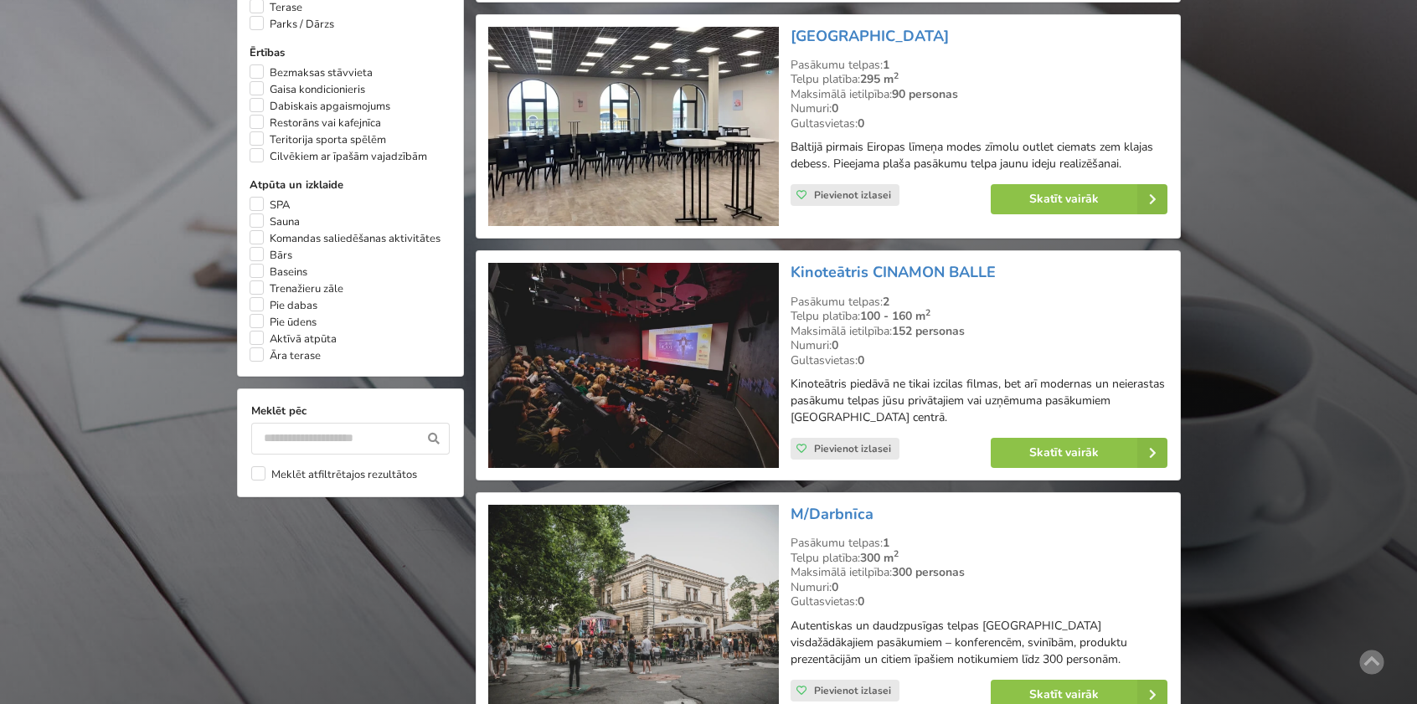
scroll to position [1423, 0]
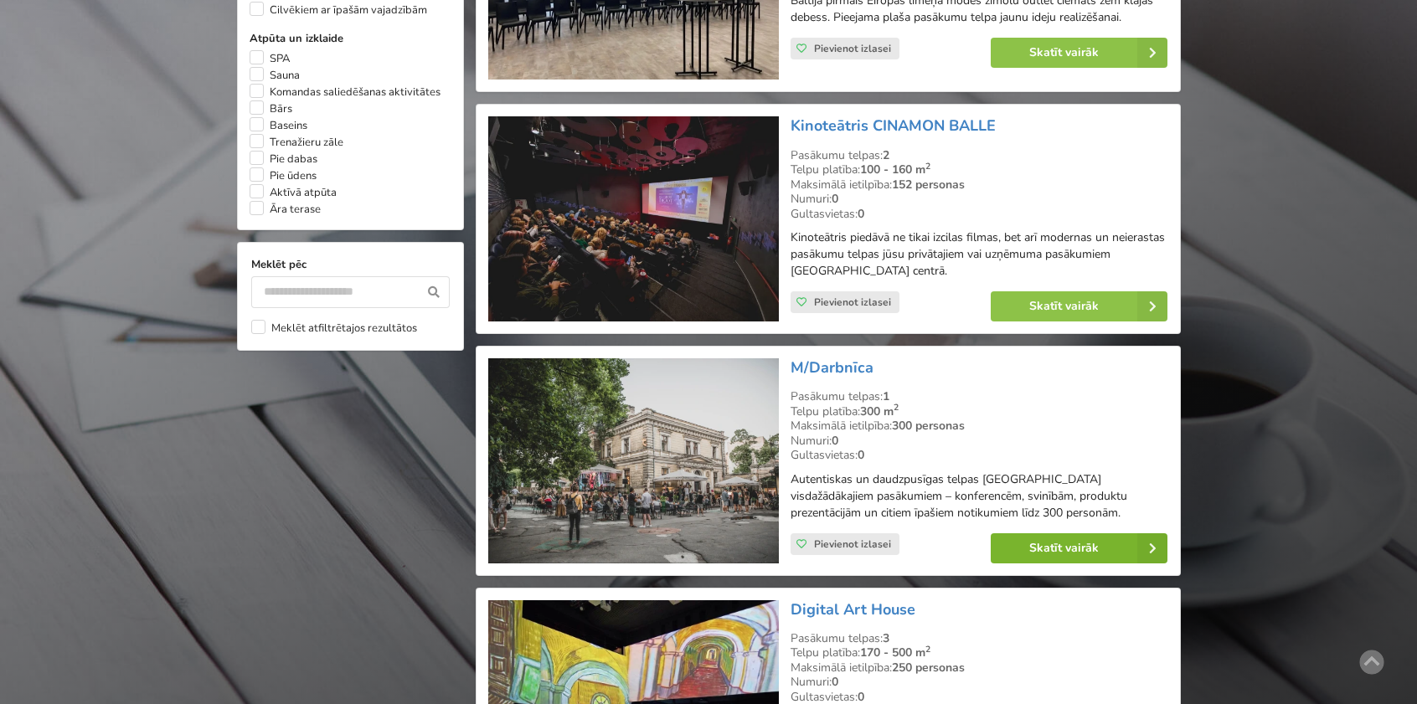
click at [1061, 544] on link "Skatīt vairāk" at bounding box center [1079, 548] width 177 height 30
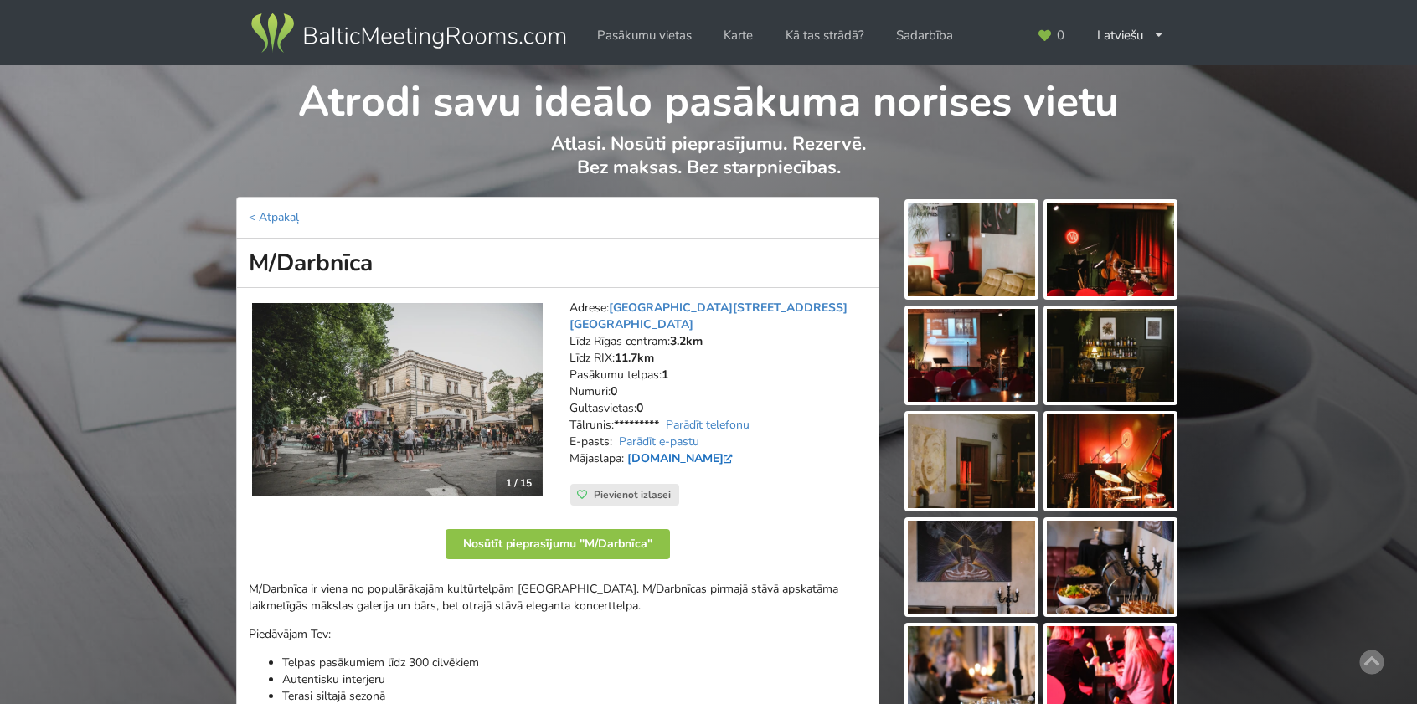
click at [683, 450] on link "www.mdarbnica.lv" at bounding box center [682, 458] width 110 height 16
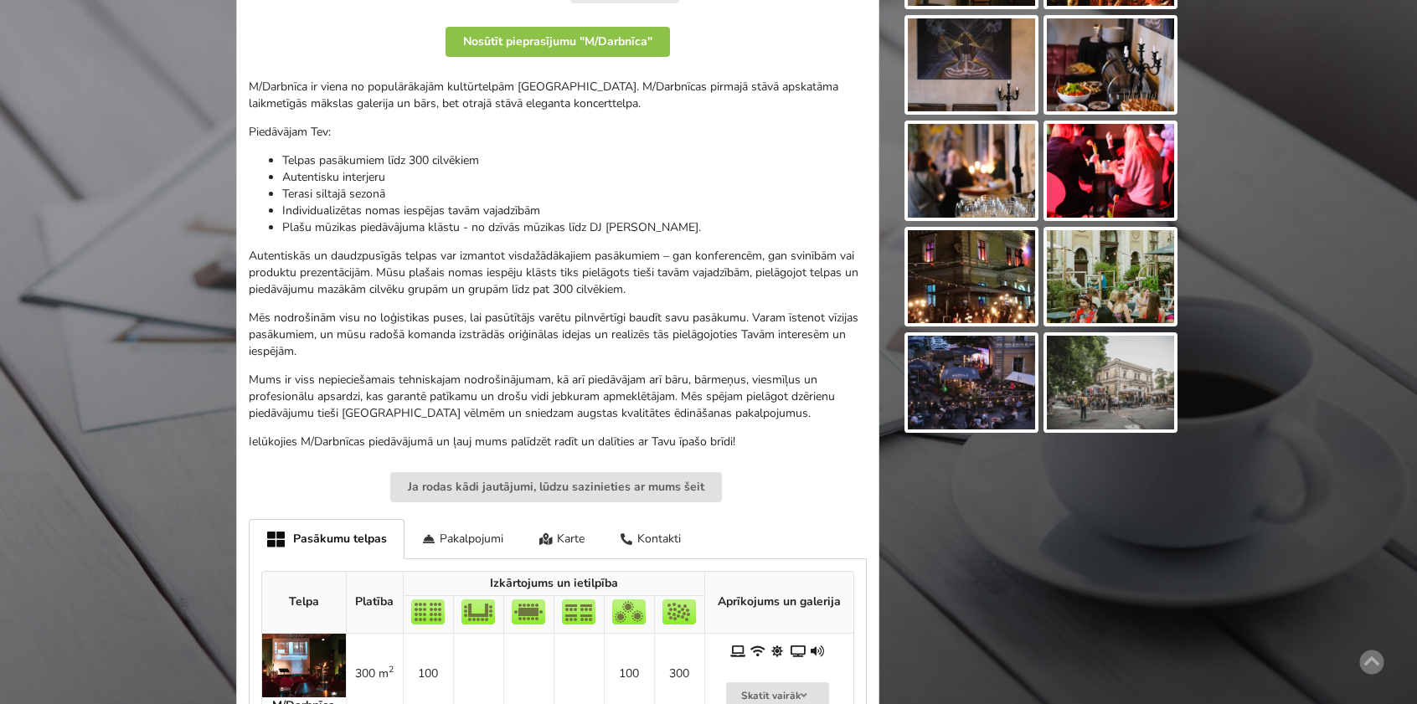
scroll to position [670, 0]
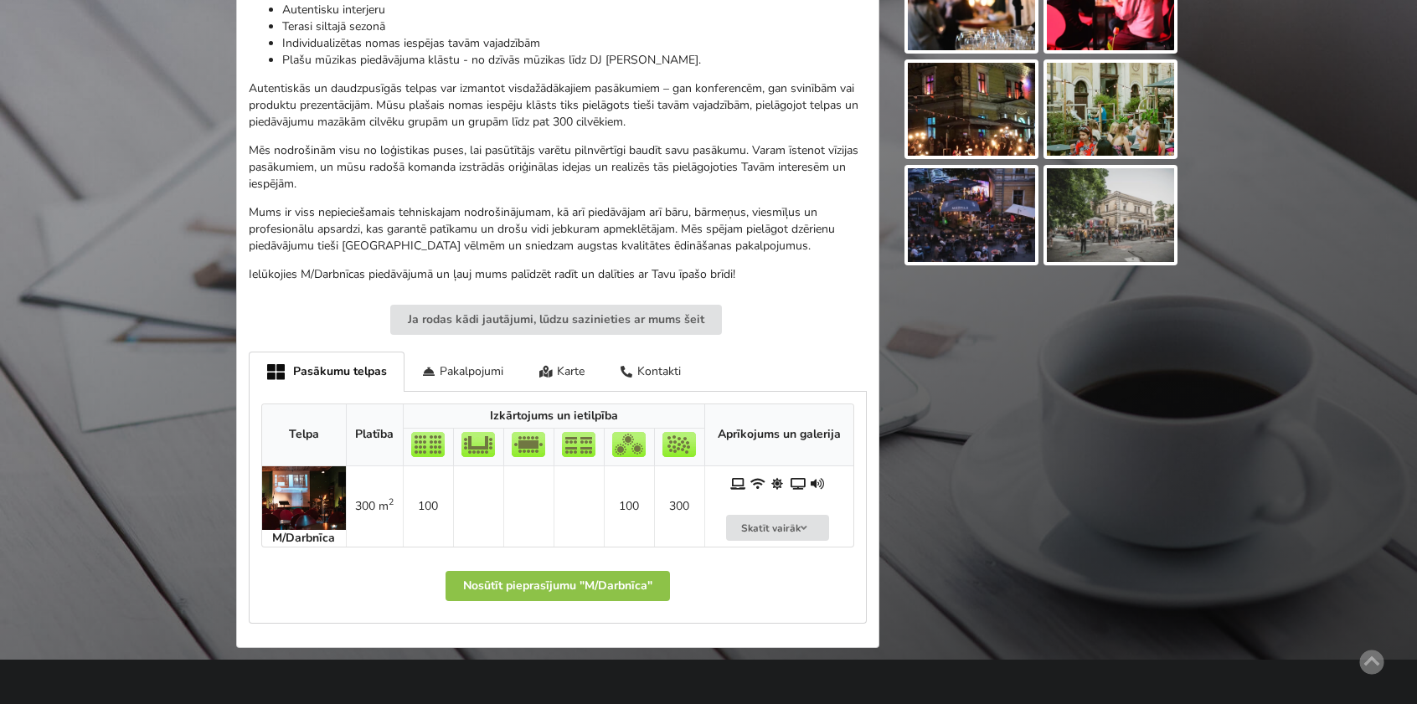
click at [1103, 235] on img at bounding box center [1110, 215] width 127 height 94
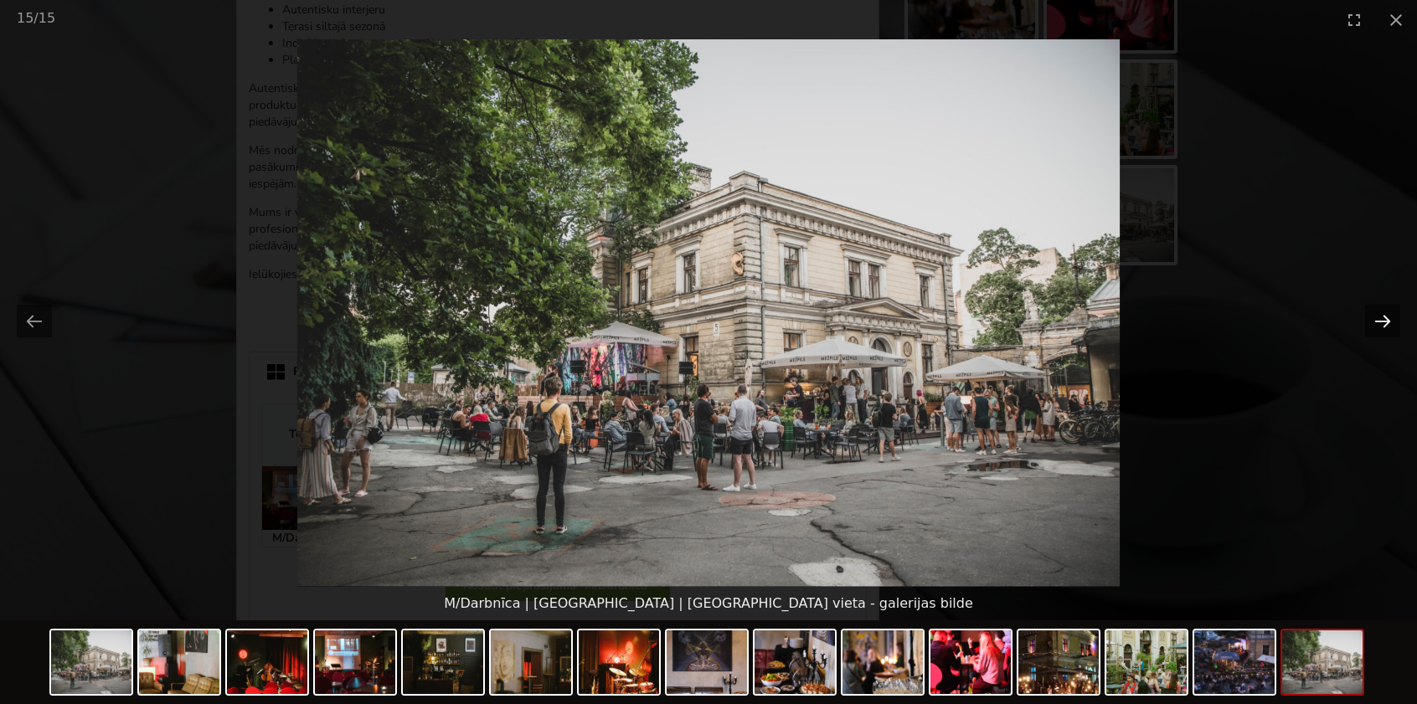
click at [1380, 319] on button "Next slide" at bounding box center [1382, 321] width 35 height 33
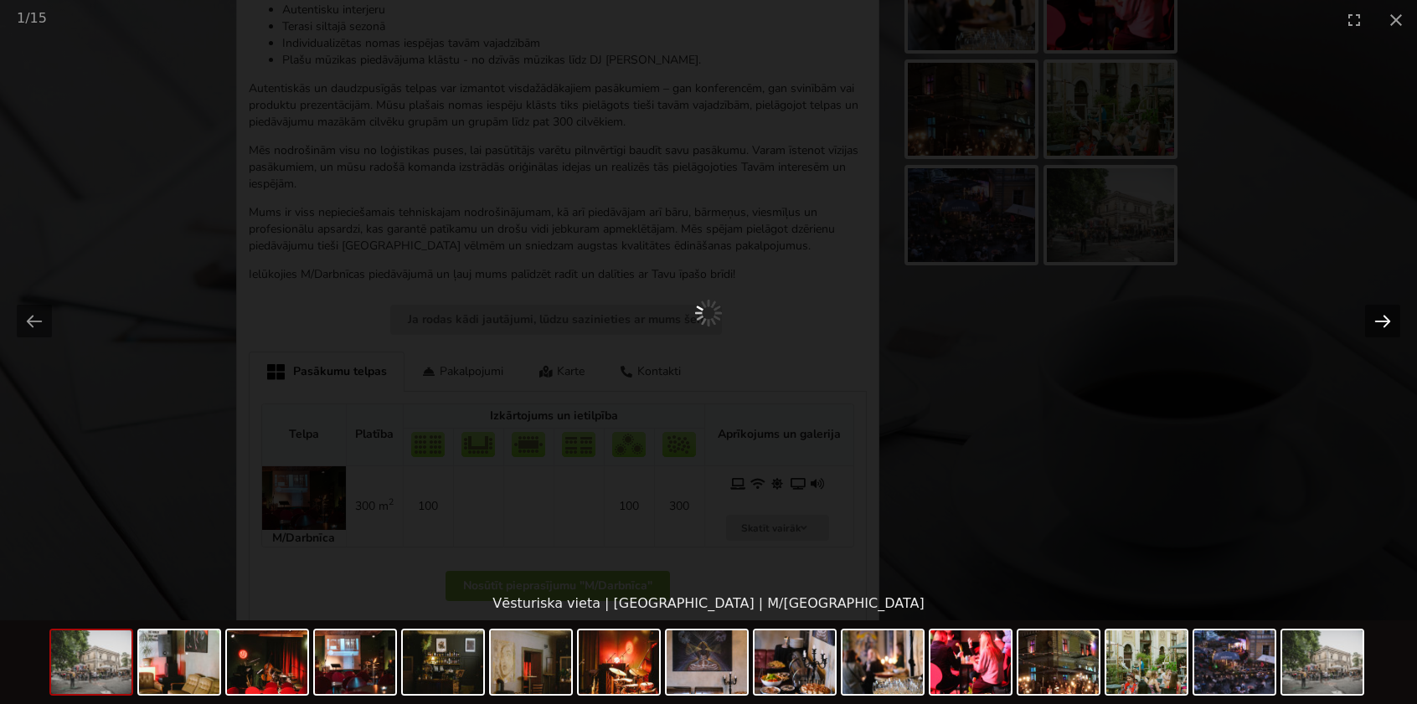
click at [1376, 317] on button "Next slide" at bounding box center [1382, 321] width 35 height 33
